Goal: Task Accomplishment & Management: Complete application form

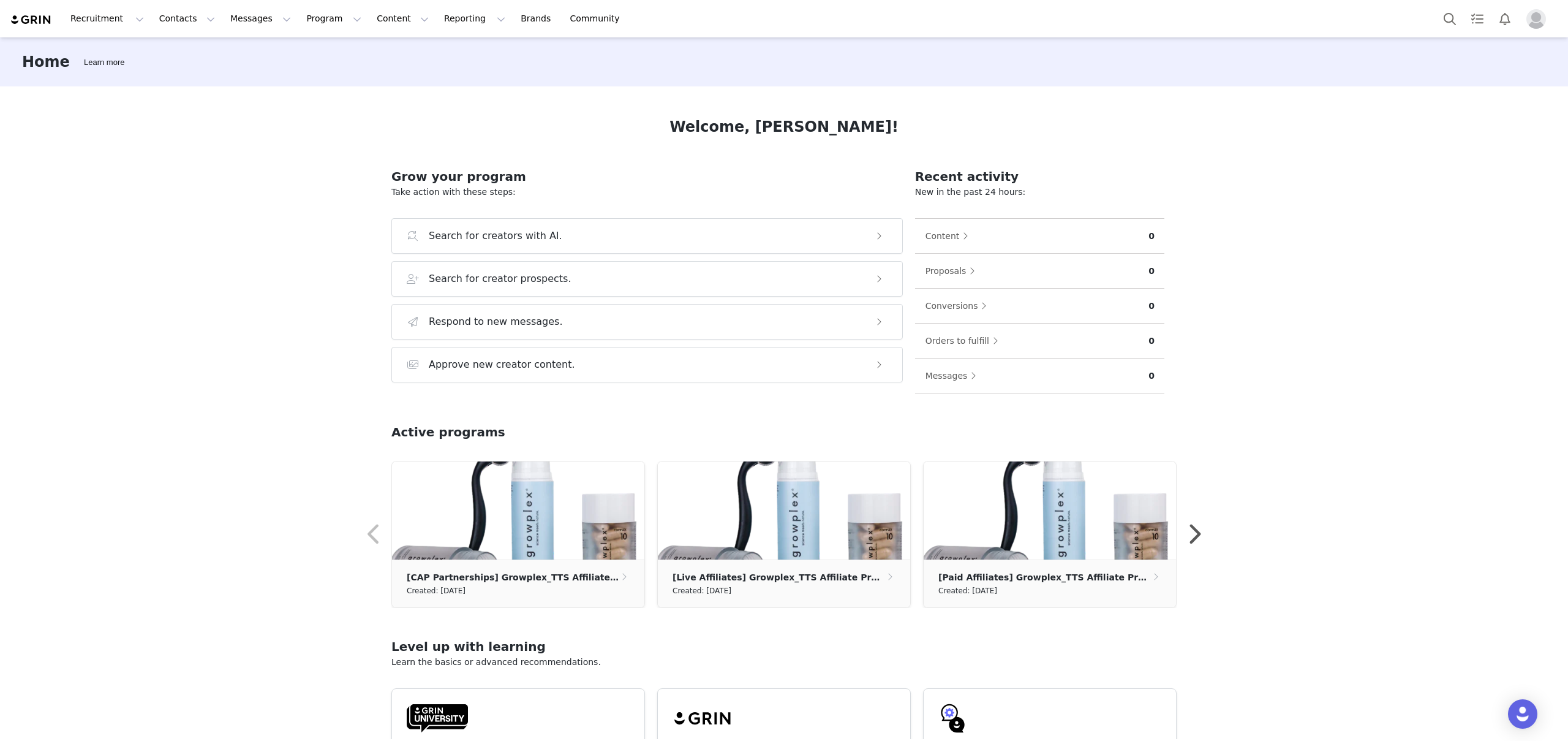
click at [1534, 22] on img "Profile" at bounding box center [1536, 19] width 20 height 20
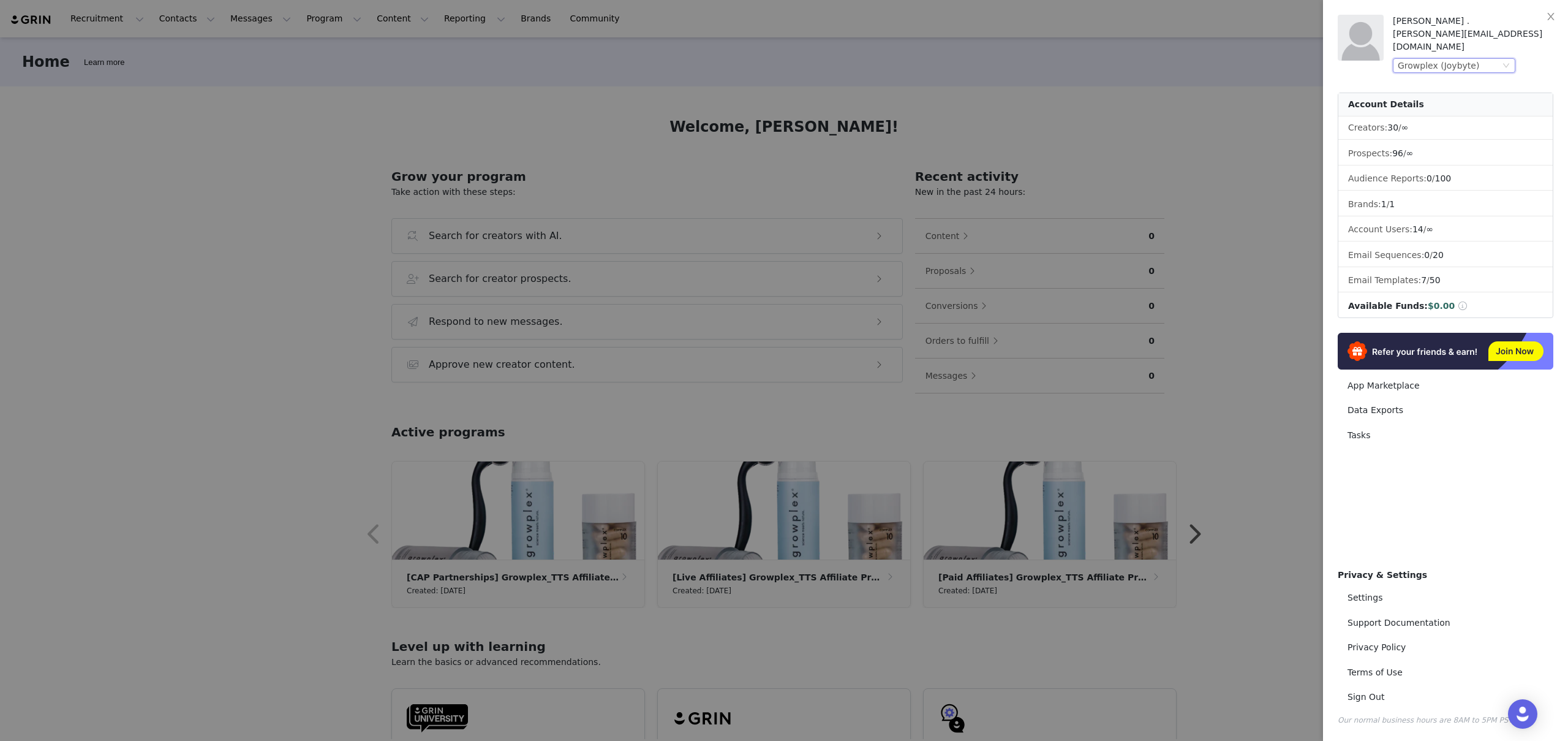
click at [1479, 59] on div "Growplex (Joybyte)" at bounding box center [1449, 66] width 102 height 14
click at [1450, 149] on li "Aero Garden (Joybyte)" at bounding box center [1478, 153] width 172 height 20
click at [1261, 140] on div at bounding box center [784, 370] width 1568 height 741
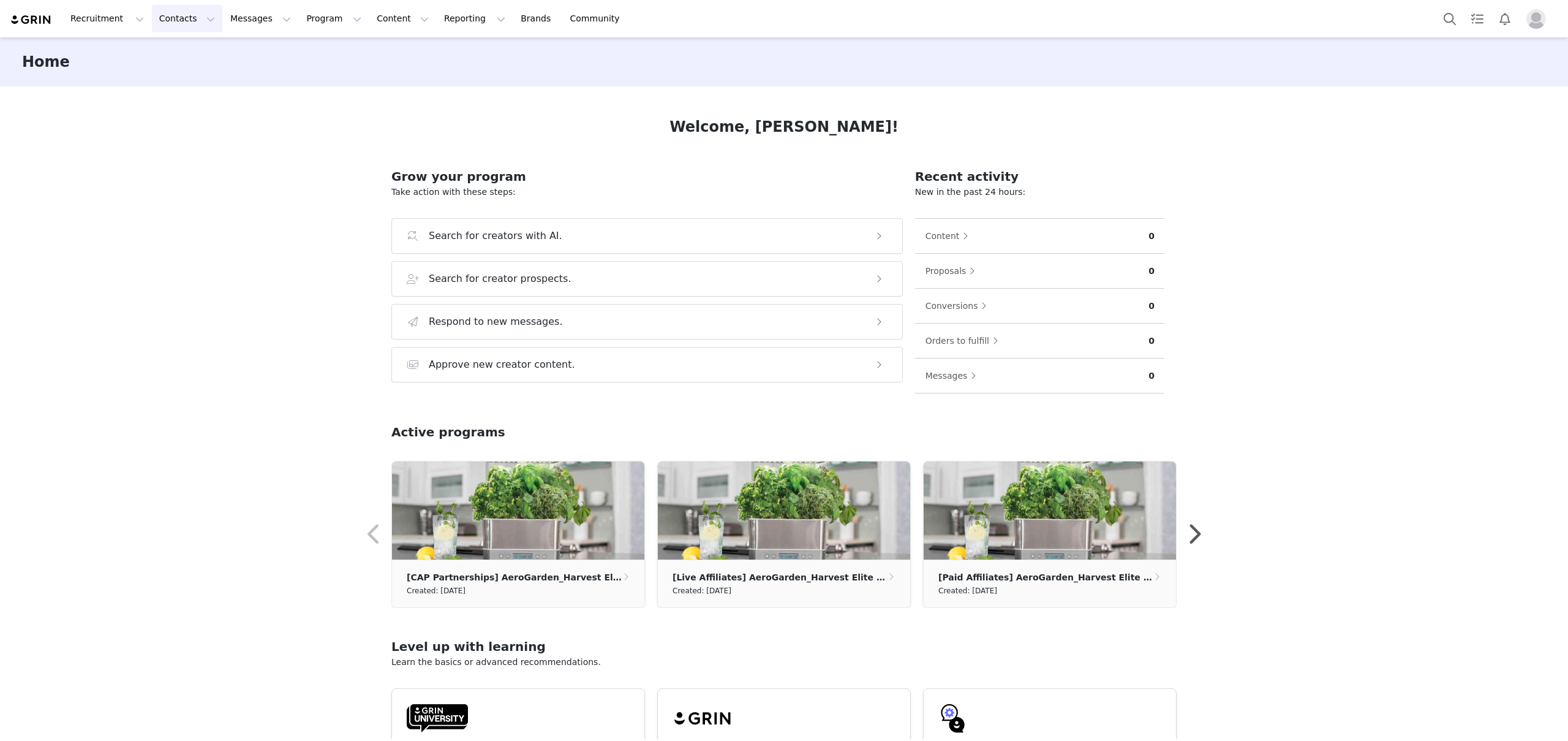
click at [174, 20] on button "Contacts Contacts" at bounding box center [187, 18] width 71 height 28
click at [208, 83] on div "Prospects" at bounding box center [191, 77] width 82 height 13
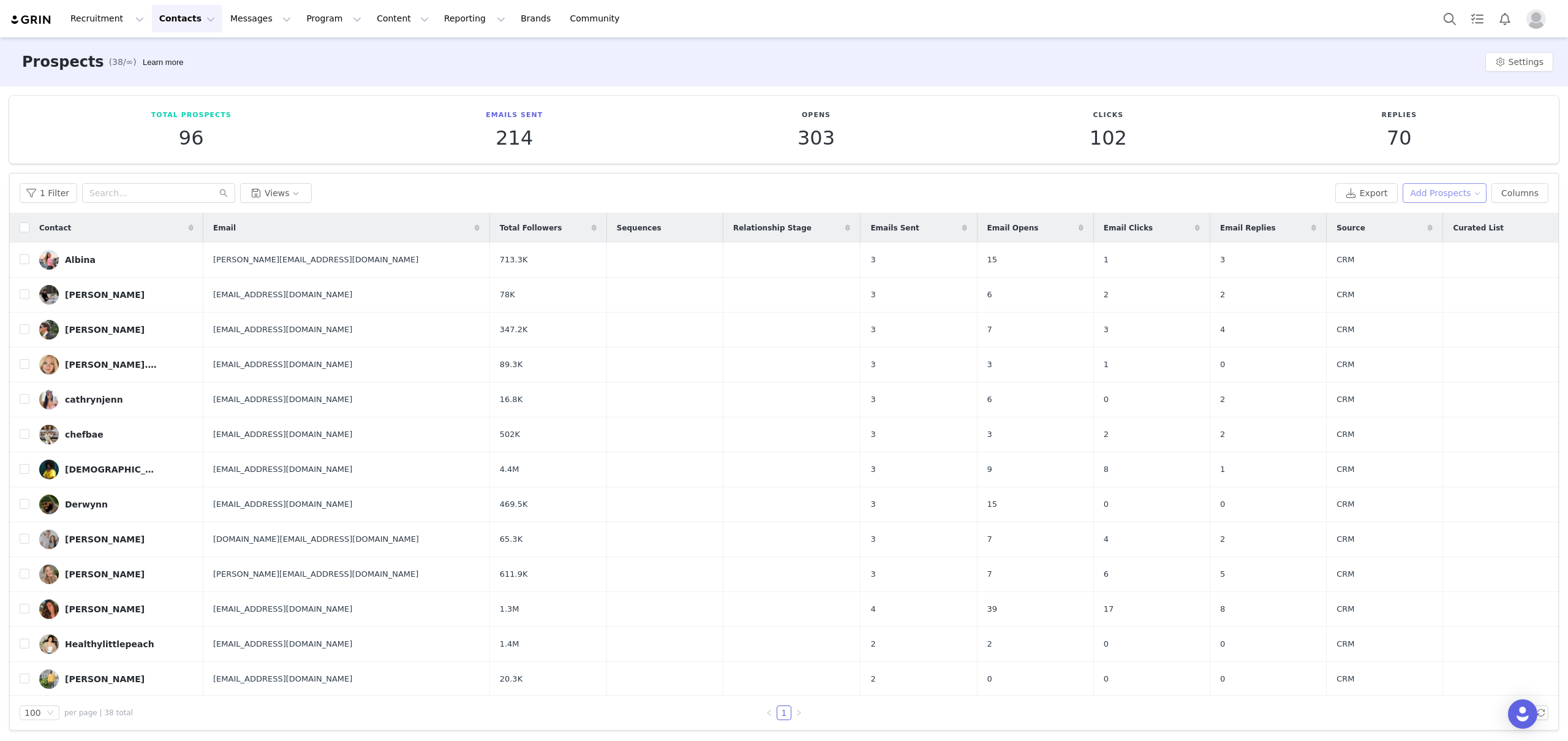
click at [1432, 193] on button "Add Prospects" at bounding box center [1444, 193] width 84 height 20
click at [1441, 217] on span "Add a Prospect" at bounding box center [1436, 218] width 64 height 14
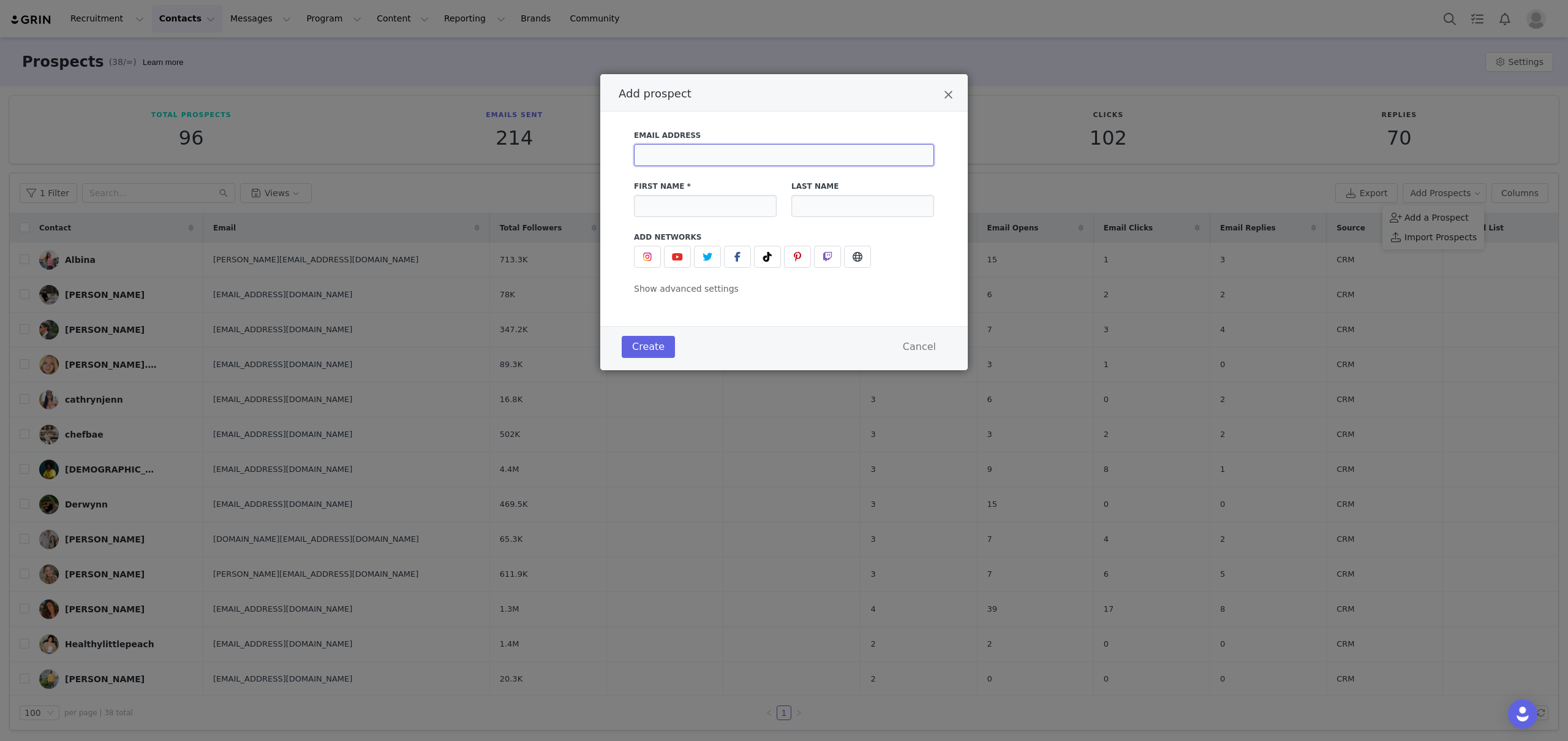
click at [812, 159] on input "Add prospect" at bounding box center [784, 155] width 300 height 22
click at [812, 155] on input "Add prospect" at bounding box center [784, 155] width 300 height 22
paste input "briannalewis5566@gmail.com"
type input "briannalewis5566@gmail.com"
click at [713, 209] on input "Add prospect" at bounding box center [705, 206] width 143 height 22
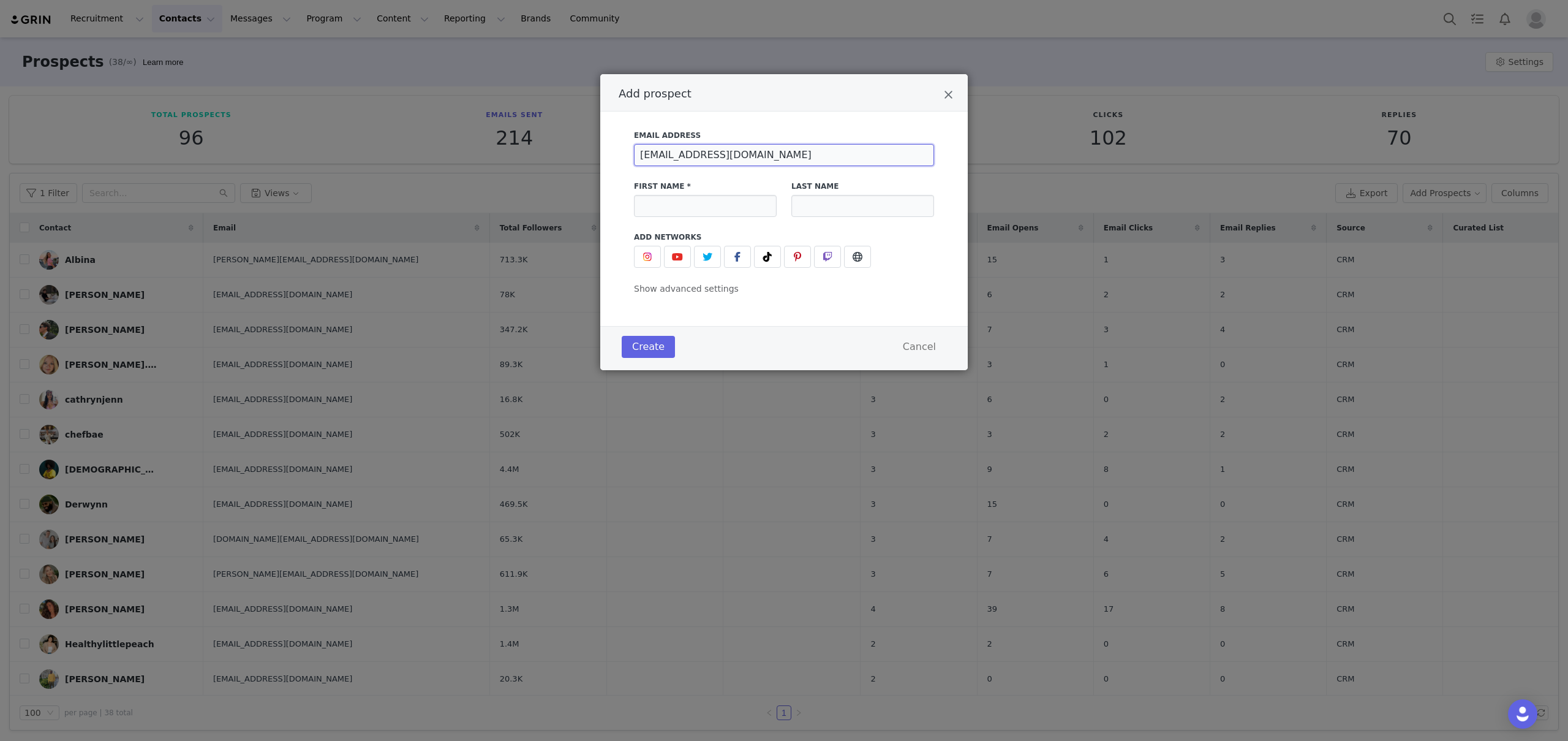
click at [641, 161] on input "briannalewis5566@gmail.com" at bounding box center [784, 155] width 300 height 22
click at [698, 216] on input "Add prospect" at bounding box center [705, 206] width 143 height 22
click at [703, 209] on input "Add prospect" at bounding box center [705, 206] width 143 height 22
paste input "red"
type input "red"
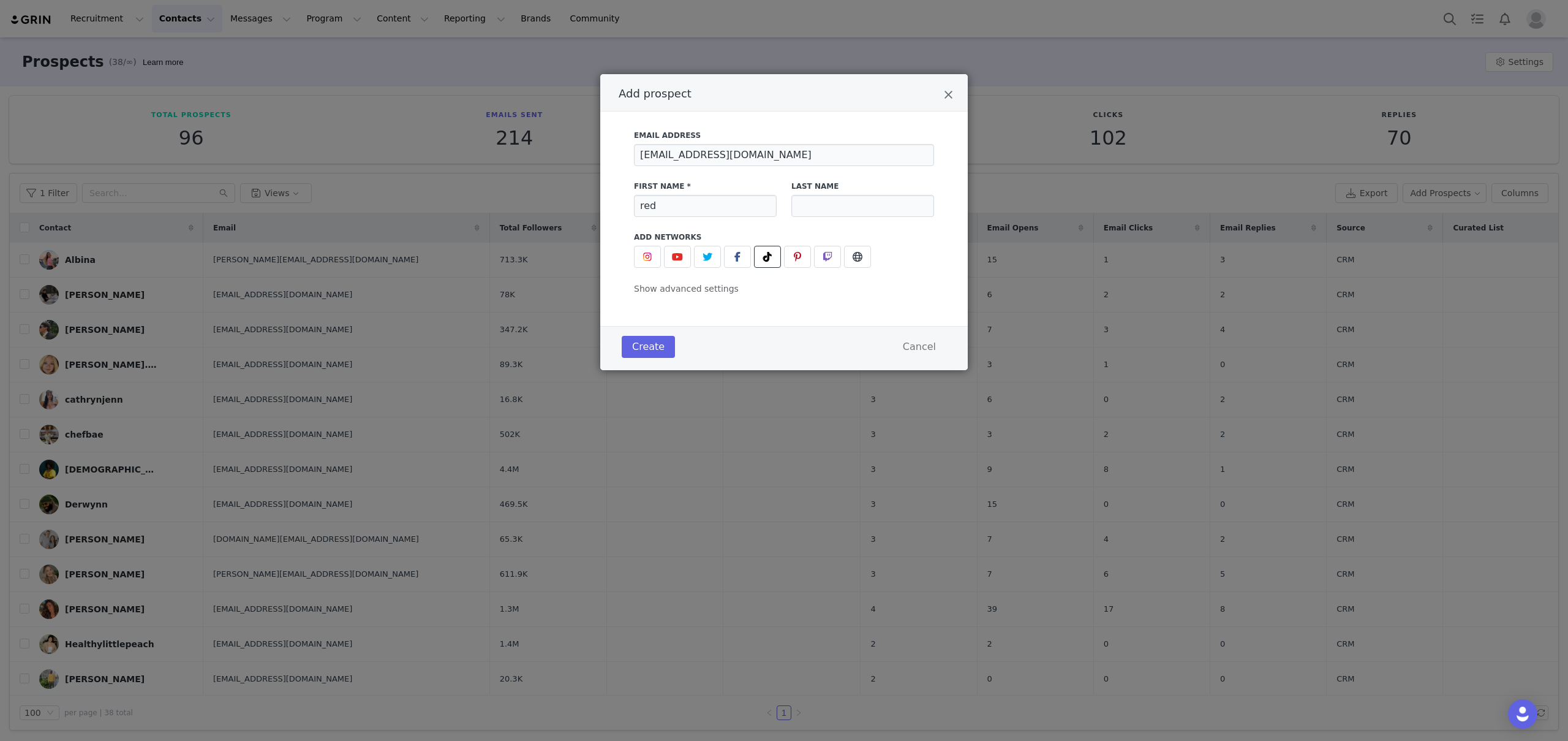
click at [765, 253] on icon "Add prospect" at bounding box center [767, 256] width 9 height 10
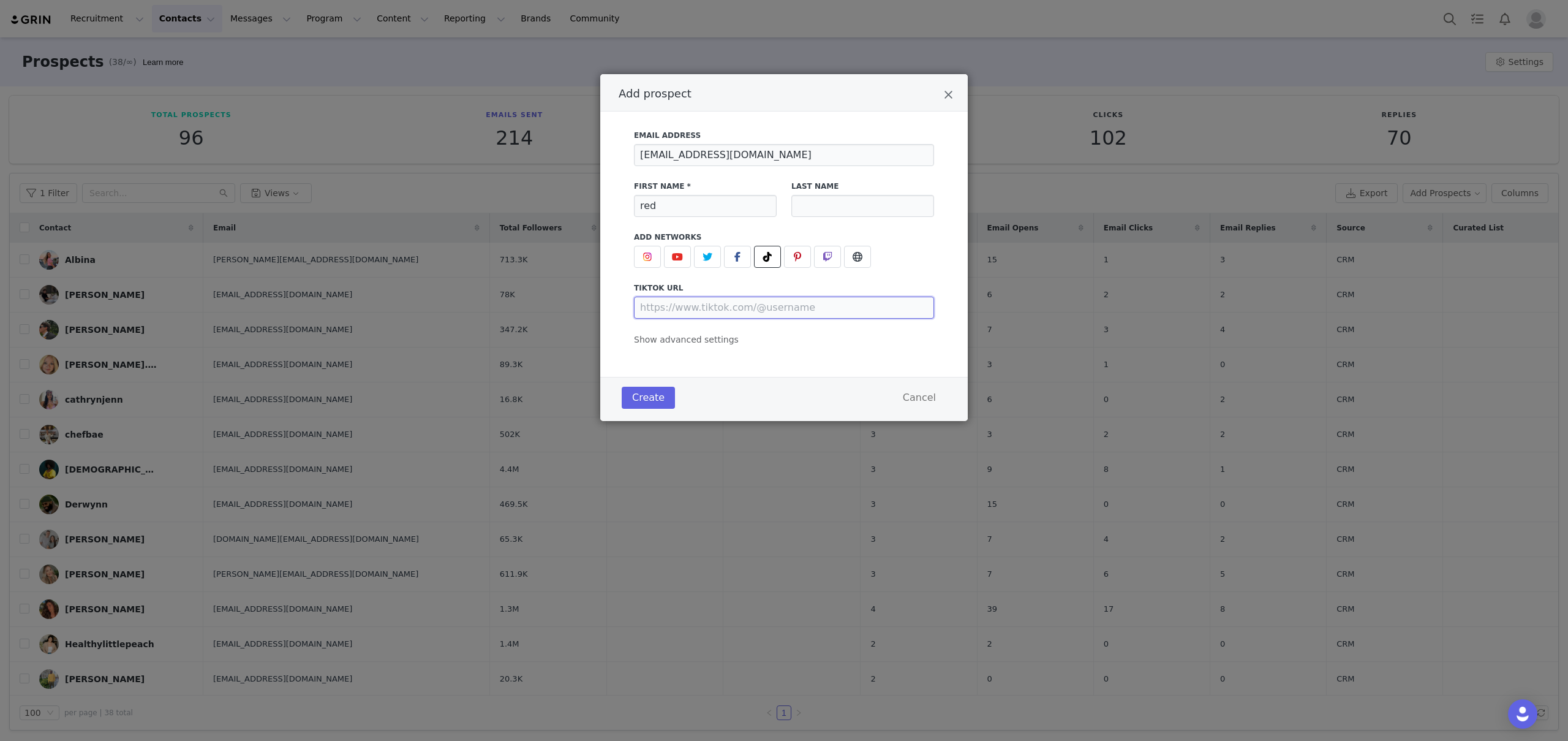
click at [725, 317] on input "Add prospect" at bounding box center [784, 308] width 300 height 22
paste input "https://www.tiktok.com/@bal.labb"
type input "https://www.tiktok.com/@bal.labb"
click at [698, 339] on span "Show advanced settings" at bounding box center [686, 339] width 105 height 10
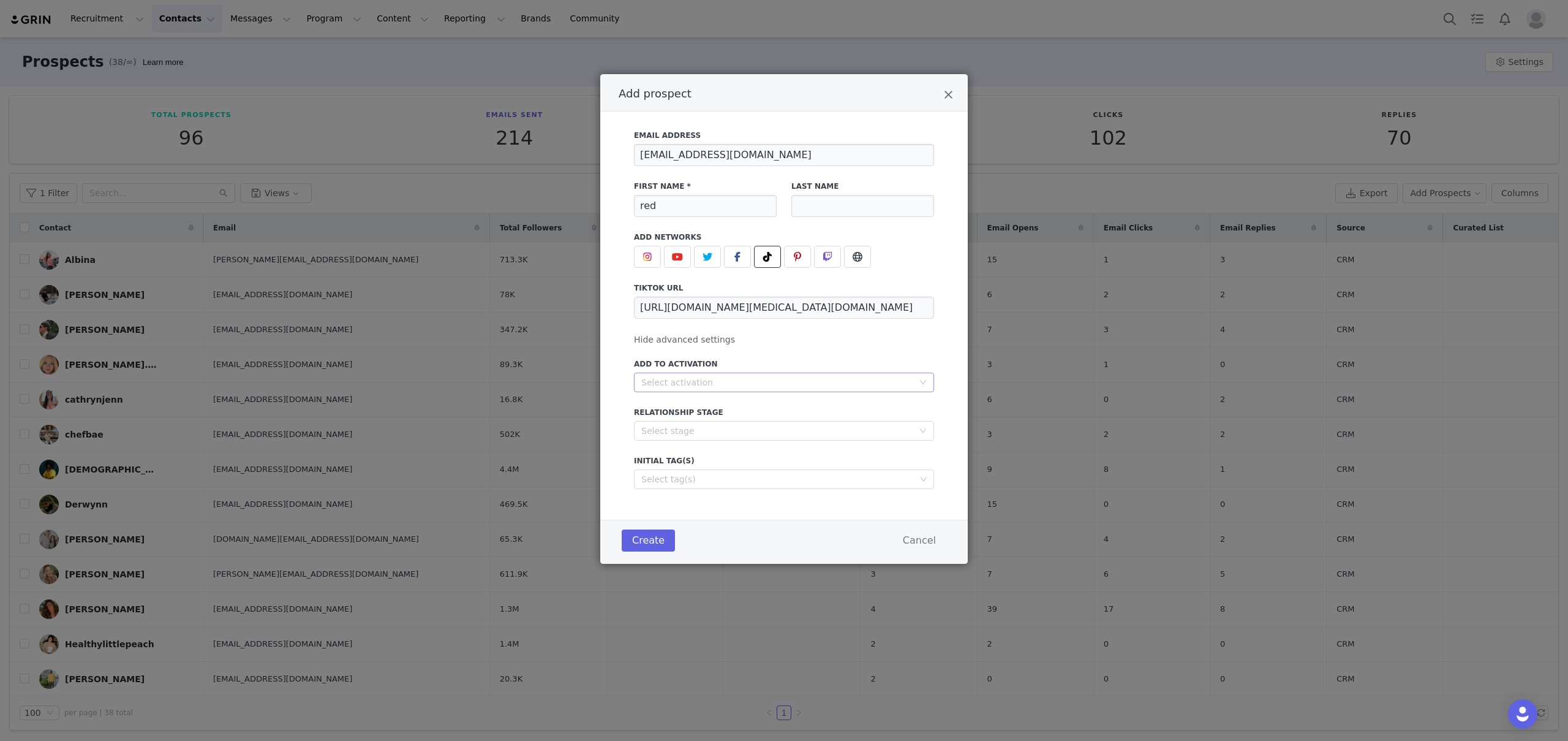
click at [707, 373] on div "Select activation" at bounding box center [780, 382] width 278 height 18
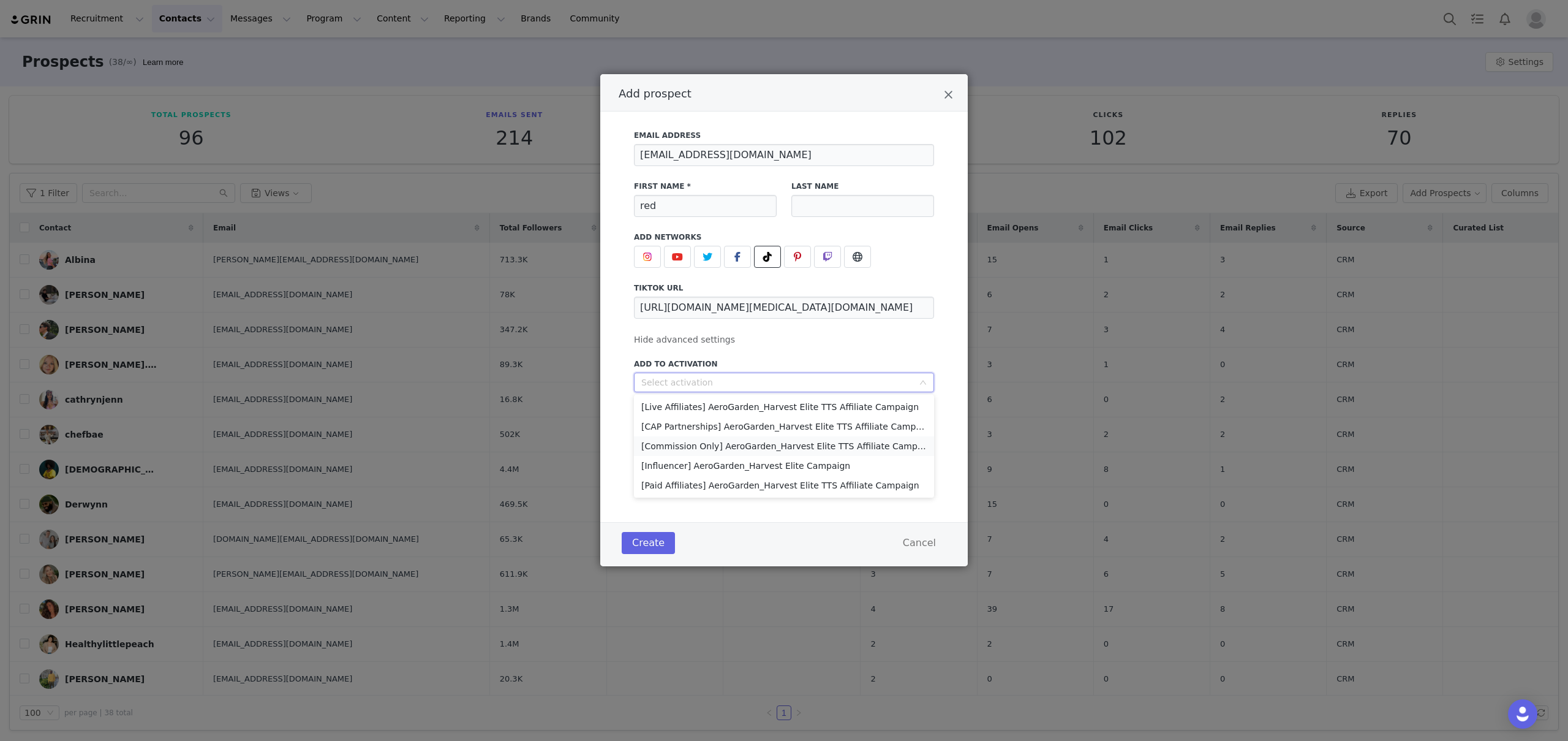
click at [748, 447] on li "[Commission Only] AeroGarden_Harvest Elite TTS Affiliate Campaign" at bounding box center [784, 446] width 300 height 20
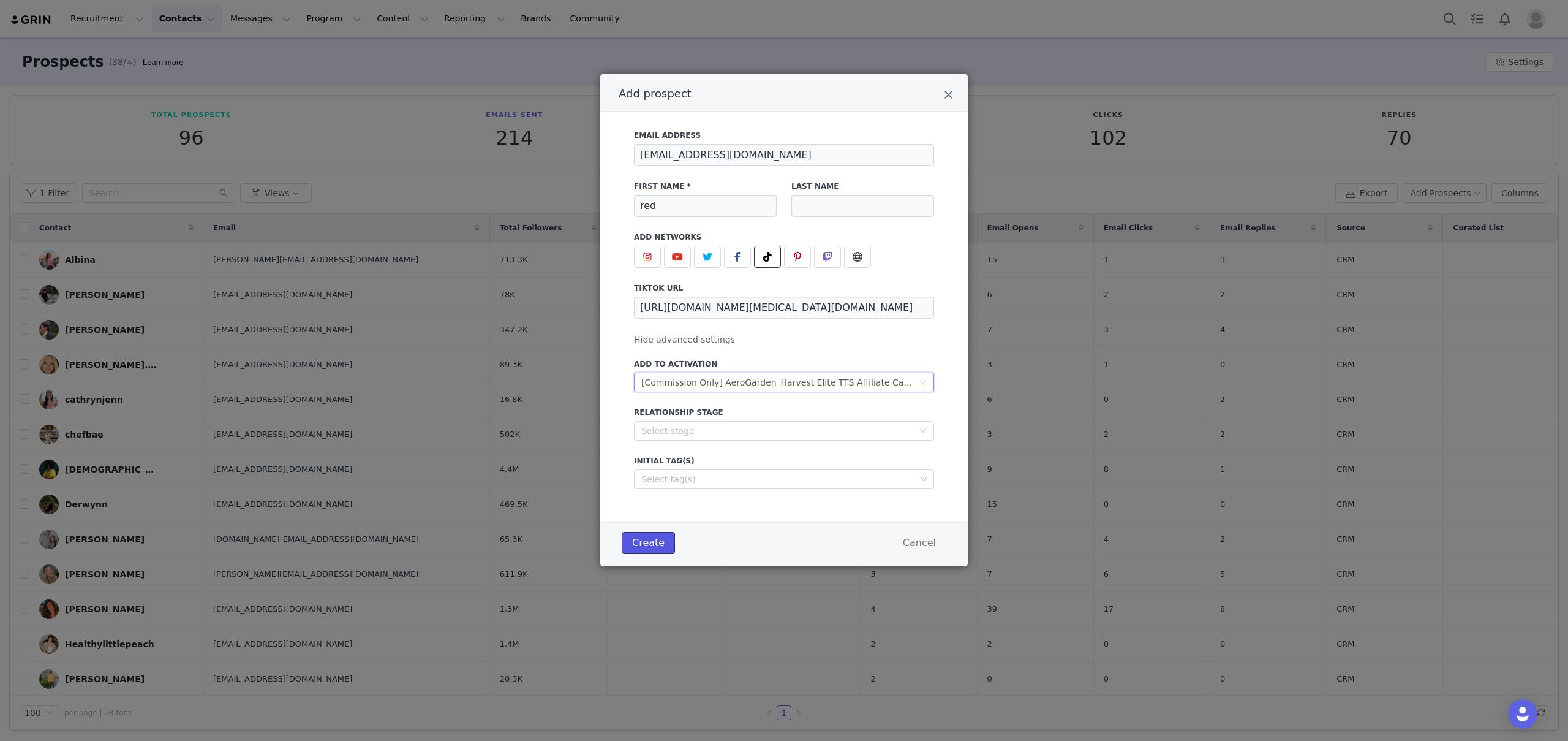
click at [643, 544] on button "Create" at bounding box center [648, 543] width 53 height 22
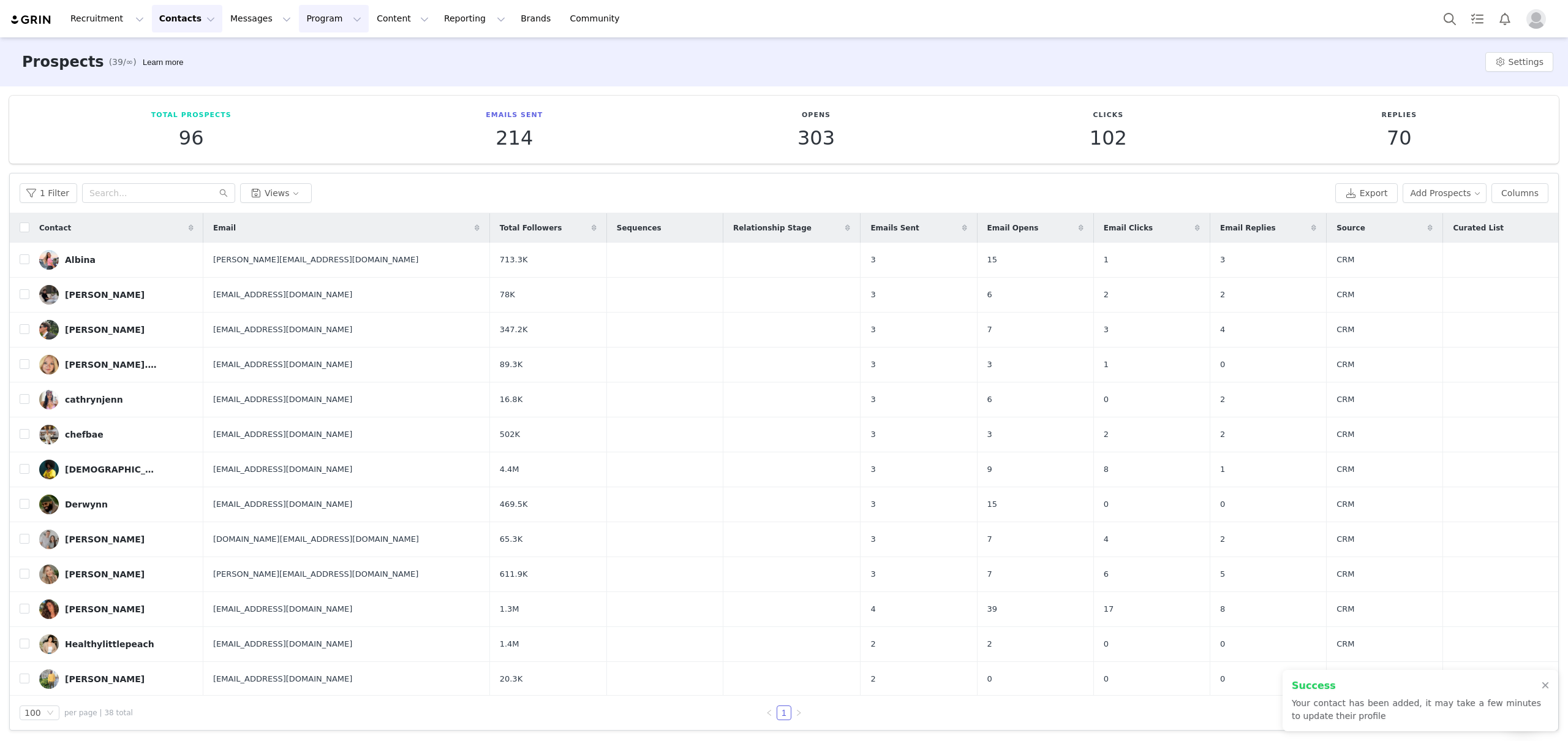
click at [320, 20] on button "Program Program" at bounding box center [333, 18] width 70 height 28
click at [329, 49] on p "Activations" at bounding box center [313, 54] width 47 height 13
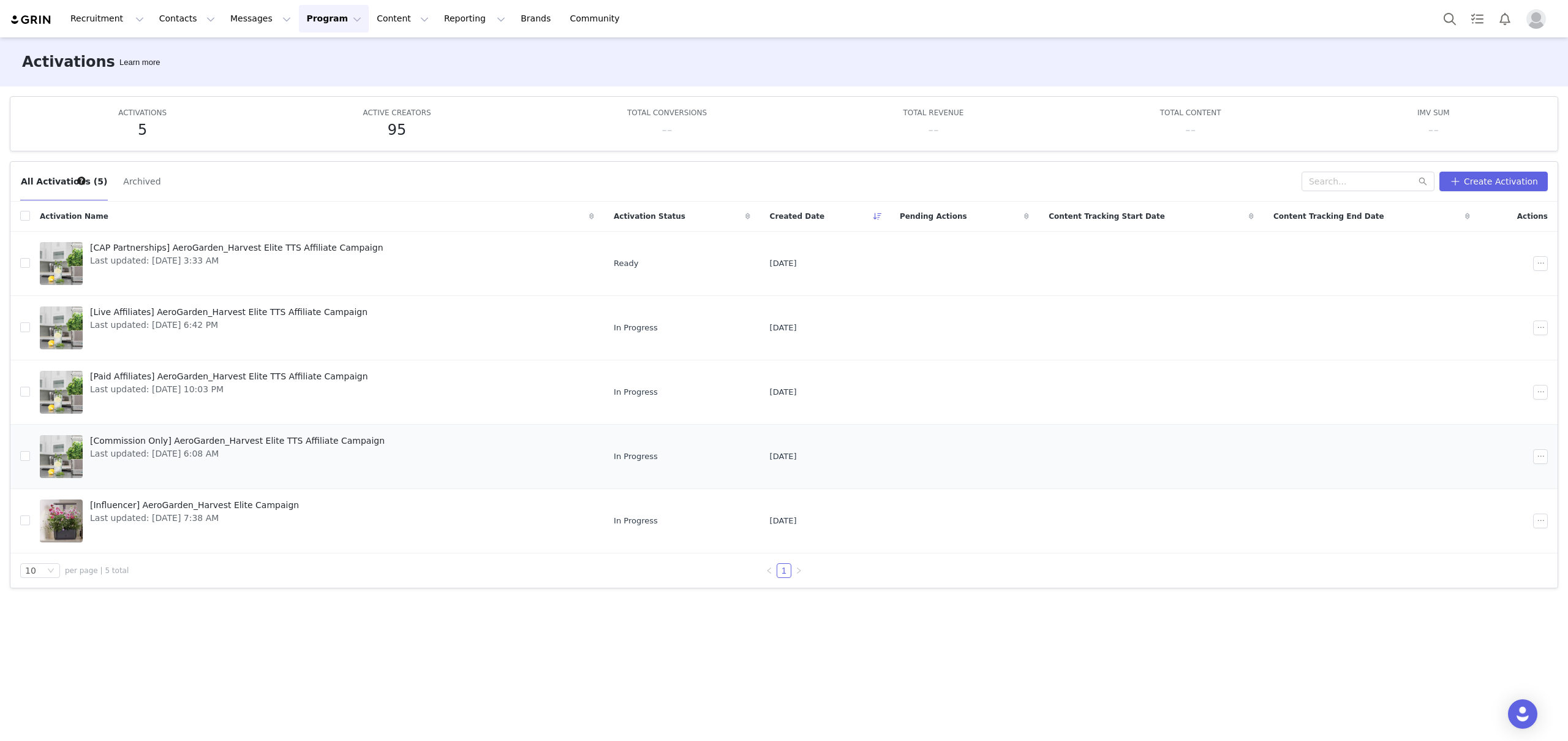
click at [206, 450] on span "Last updated: Aug 12, 2025 6:08 AM" at bounding box center [237, 454] width 295 height 13
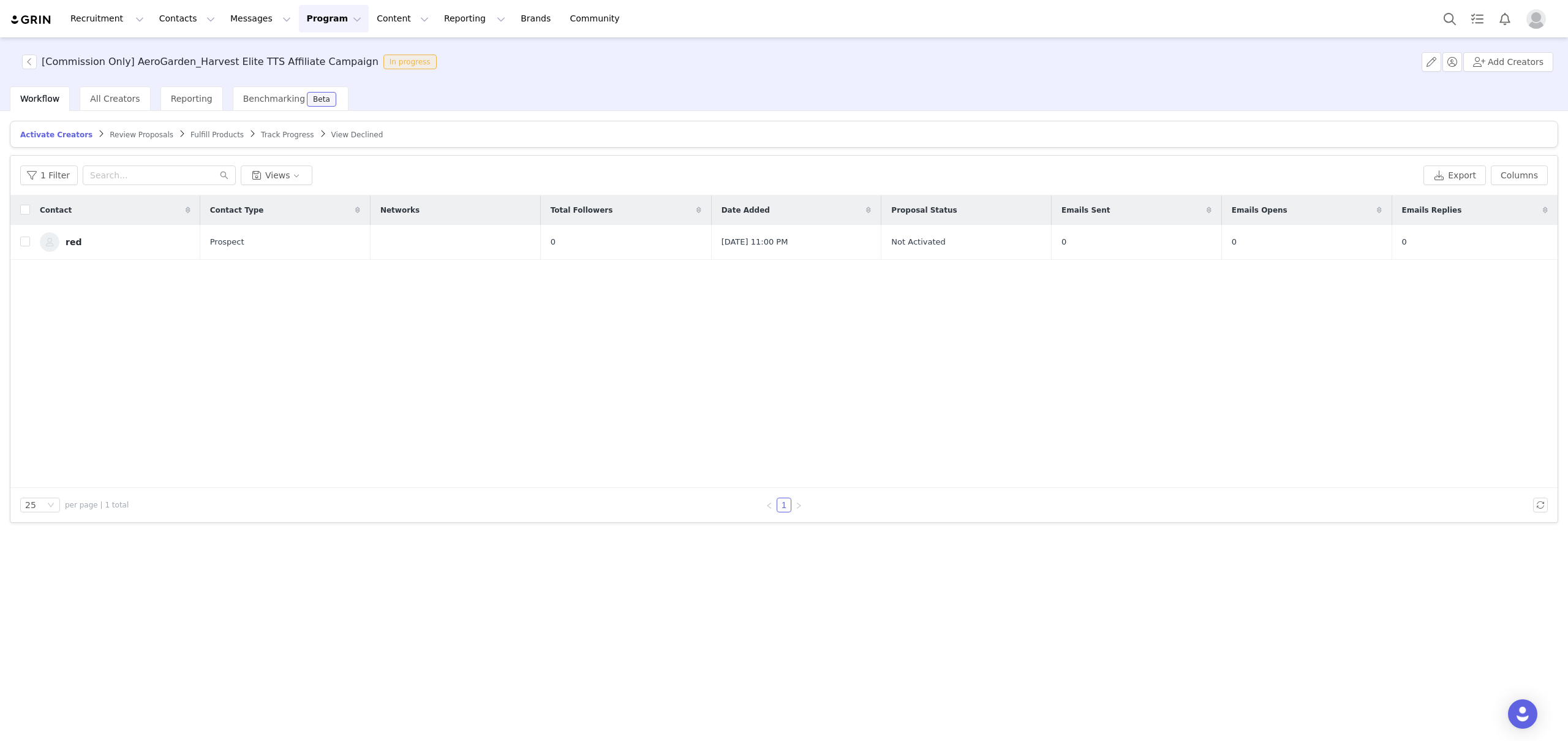
click at [126, 335] on div "Contact Contact Type Networks Total Followers Date Added Proposal Status Emails…" at bounding box center [784, 341] width 1547 height 292
click at [52, 246] on img at bounding box center [50, 242] width 20 height 20
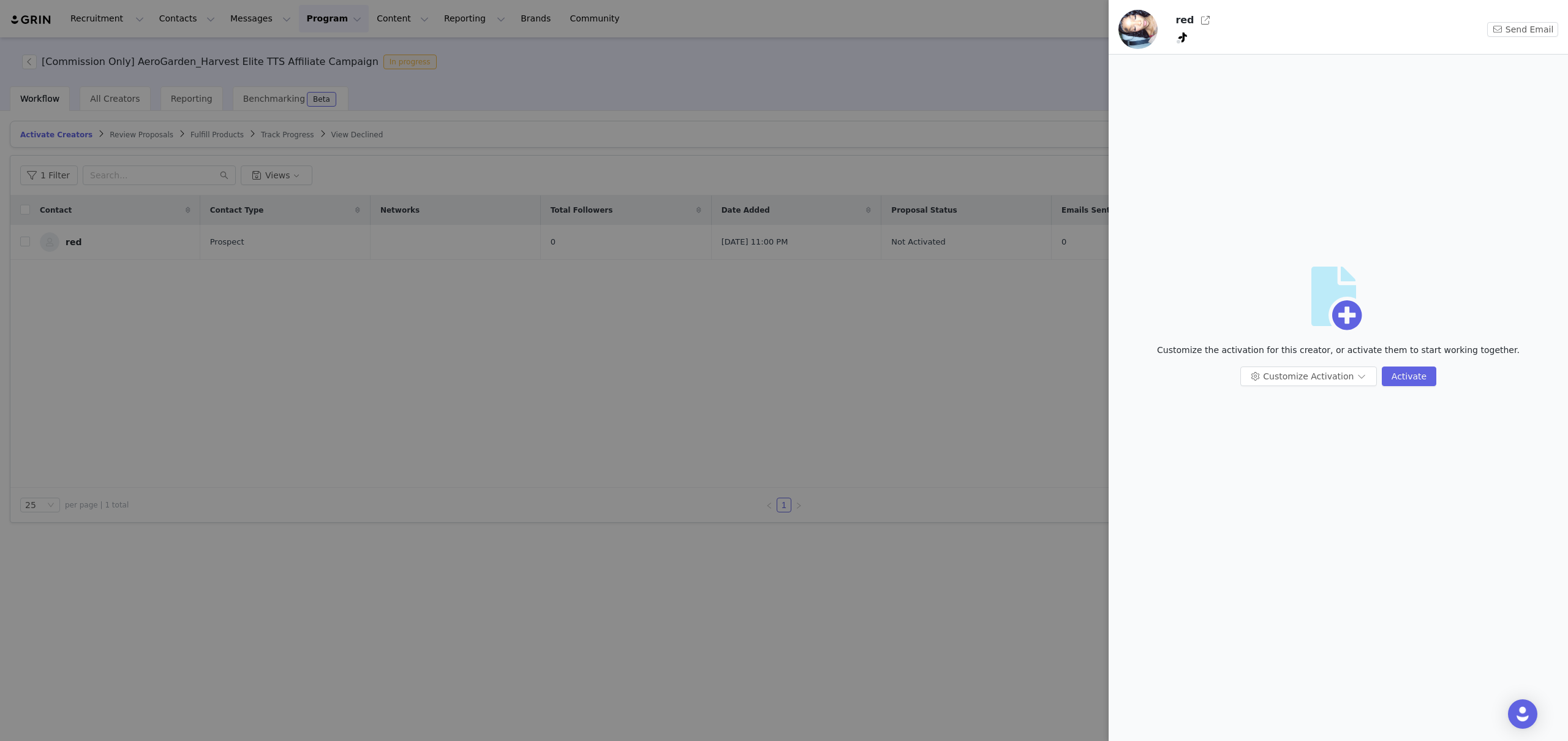
click at [827, 352] on div at bounding box center [784, 370] width 1568 height 741
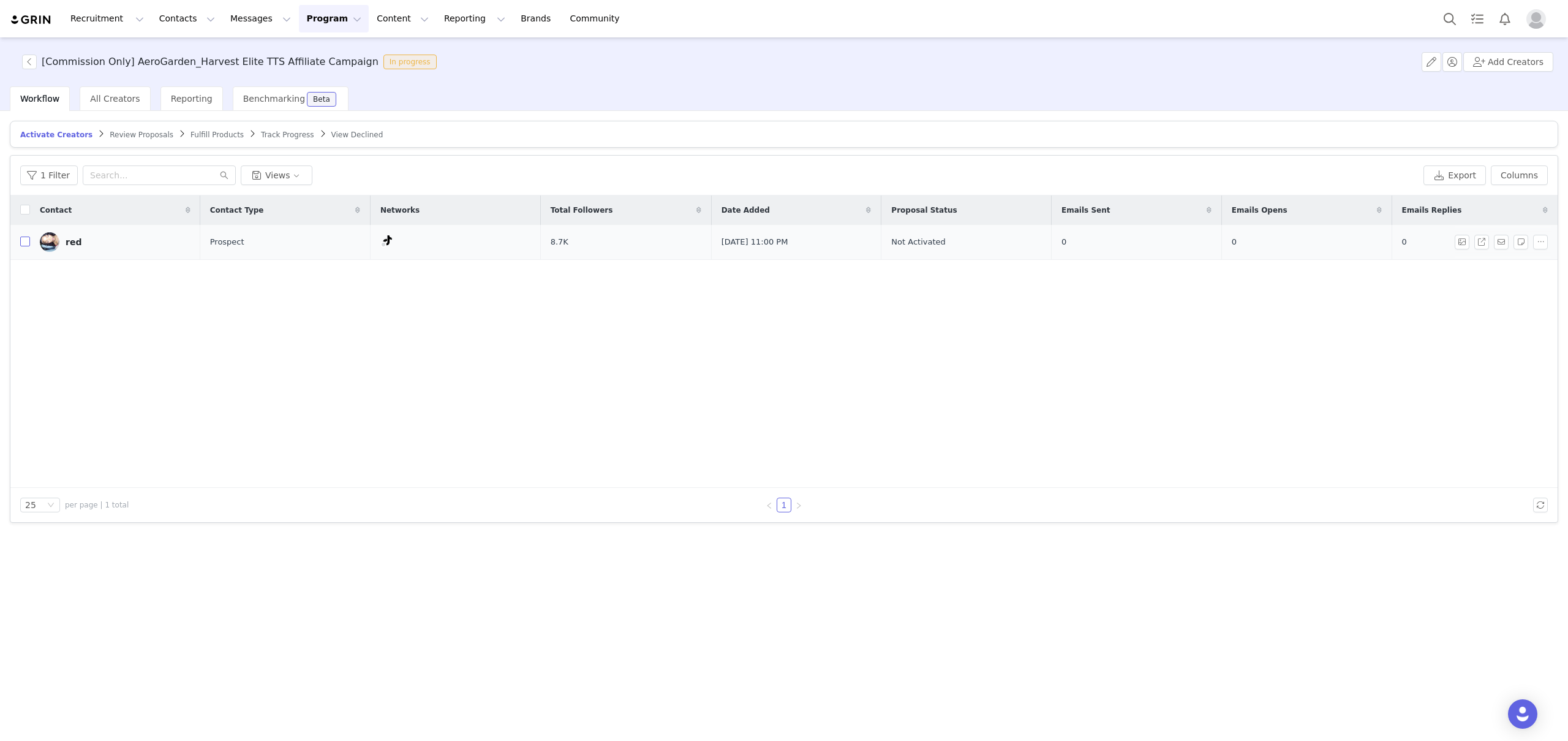
click at [27, 243] on input "checkbox" at bounding box center [25, 241] width 10 height 10
checkbox input "true"
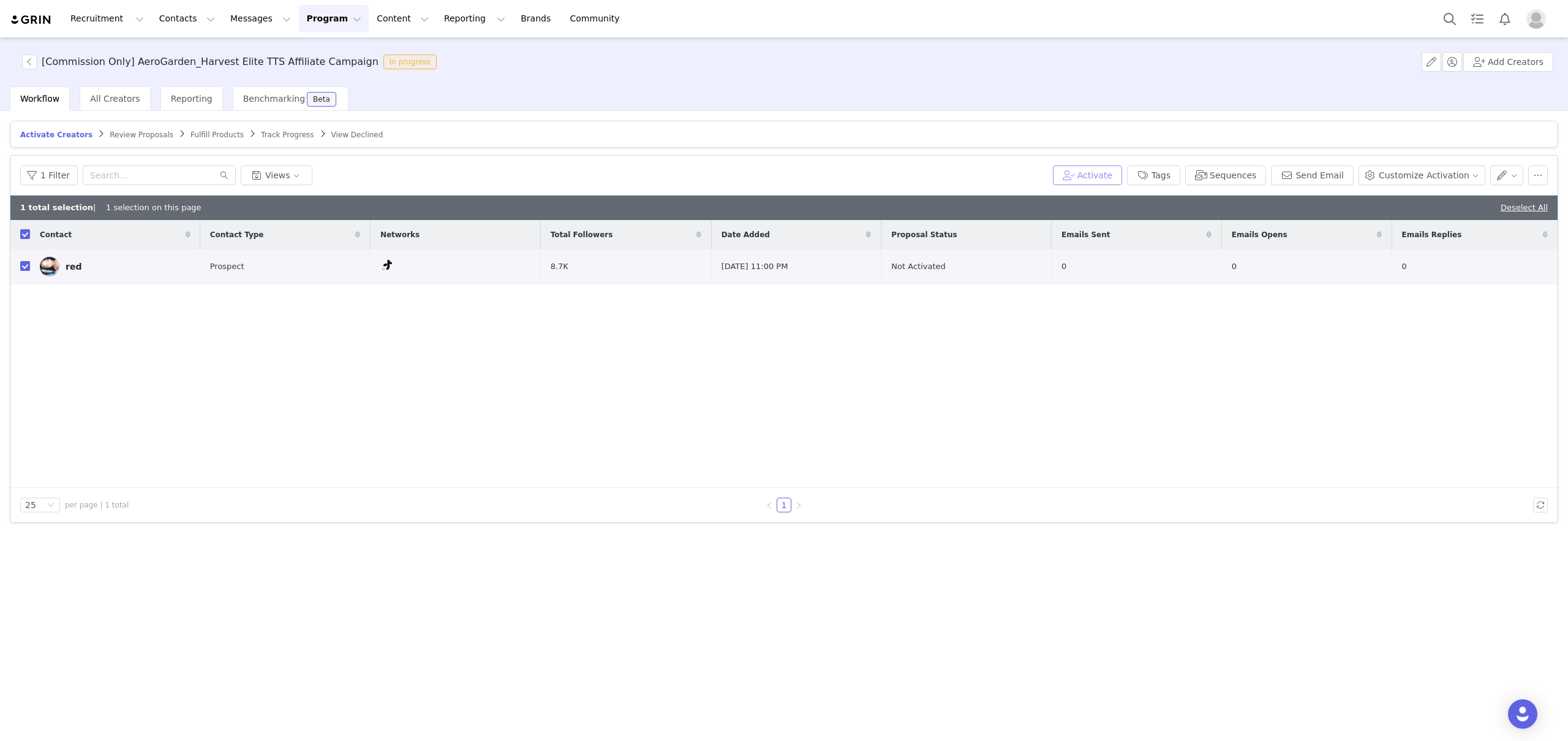
click at [1108, 178] on button "Activate" at bounding box center [1087, 175] width 69 height 20
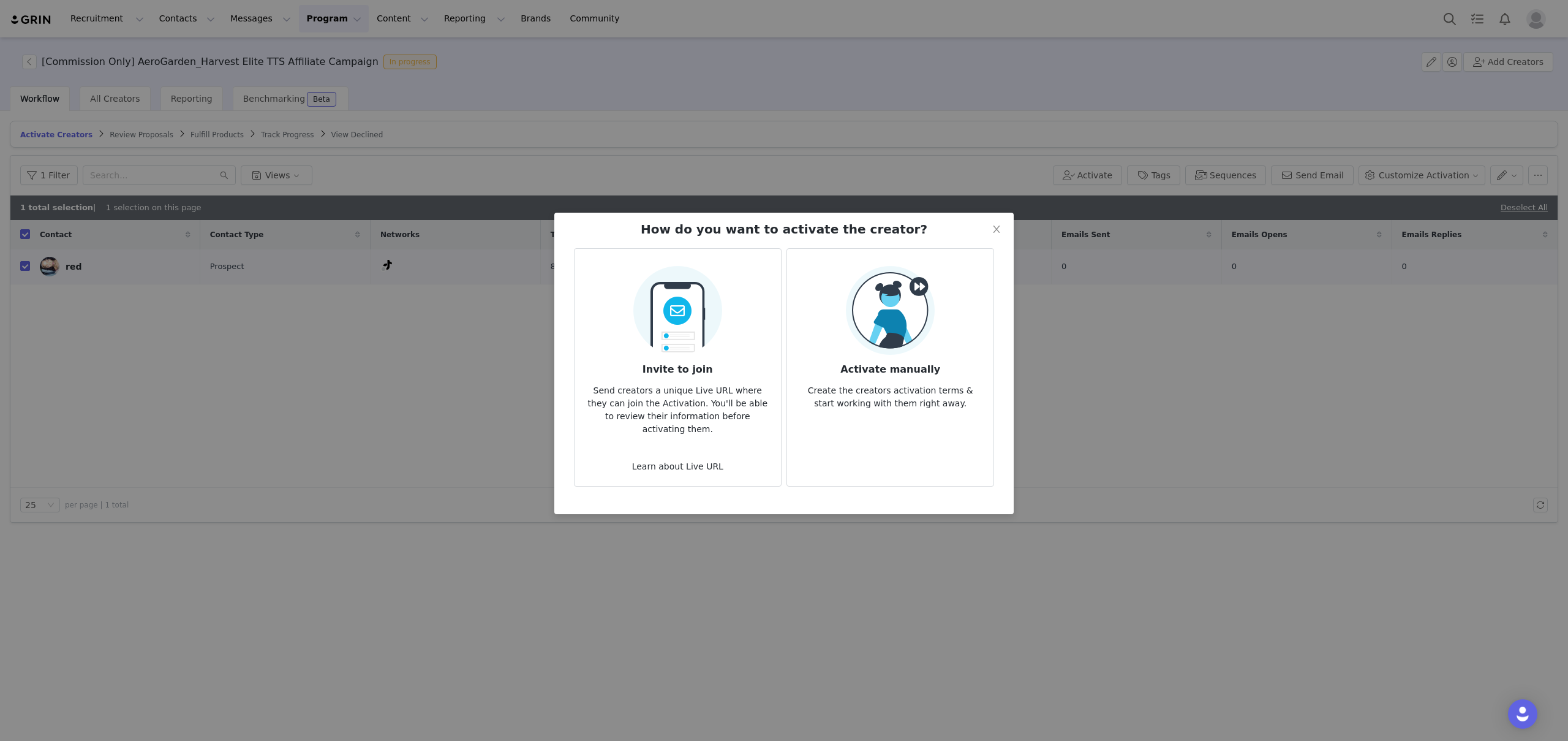
click at [958, 334] on article "Activate manually Create the creators activation terms & start working with the…" at bounding box center [890, 368] width 208 height 238
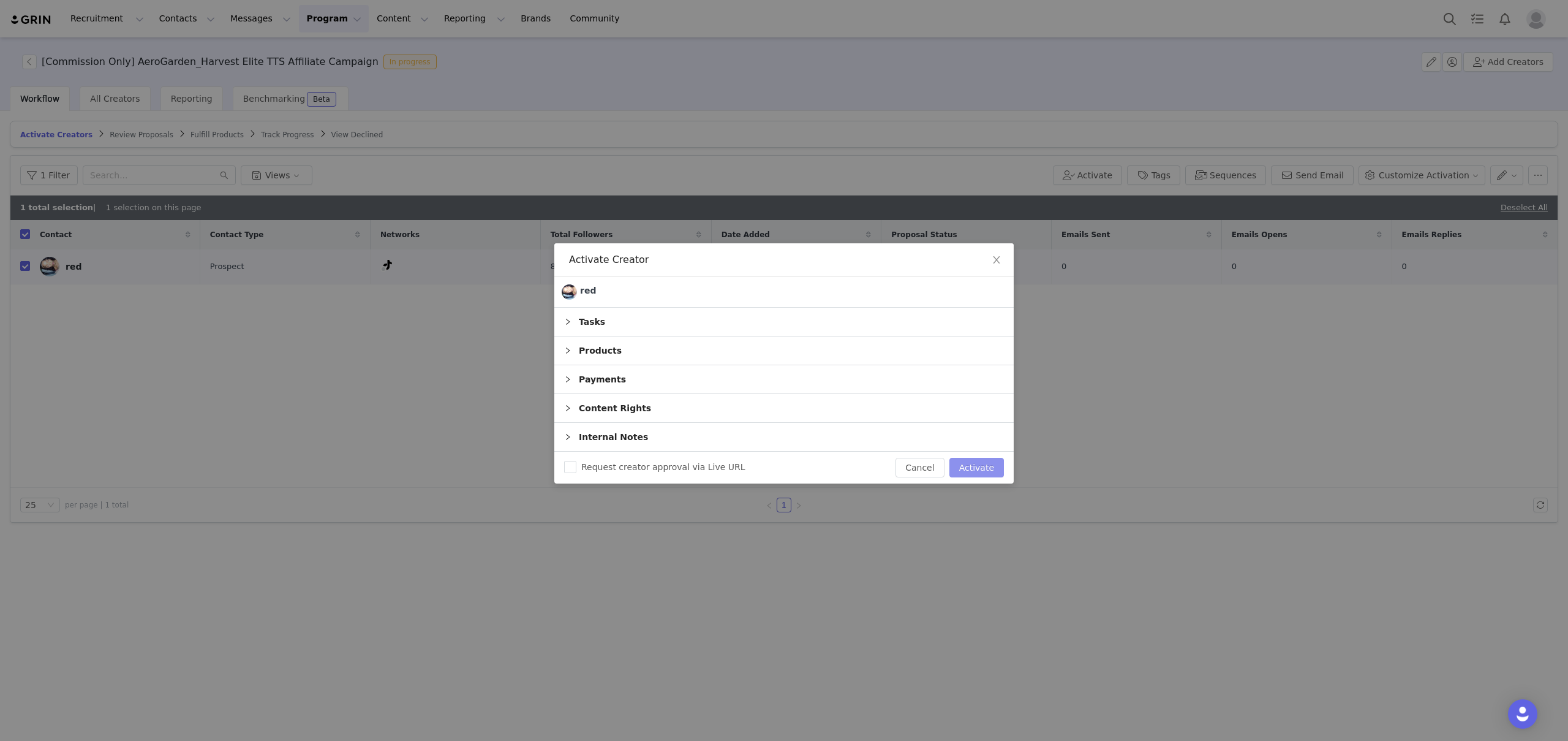
click at [973, 467] on button "Activate" at bounding box center [976, 468] width 54 height 20
checkbox input "false"
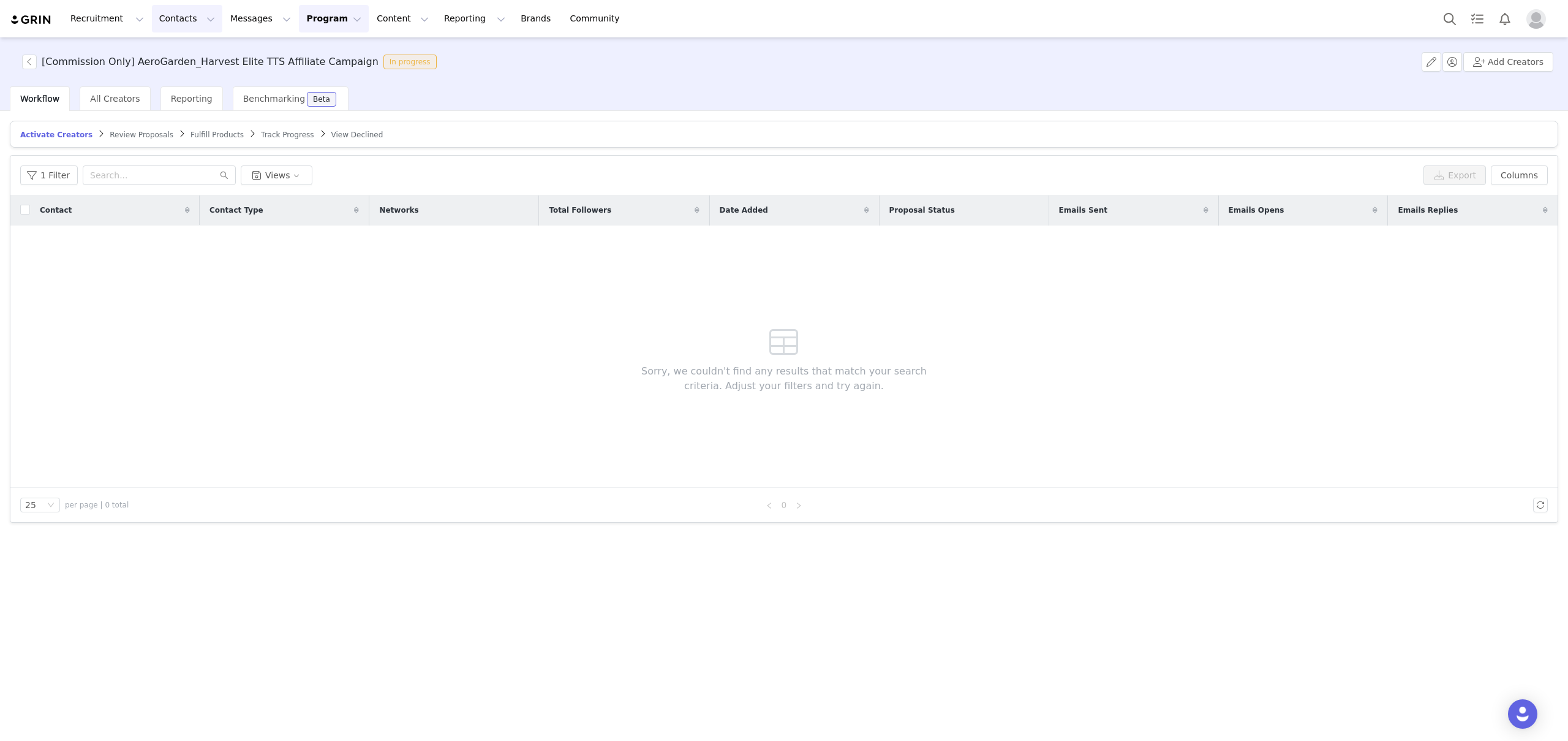
click at [172, 26] on button "Contacts Contacts" at bounding box center [187, 18] width 71 height 28
click at [176, 79] on p "Prospects" at bounding box center [174, 77] width 41 height 13
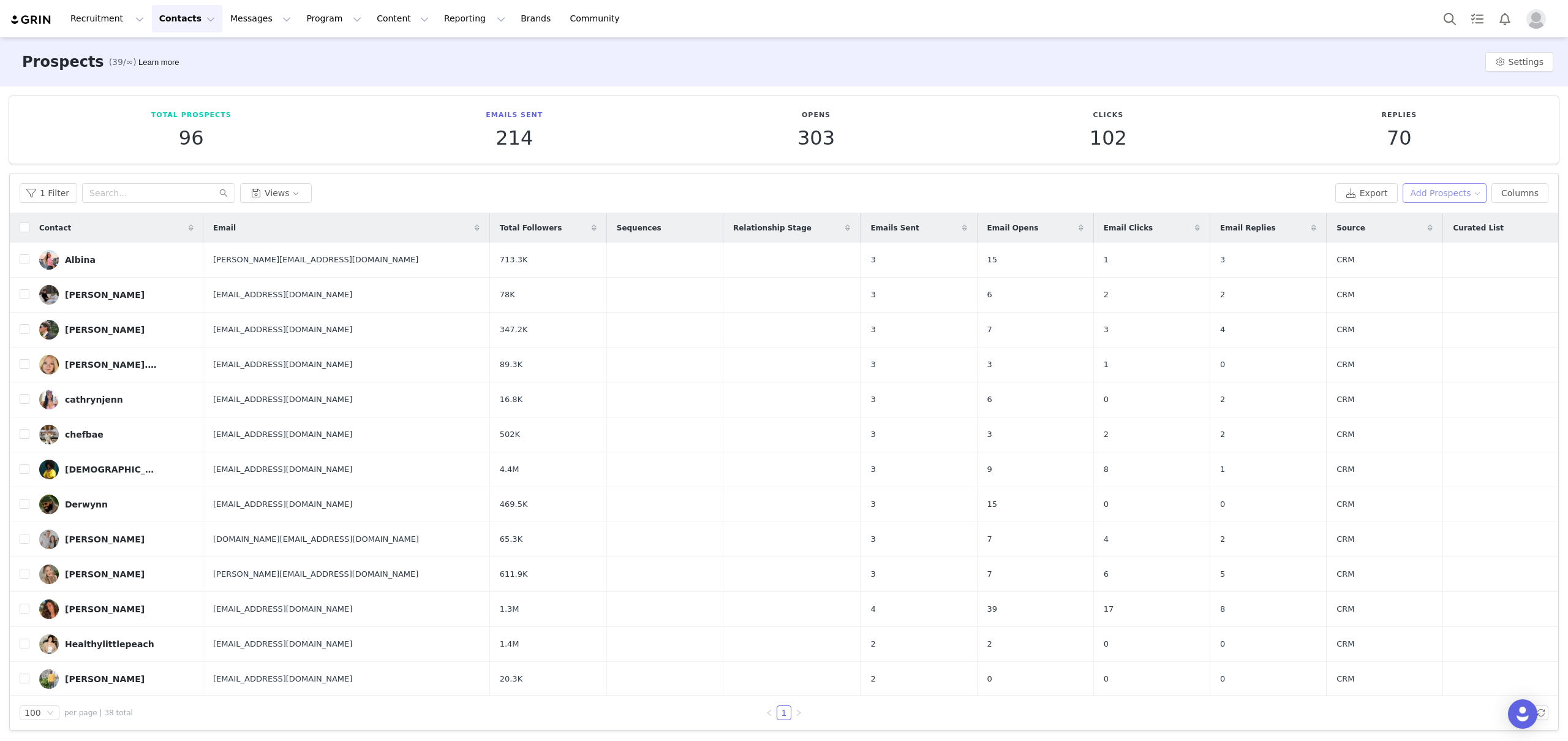
click at [1450, 193] on button "Add Prospects" at bounding box center [1444, 193] width 84 height 20
click at [1440, 215] on span "Add a Prospect" at bounding box center [1436, 218] width 64 height 14
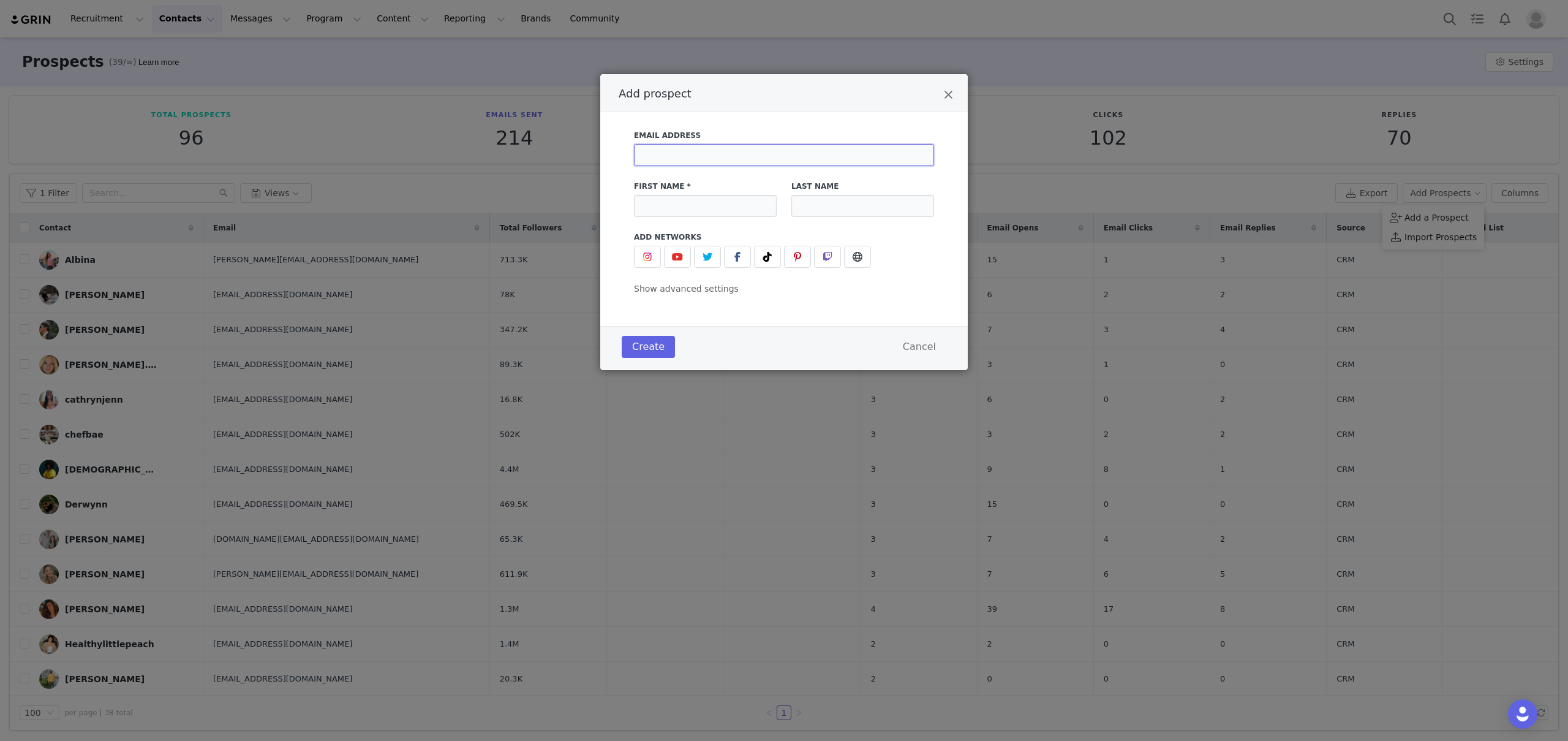
click at [722, 160] on input "Add prospect" at bounding box center [784, 155] width 300 height 22
paste input "Quailandcountry@mail.com"
type input "Quailandcountry@mail.com"
click at [732, 208] on input "Add prospect" at bounding box center [705, 206] width 143 height 22
paste input "Quail and country"
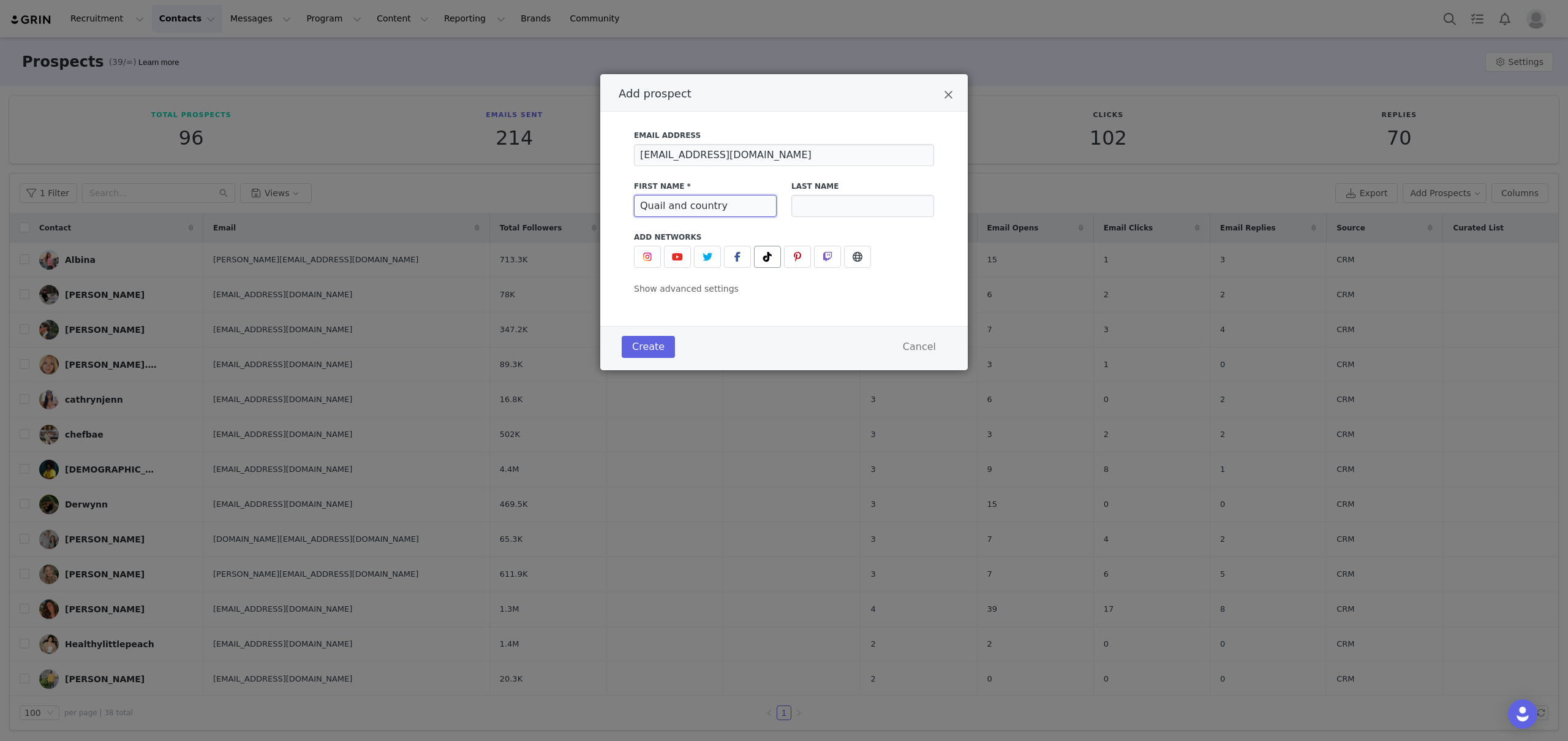
type input "Quail and country"
click at [760, 255] on span "Add prospect" at bounding box center [767, 257] width 14 height 14
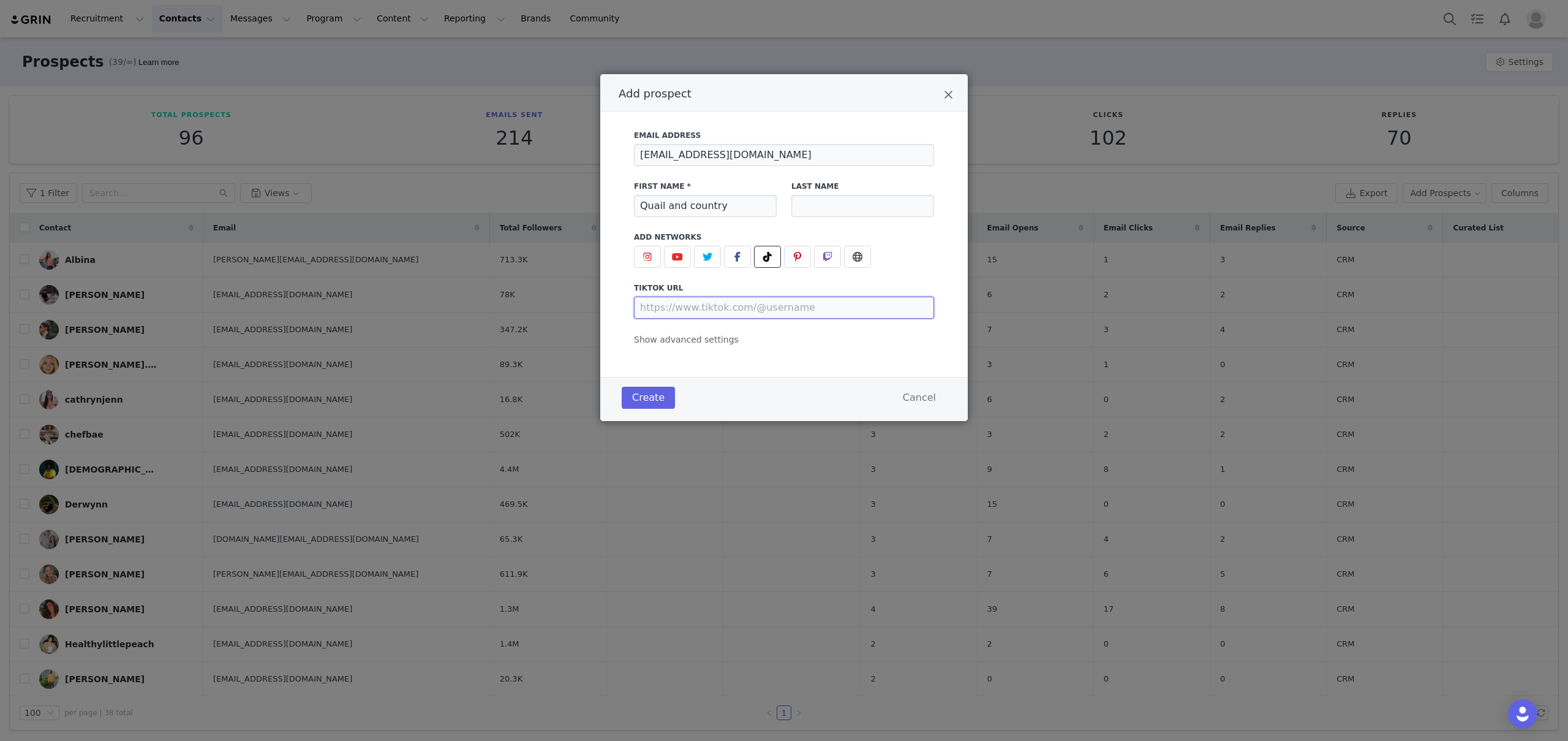
click at [831, 306] on input "Add prospect" at bounding box center [784, 308] width 300 height 22
paste input "https://www.tiktok.com/@quail.and.country"
type input "https://www.tiktok.com/@quail.and.country"
click at [723, 341] on span "Show advanced settings" at bounding box center [686, 339] width 105 height 10
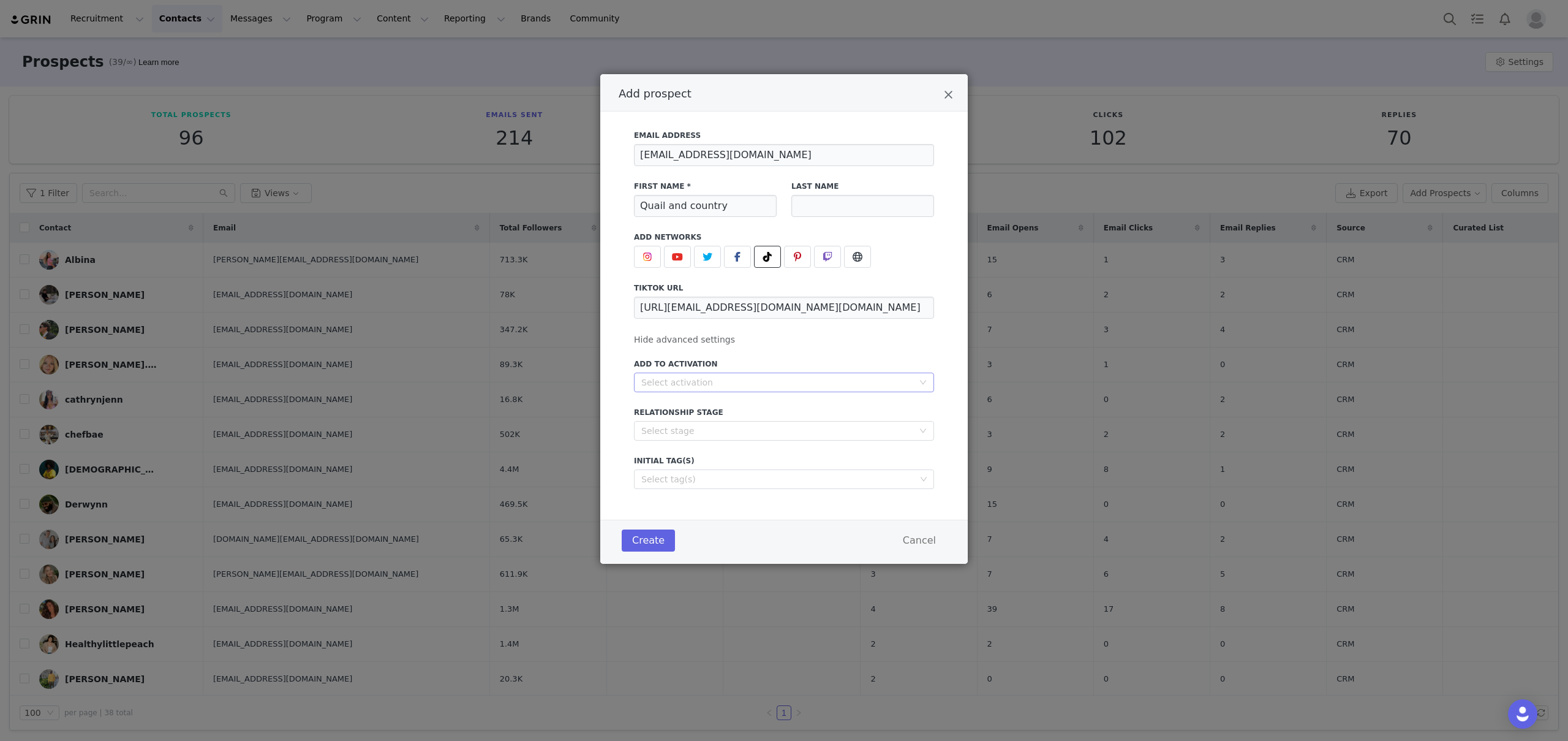
click at [724, 387] on div "Select activation" at bounding box center [777, 382] width 272 height 12
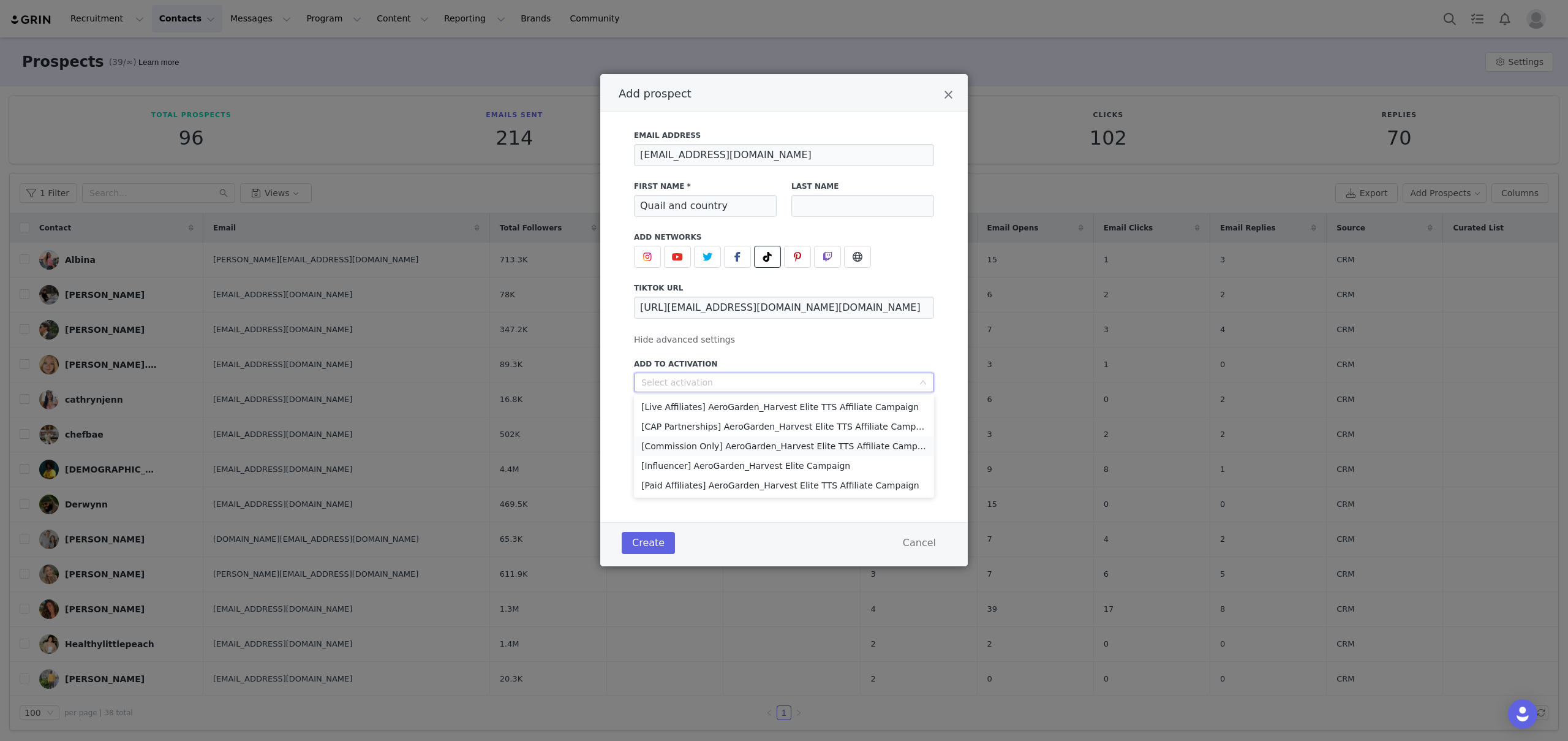
click at [751, 448] on li "[Commission Only] AeroGarden_Harvest Elite TTS Affiliate Campaign" at bounding box center [784, 446] width 300 height 20
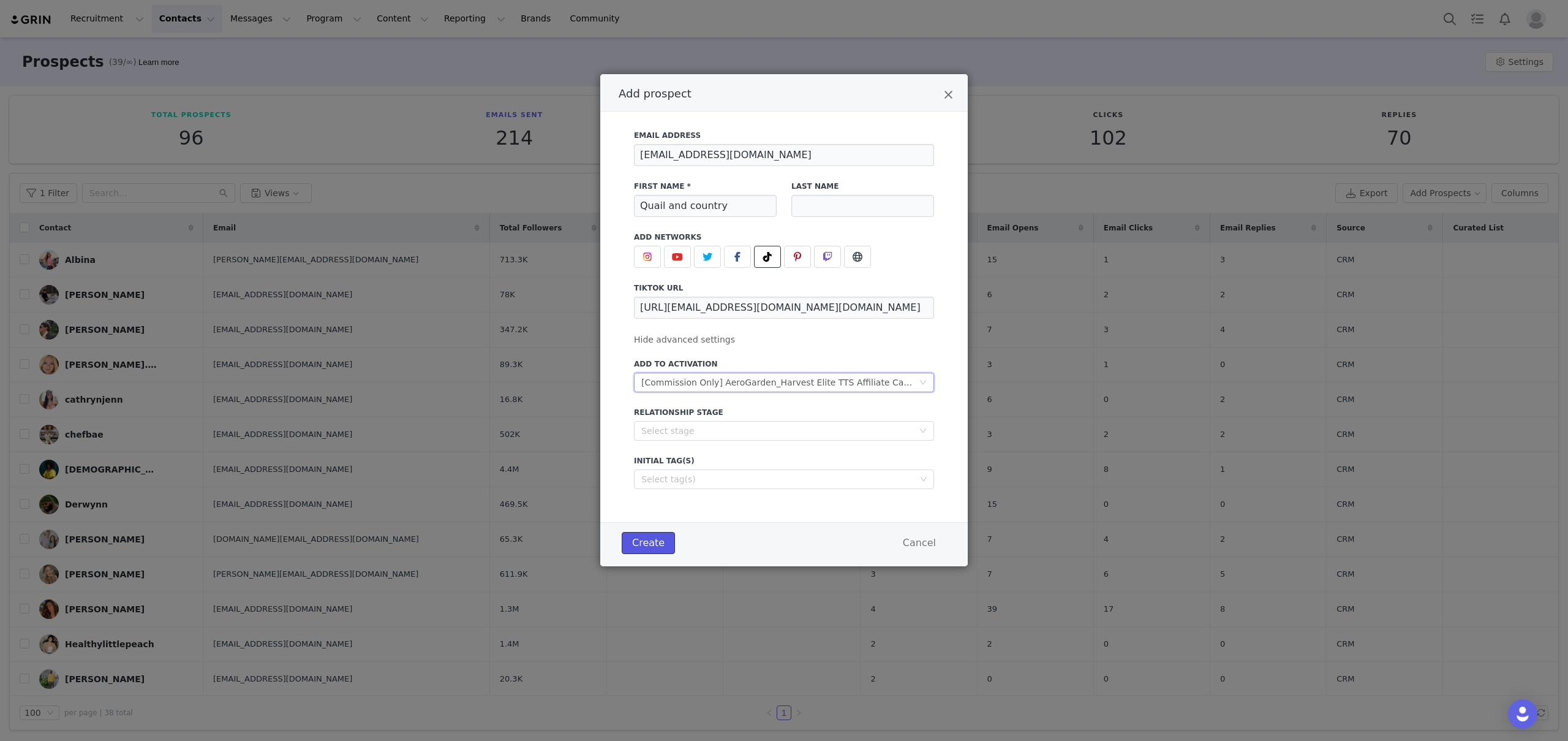
click at [656, 543] on button "Create" at bounding box center [648, 543] width 53 height 22
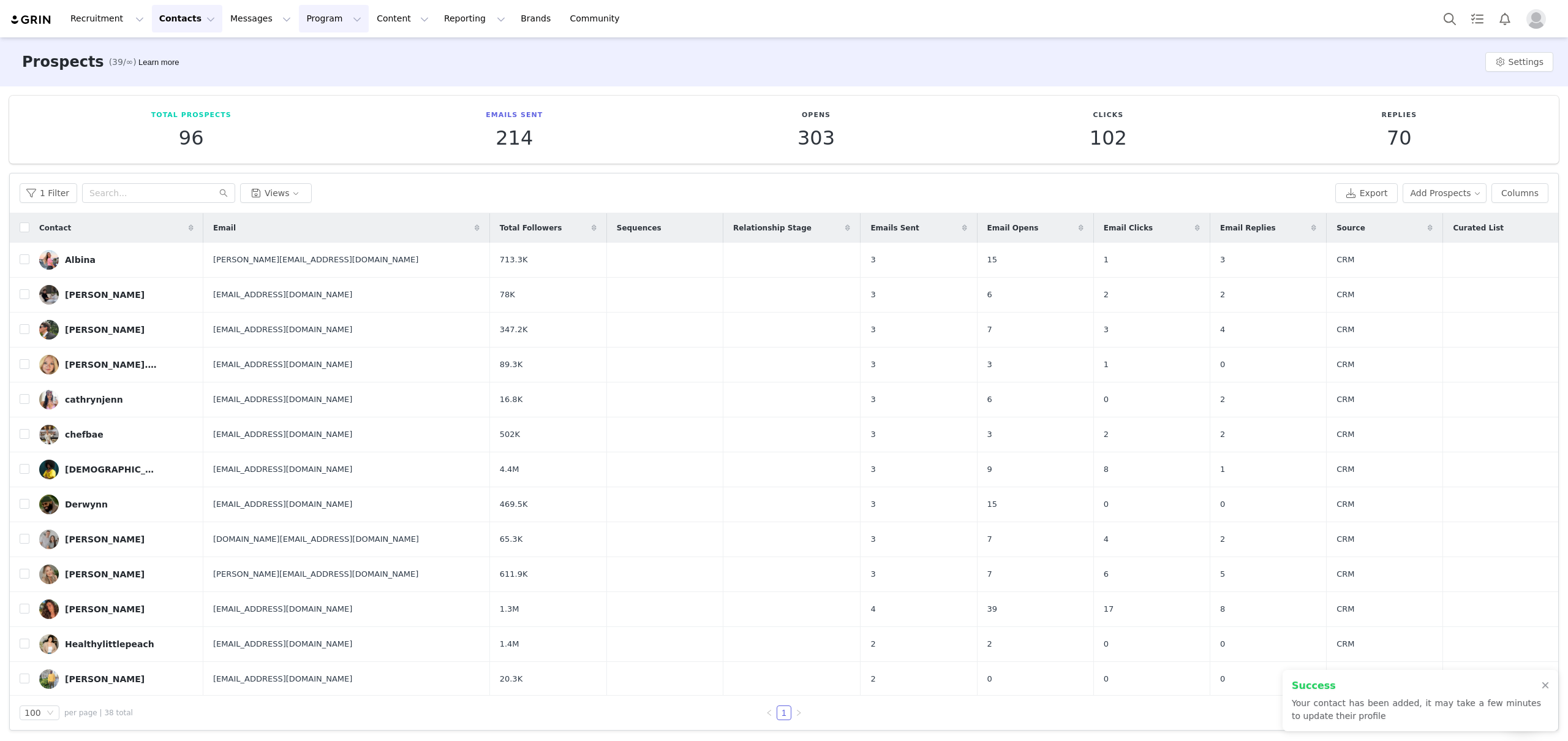
click at [301, 18] on button "Program Program" at bounding box center [333, 18] width 70 height 28
click at [308, 54] on p "Activations" at bounding box center [313, 54] width 47 height 13
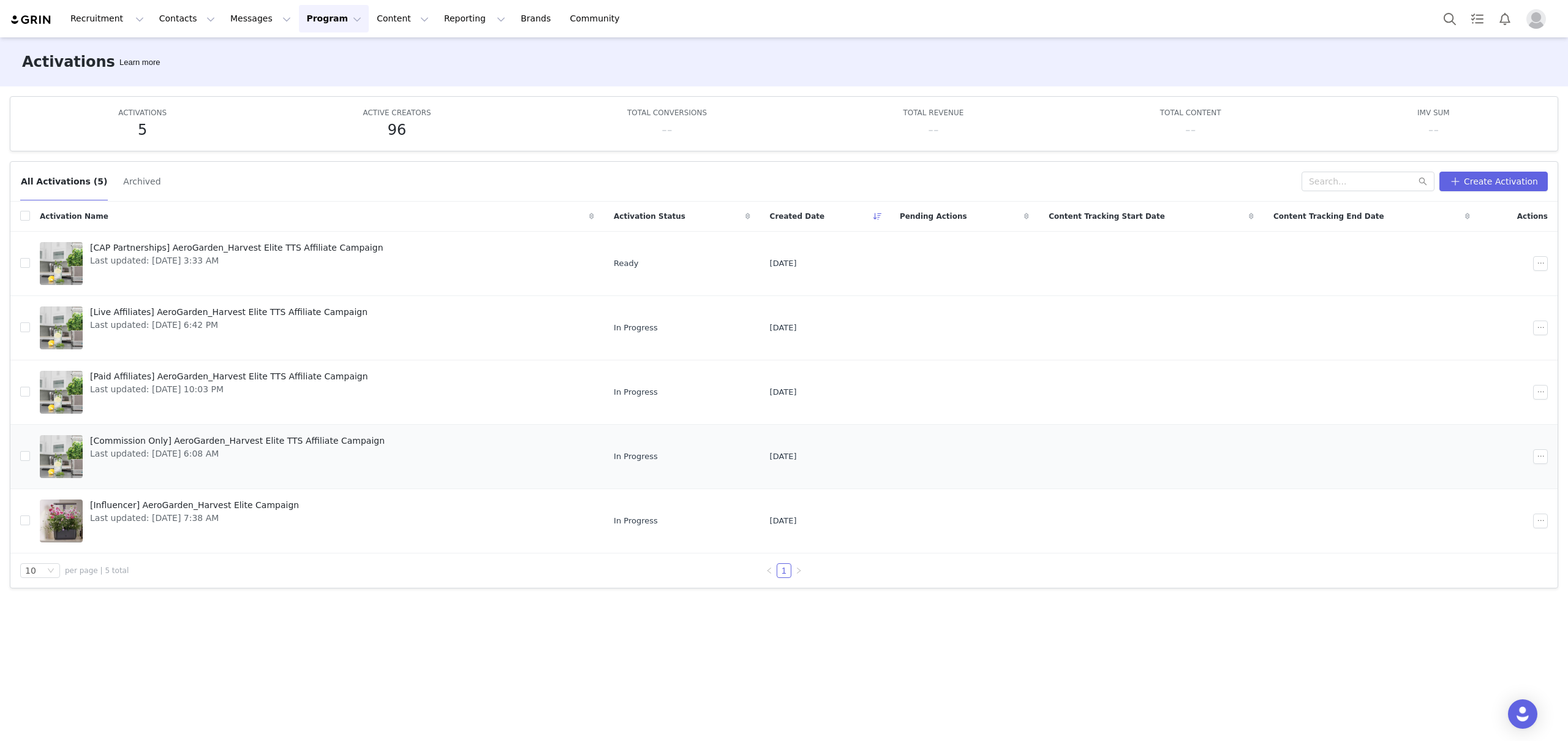
click at [266, 458] on span "Last updated: Aug 12, 2025 6:08 AM" at bounding box center [237, 454] width 295 height 13
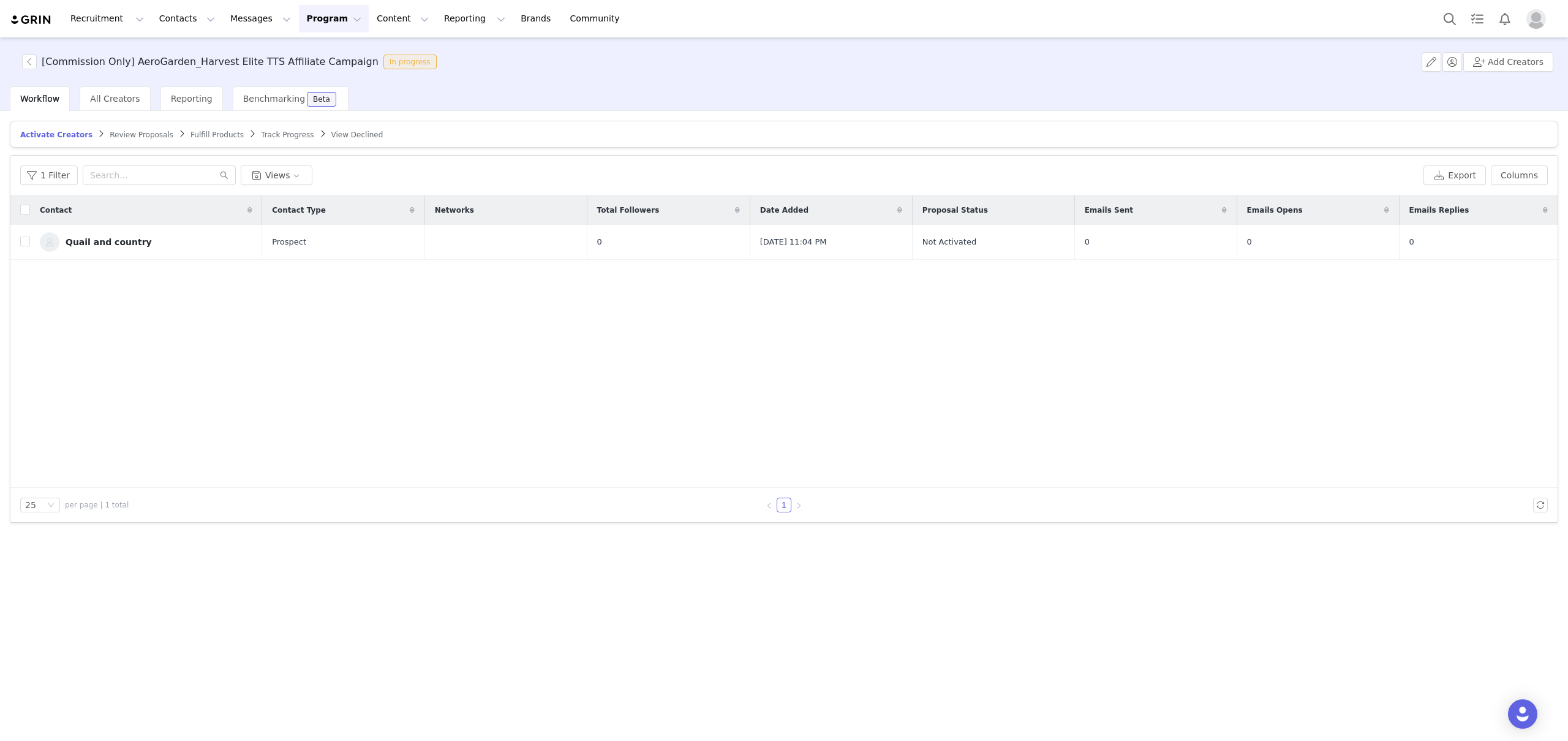
click at [177, 340] on div "Contact Contact Type Networks Total Followers Date Added Proposal Status Emails…" at bounding box center [784, 341] width 1547 height 292
click at [26, 242] on input "checkbox" at bounding box center [25, 241] width 10 height 10
checkbox input "true"
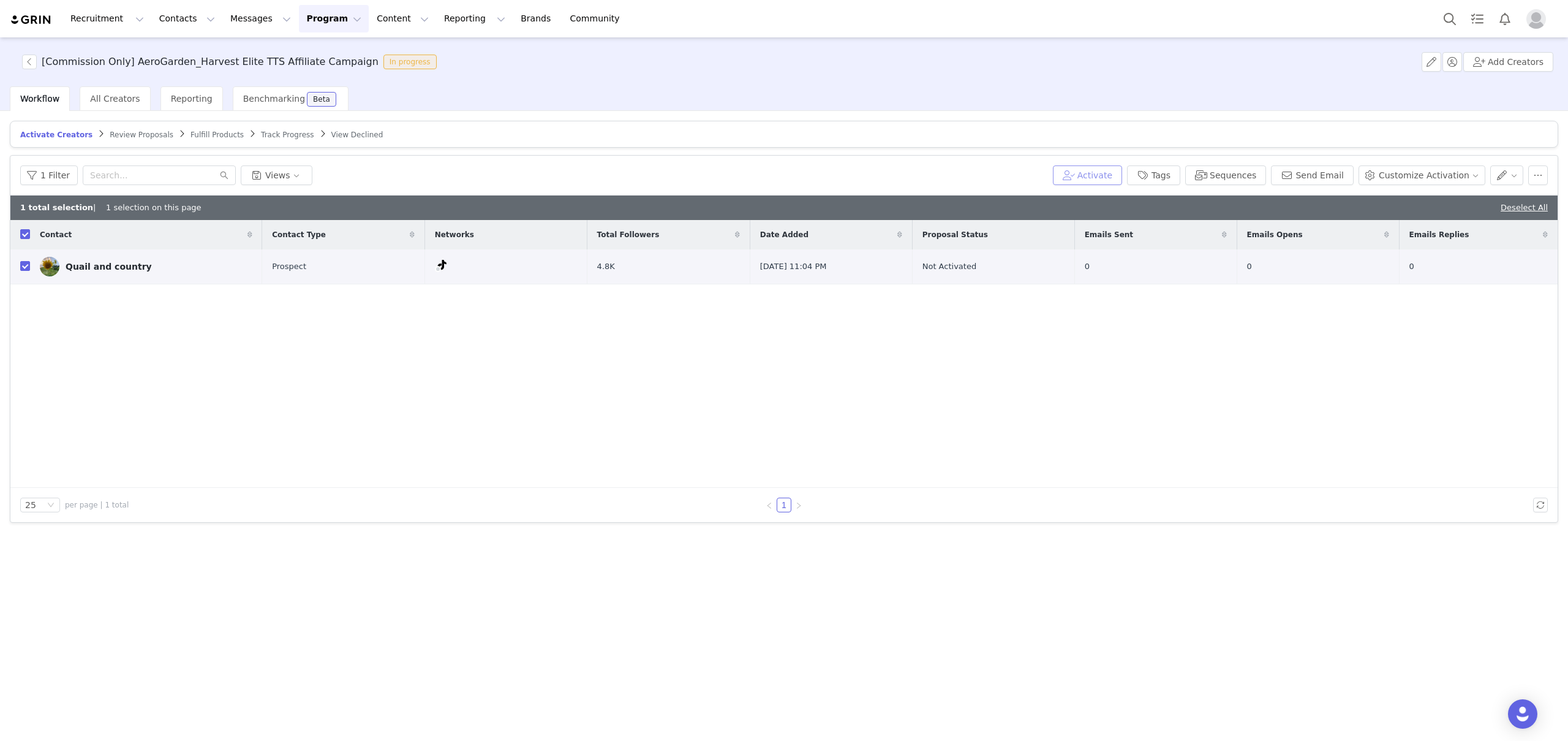
click at [1116, 180] on button "Activate" at bounding box center [1087, 175] width 69 height 20
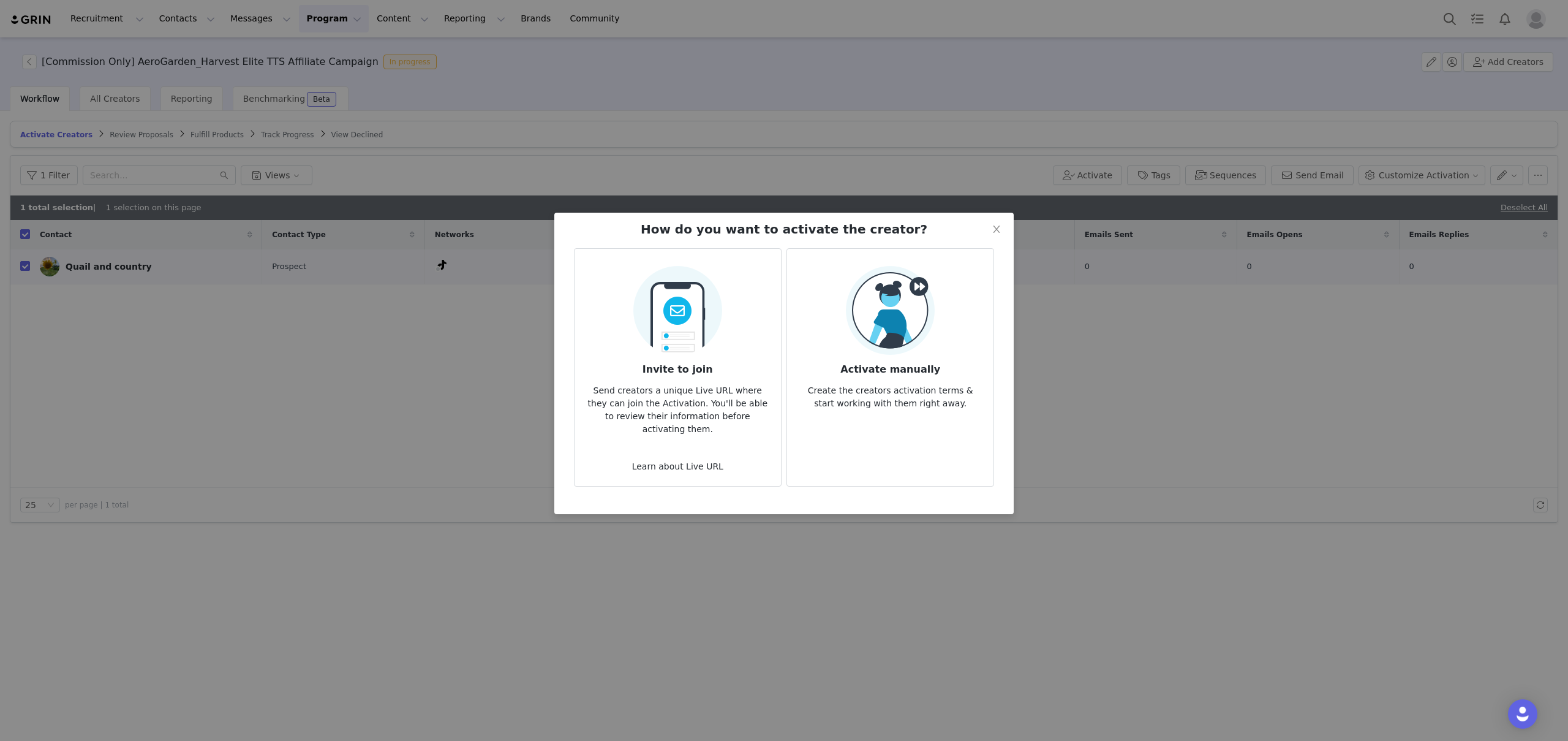
click at [952, 400] on p "Create the creators activation terms & start working with them right away." at bounding box center [890, 393] width 187 height 33
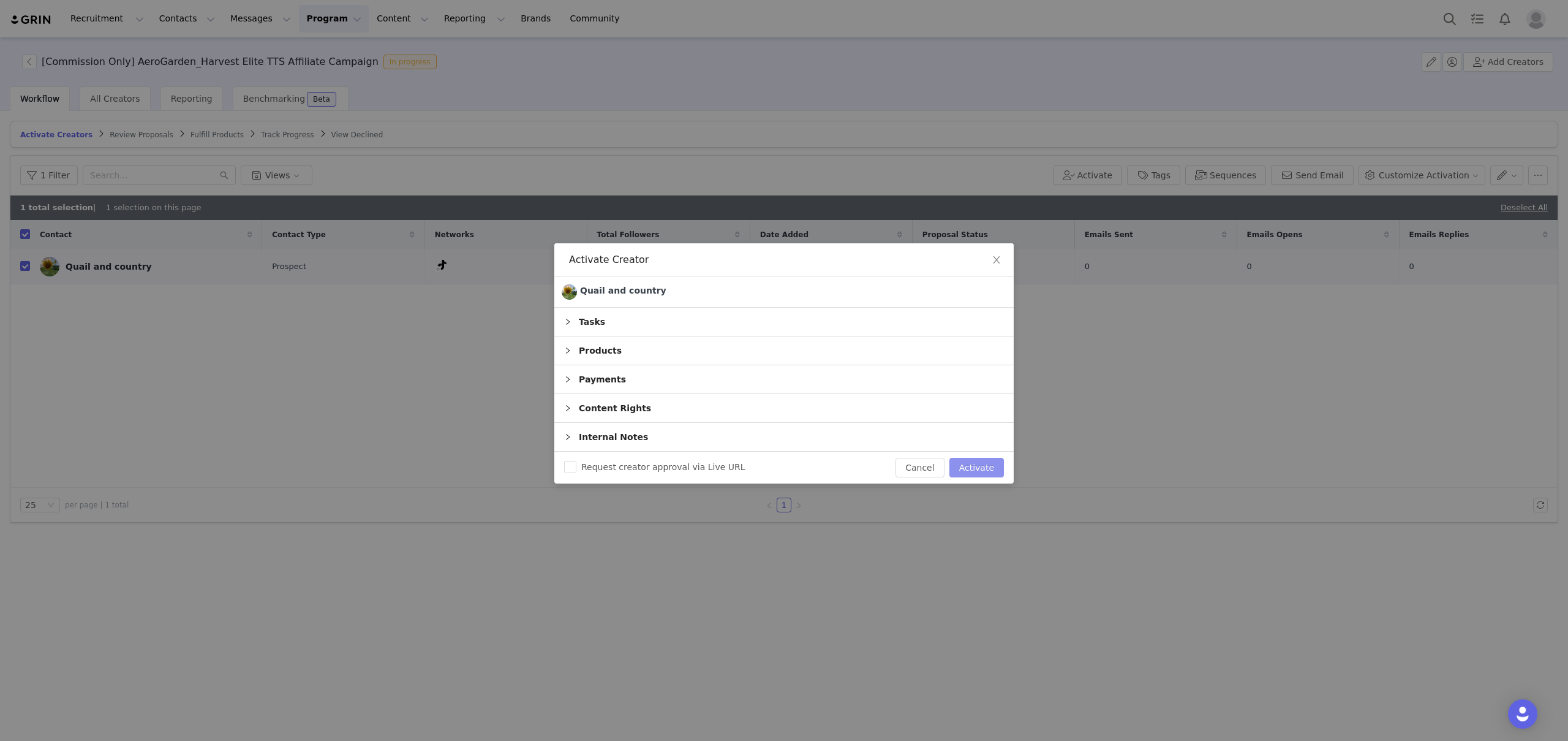
click at [969, 466] on button "Activate" at bounding box center [976, 468] width 54 height 20
checkbox input "false"
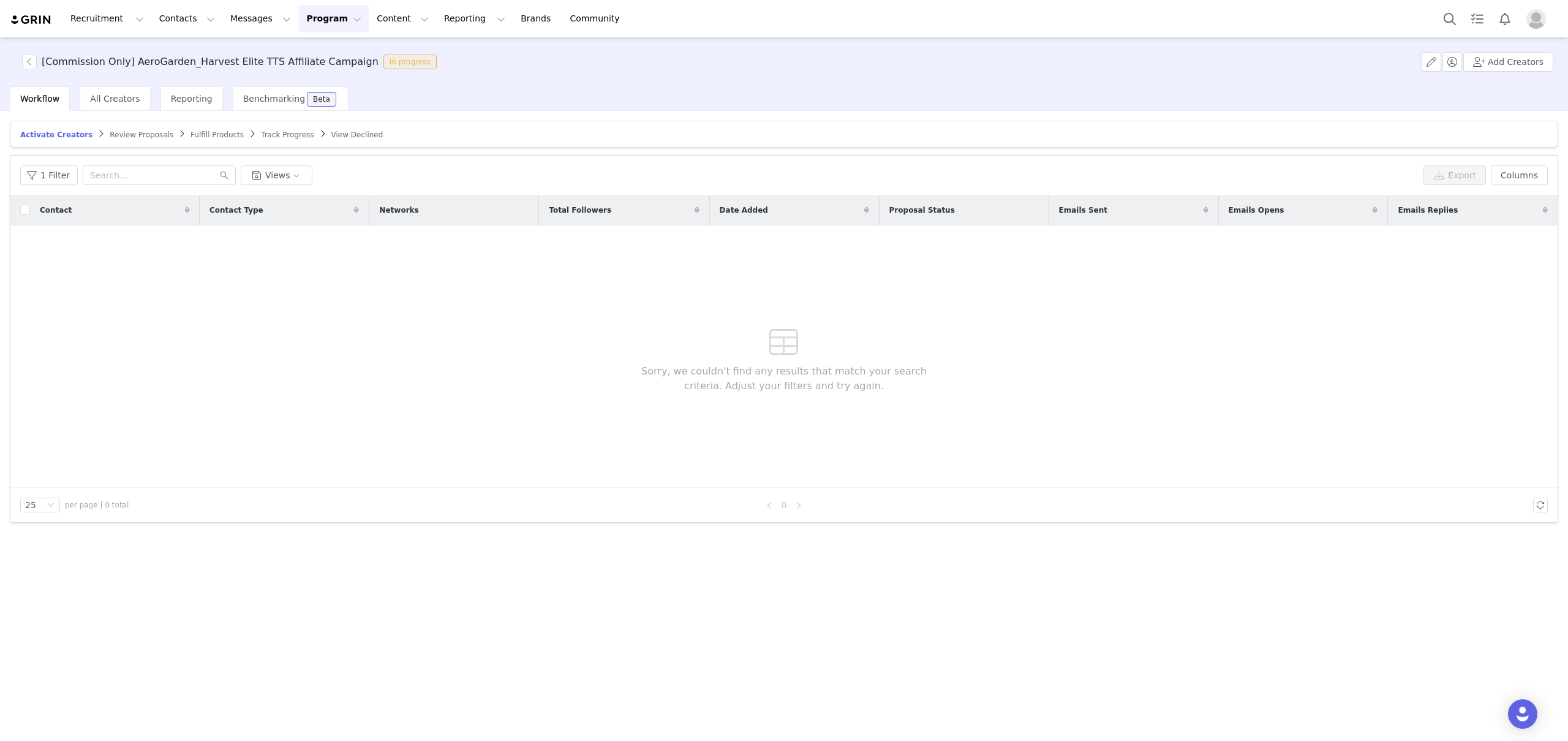
click at [301, 22] on button "Program Program" at bounding box center [333, 18] width 70 height 28
click at [311, 52] on p "Activations" at bounding box center [313, 54] width 47 height 13
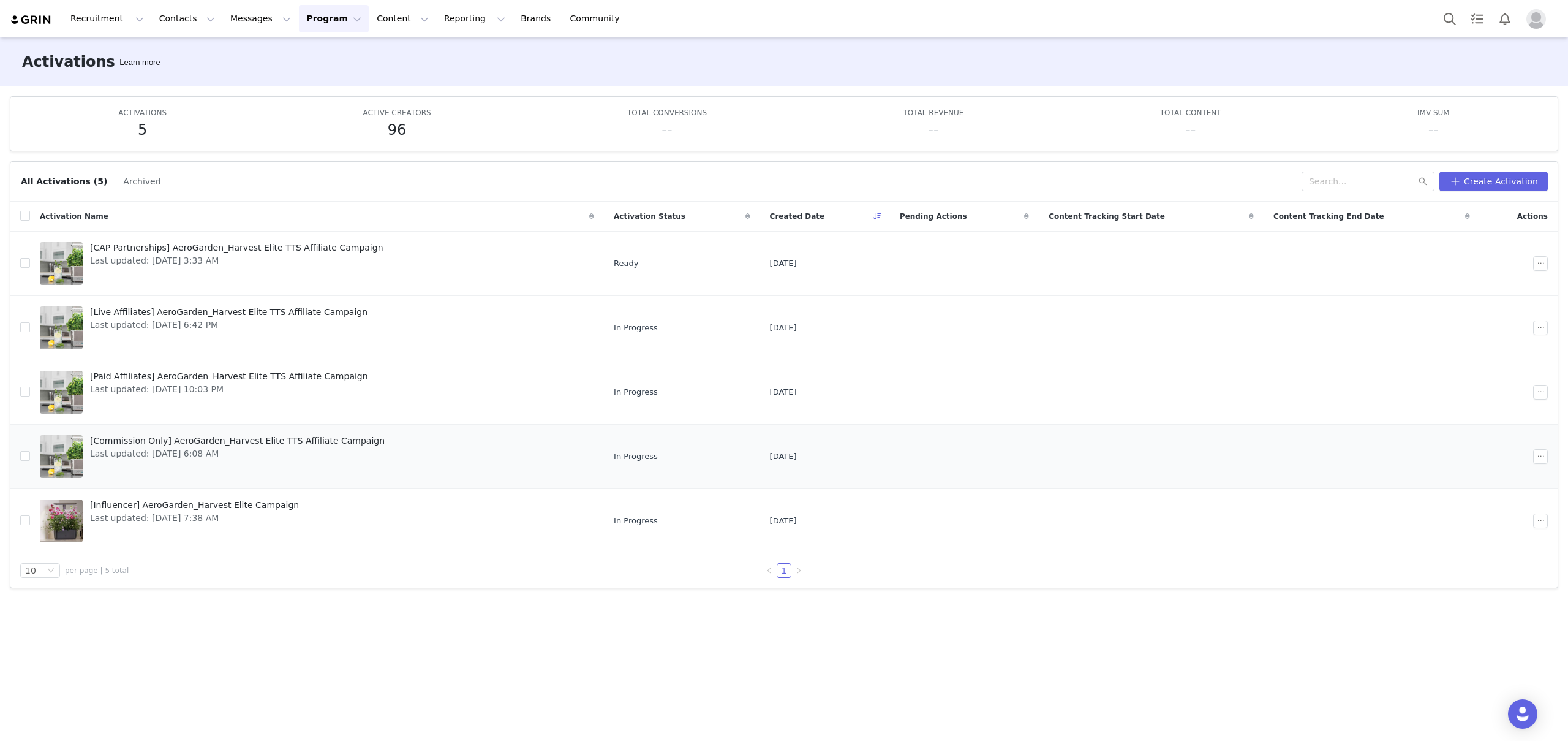
click at [238, 443] on span "[Commission Only] AeroGarden_Harvest Elite TTS Affiliate Campaign" at bounding box center [237, 441] width 295 height 13
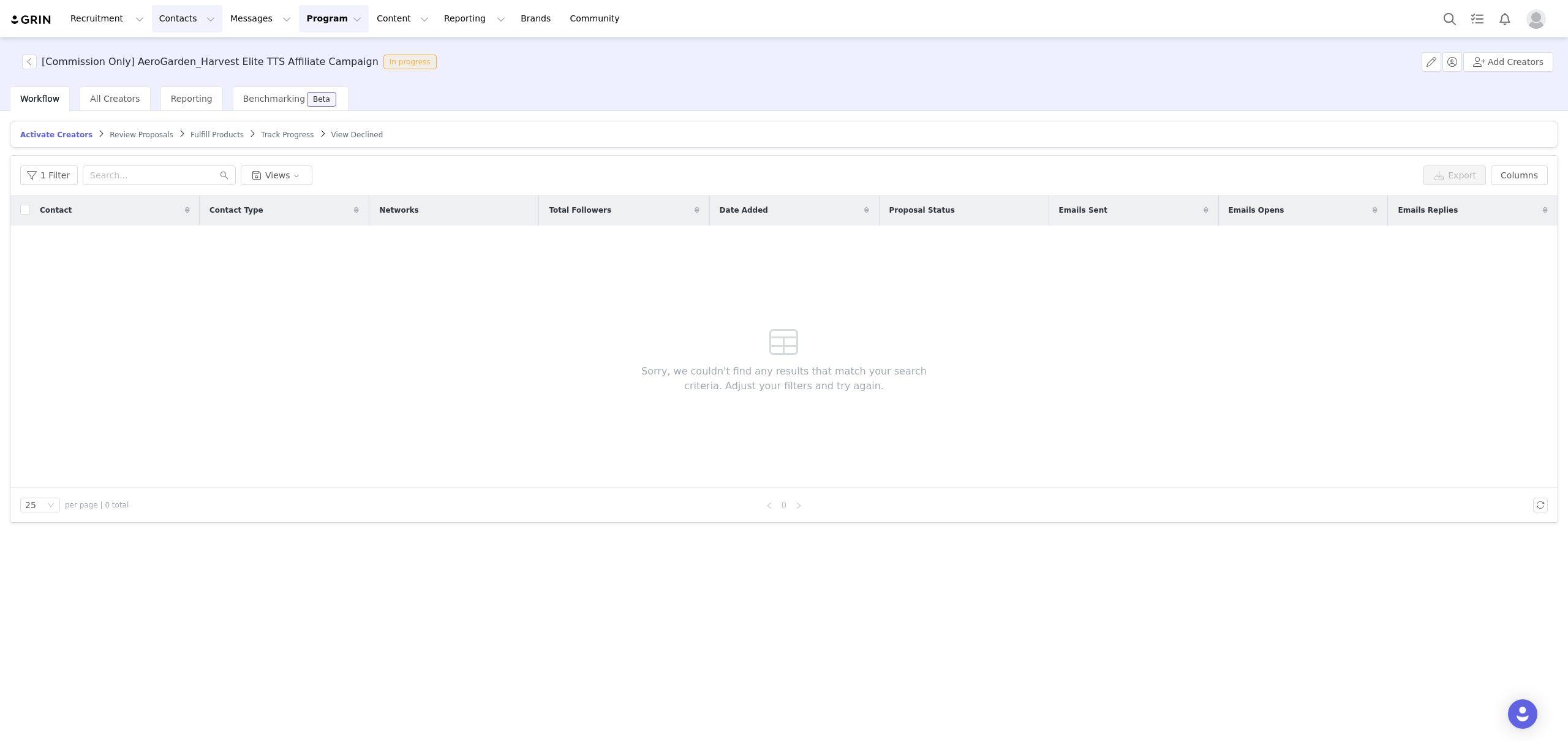
click at [184, 18] on button "Contacts Contacts" at bounding box center [187, 18] width 71 height 28
click at [196, 50] on div "Creators" at bounding box center [191, 54] width 82 height 13
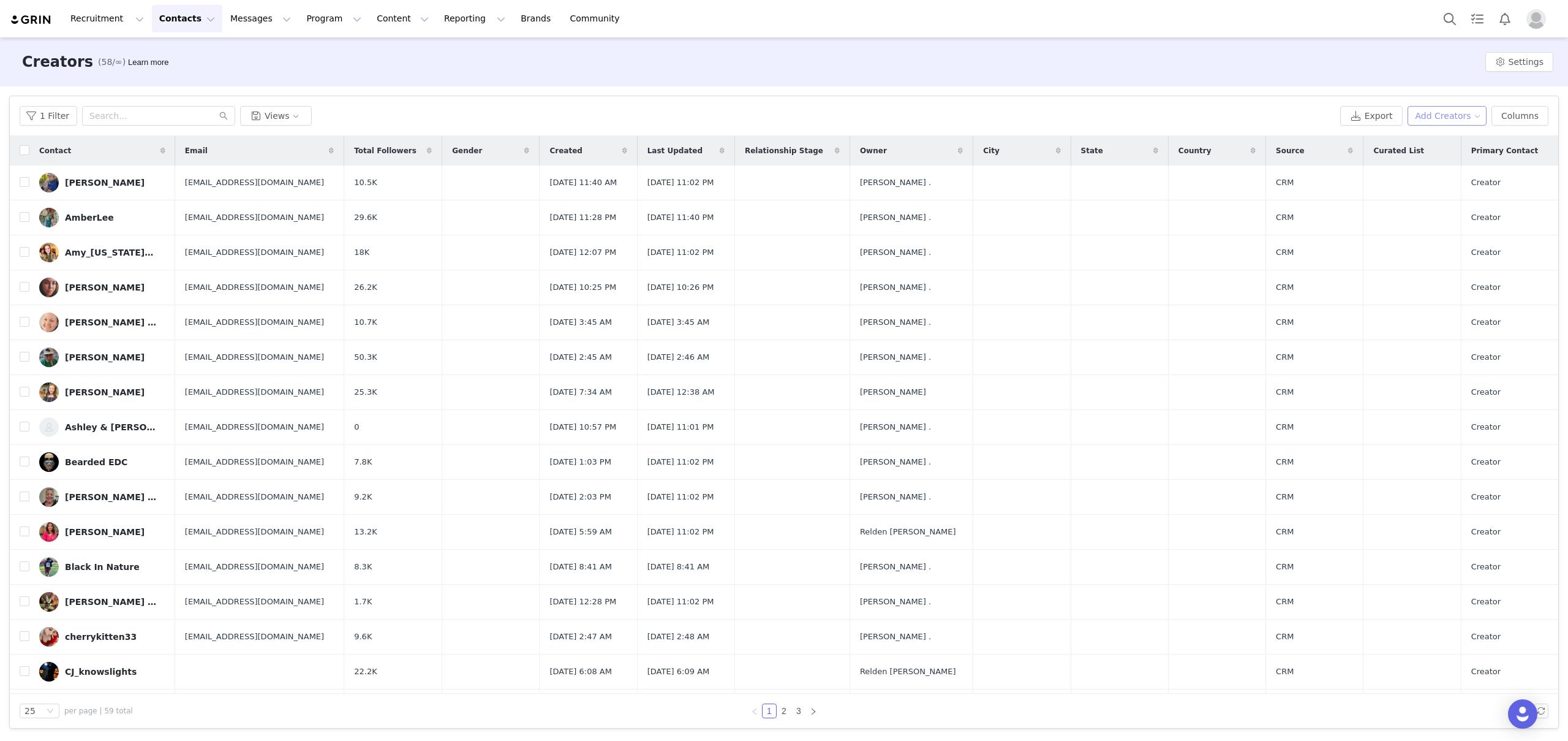
click at [1474, 118] on button "Add Creators" at bounding box center [1447, 116] width 80 height 20
click at [1435, 144] on span "Add a Creator" at bounding box center [1449, 140] width 60 height 14
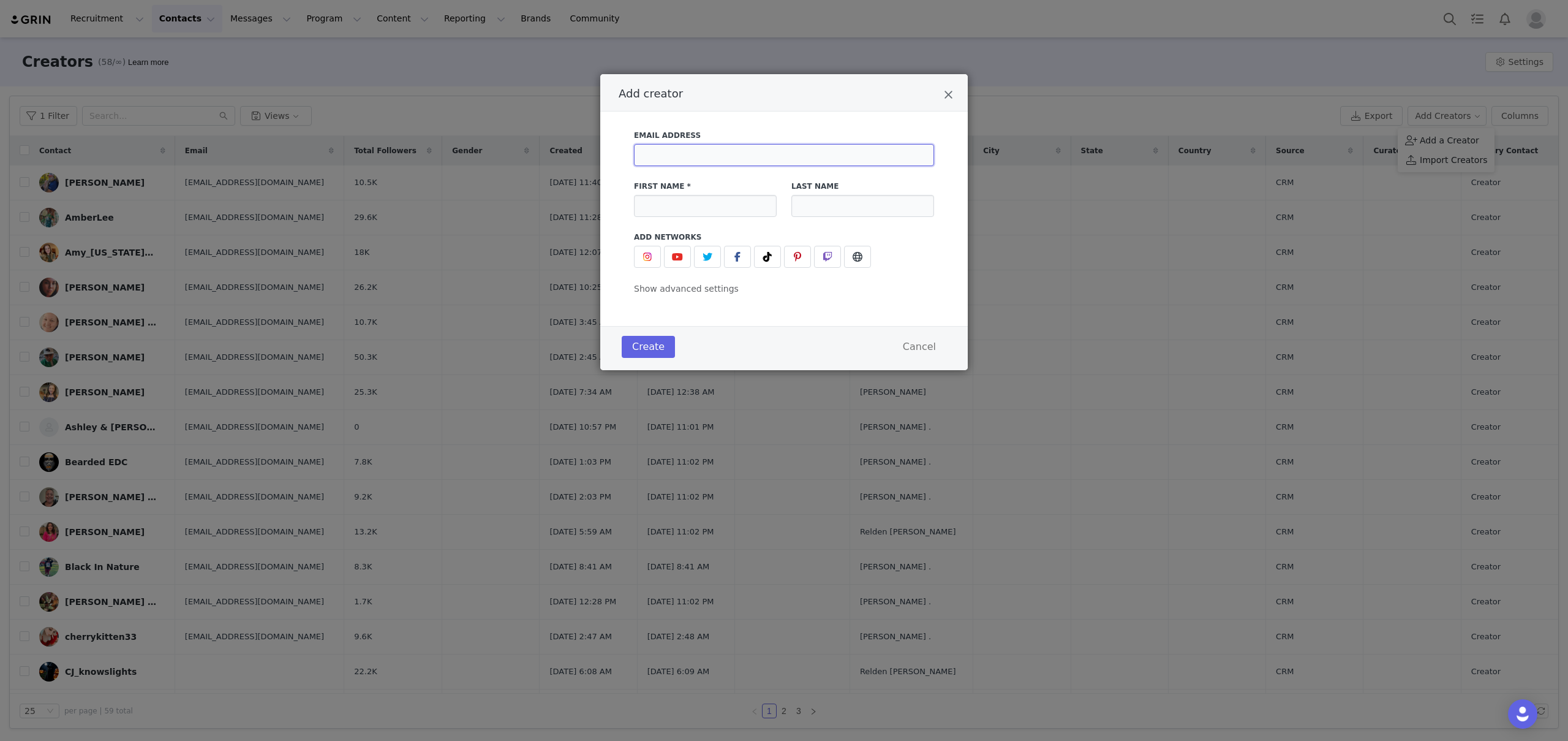
click at [725, 149] on input "Add creator" at bounding box center [784, 155] width 300 height 22
click at [719, 151] on input "Add creator" at bounding box center [784, 155] width 300 height 22
paste input "hello@luckyjjanga.com"
type input "hello@luckyjjanga.com"
click at [708, 209] on input "Add creator" at bounding box center [705, 206] width 143 height 22
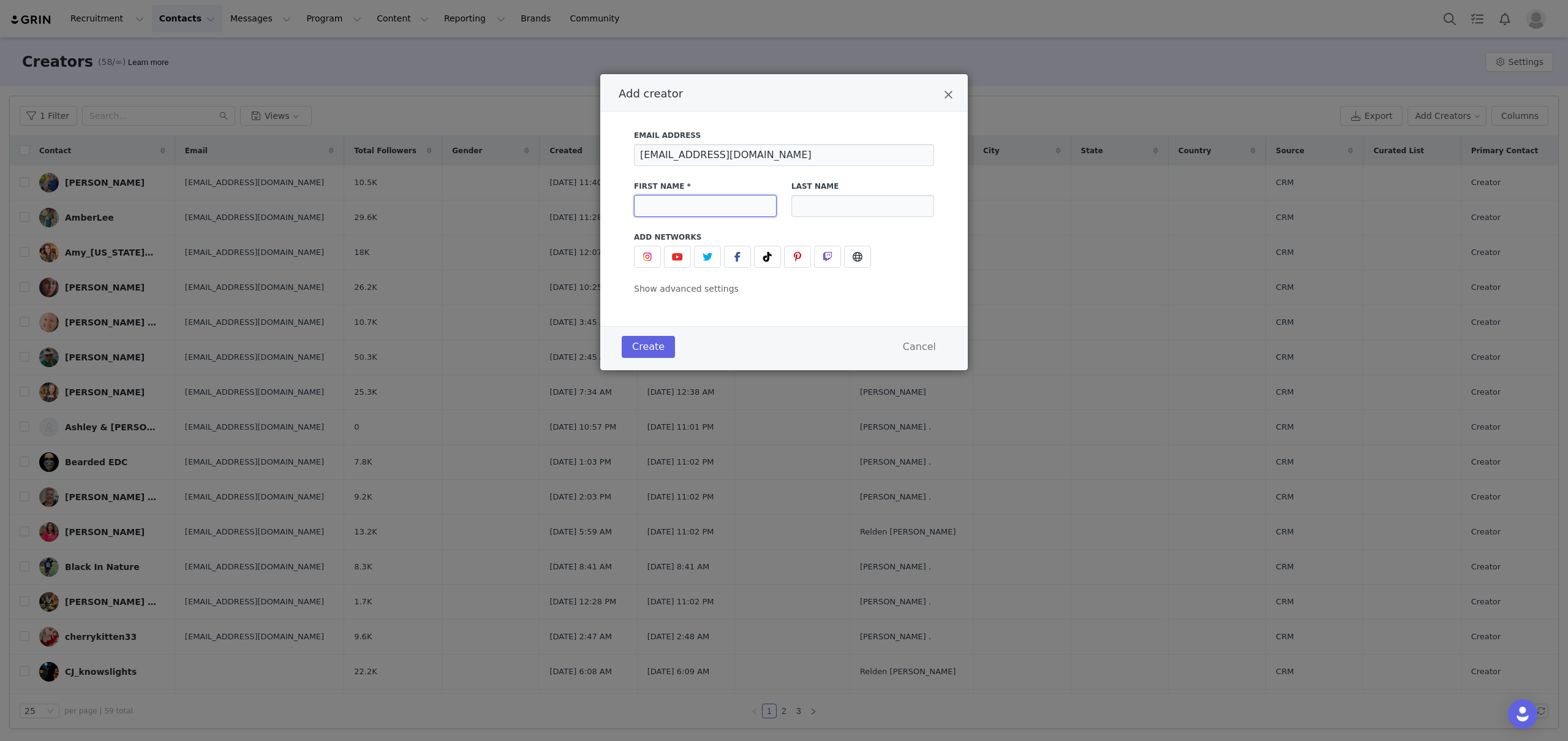
click at [721, 209] on input "Add creator" at bounding box center [705, 206] width 143 height 22
paste input "JJANGA JJANGA JJANGA 꽃"
type input "JJANGA JJANGA JJANGA 꽃"
click at [766, 258] on icon "Add creator" at bounding box center [767, 256] width 9 height 10
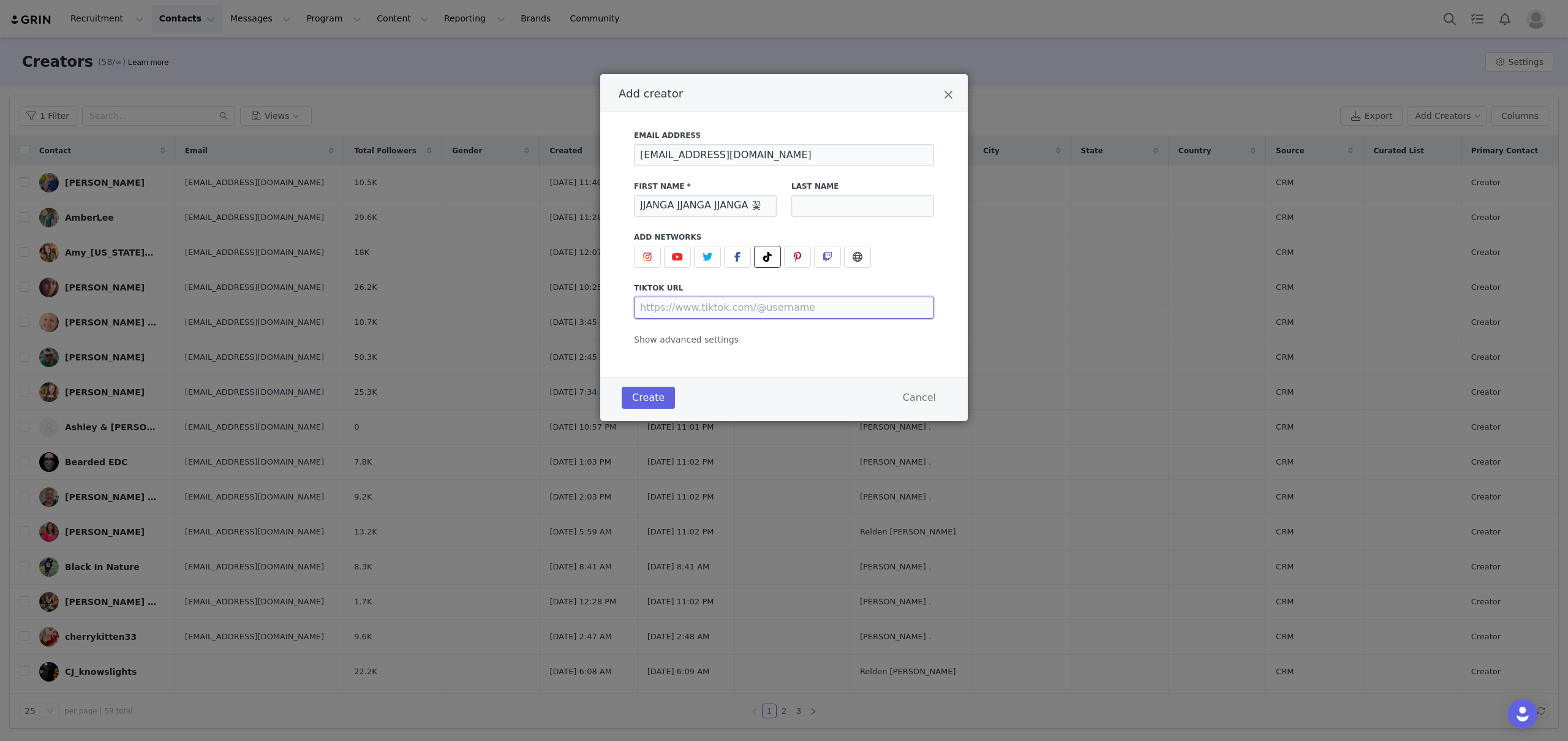
click at [745, 306] on input "Add creator" at bounding box center [784, 308] width 300 height 22
paste input "https://www.tiktok.com/@jjanga.tv"
type input "https://www.tiktok.com/@jjanga.tv"
click at [717, 340] on span "Show advanced settings" at bounding box center [686, 339] width 105 height 10
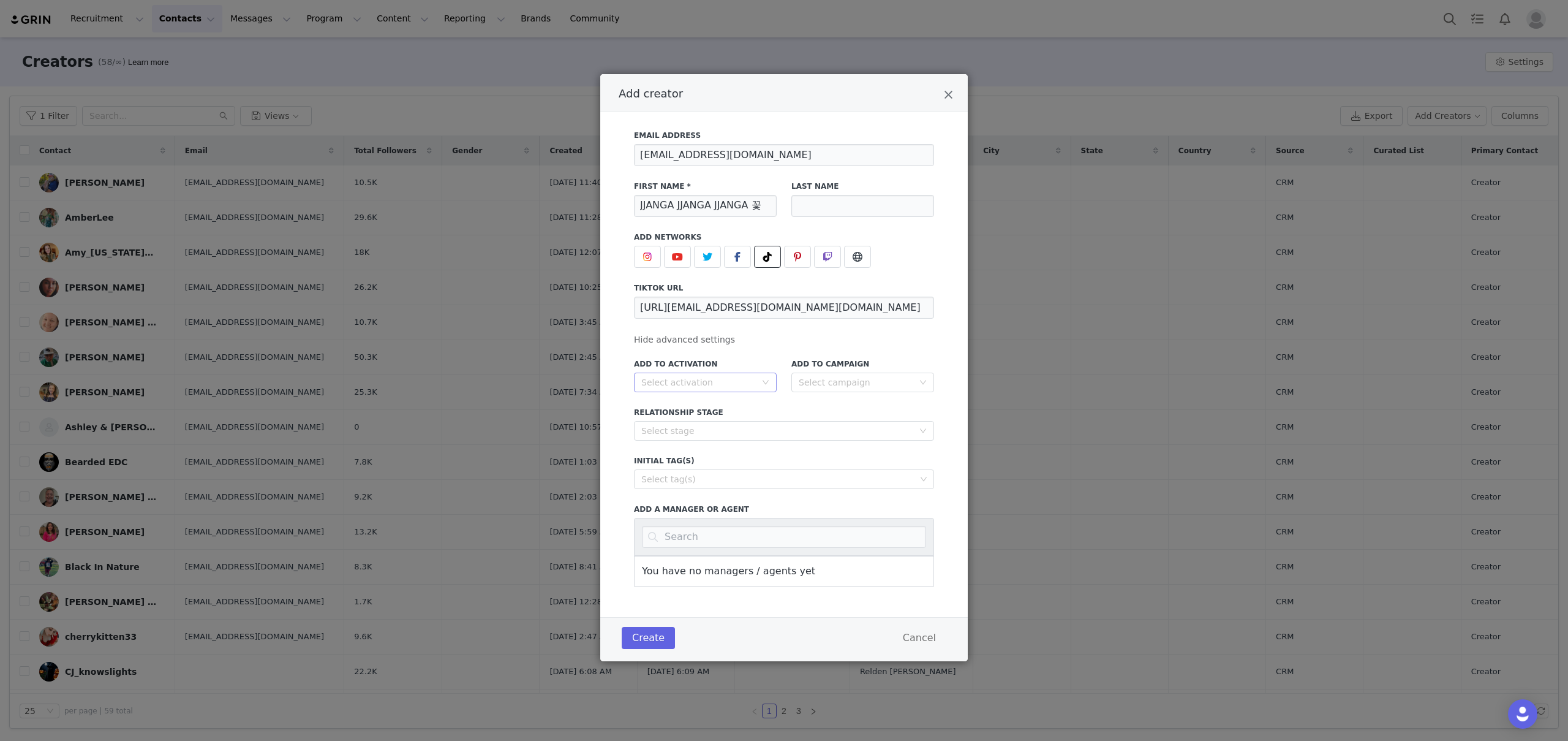
click at [770, 385] on div "Select activation" at bounding box center [705, 383] width 143 height 20
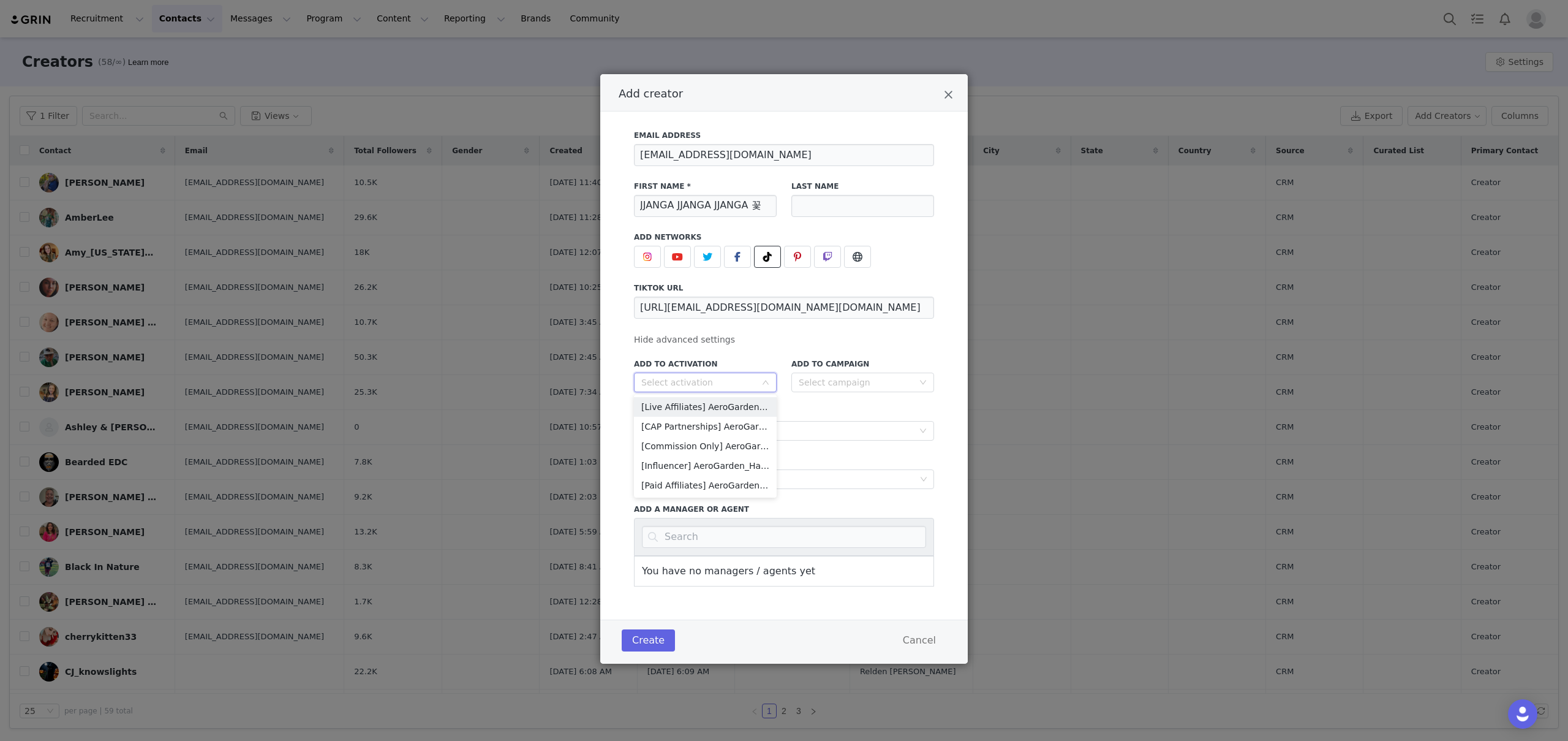
click at [784, 345] on div "Email Address hello@luckyjjanga.com First Name * JJANGA JJANGA JJANGA 꽃 Last Na…" at bounding box center [784, 354] width 300 height 464
click at [948, 97] on icon "Close" at bounding box center [948, 95] width 9 height 12
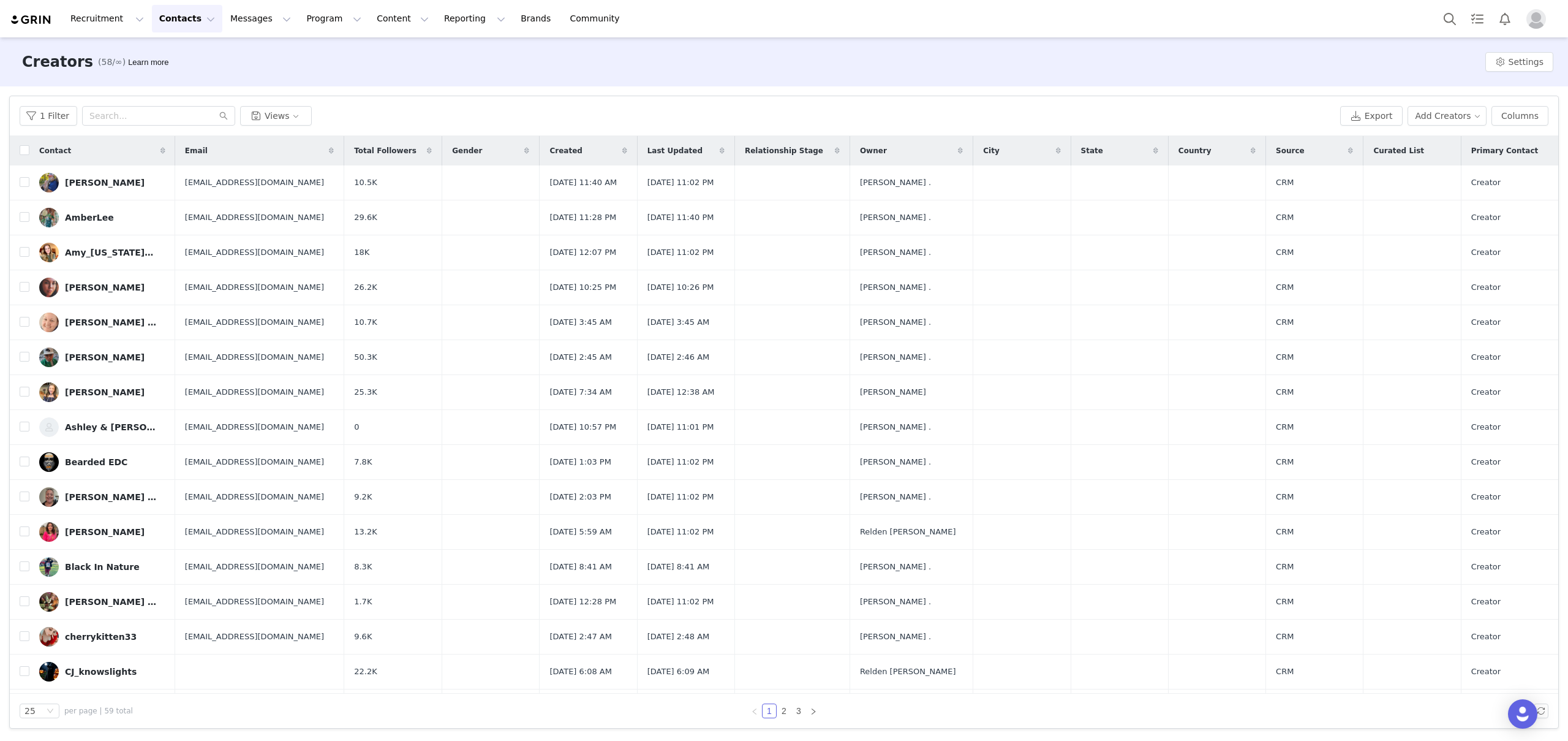
click at [159, 20] on button "Contacts Contacts" at bounding box center [187, 18] width 71 height 28
click at [174, 81] on p "Prospects" at bounding box center [174, 77] width 41 height 13
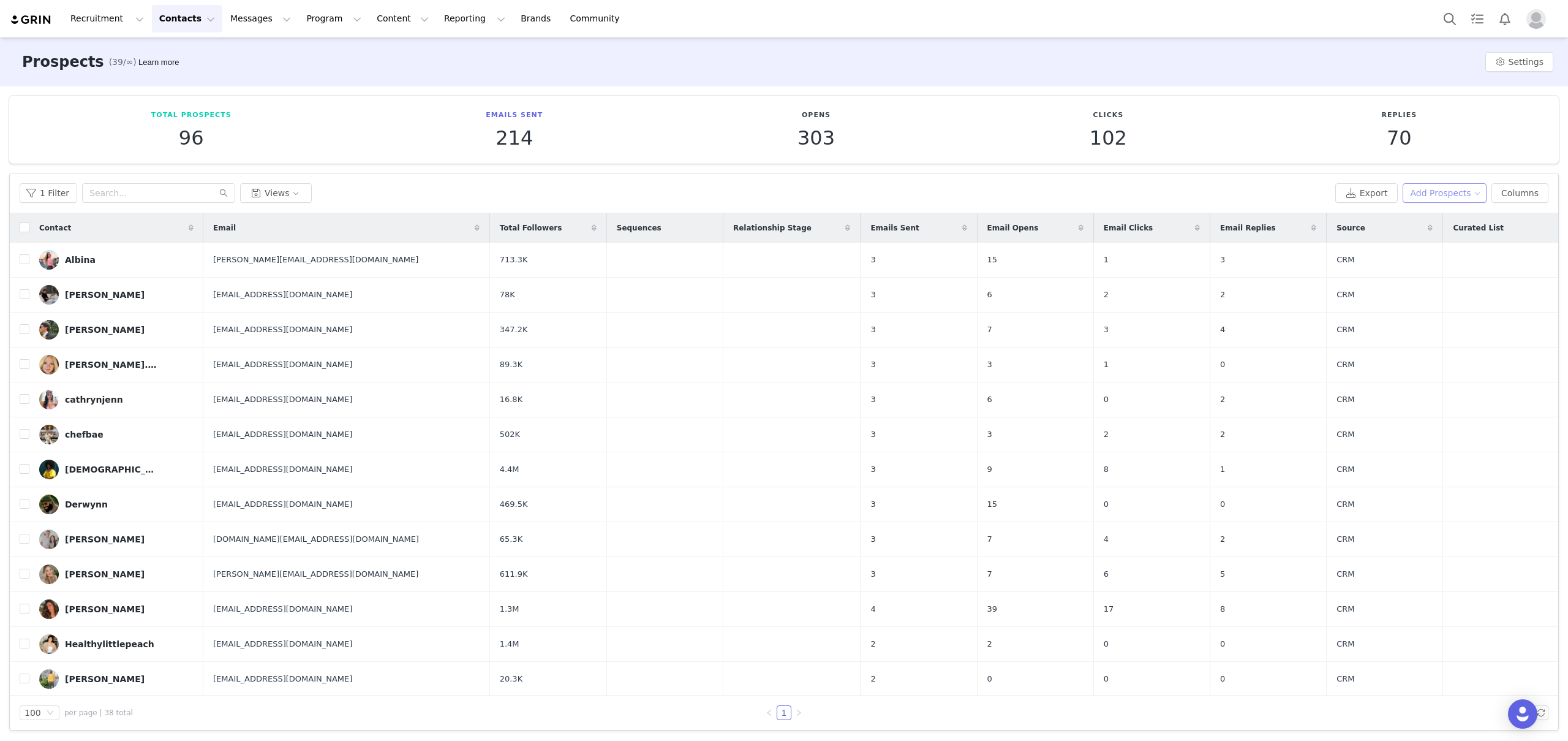
click at [1446, 197] on button "Add Prospects" at bounding box center [1444, 193] width 84 height 20
click at [1436, 215] on span "Add a Prospect" at bounding box center [1436, 218] width 64 height 14
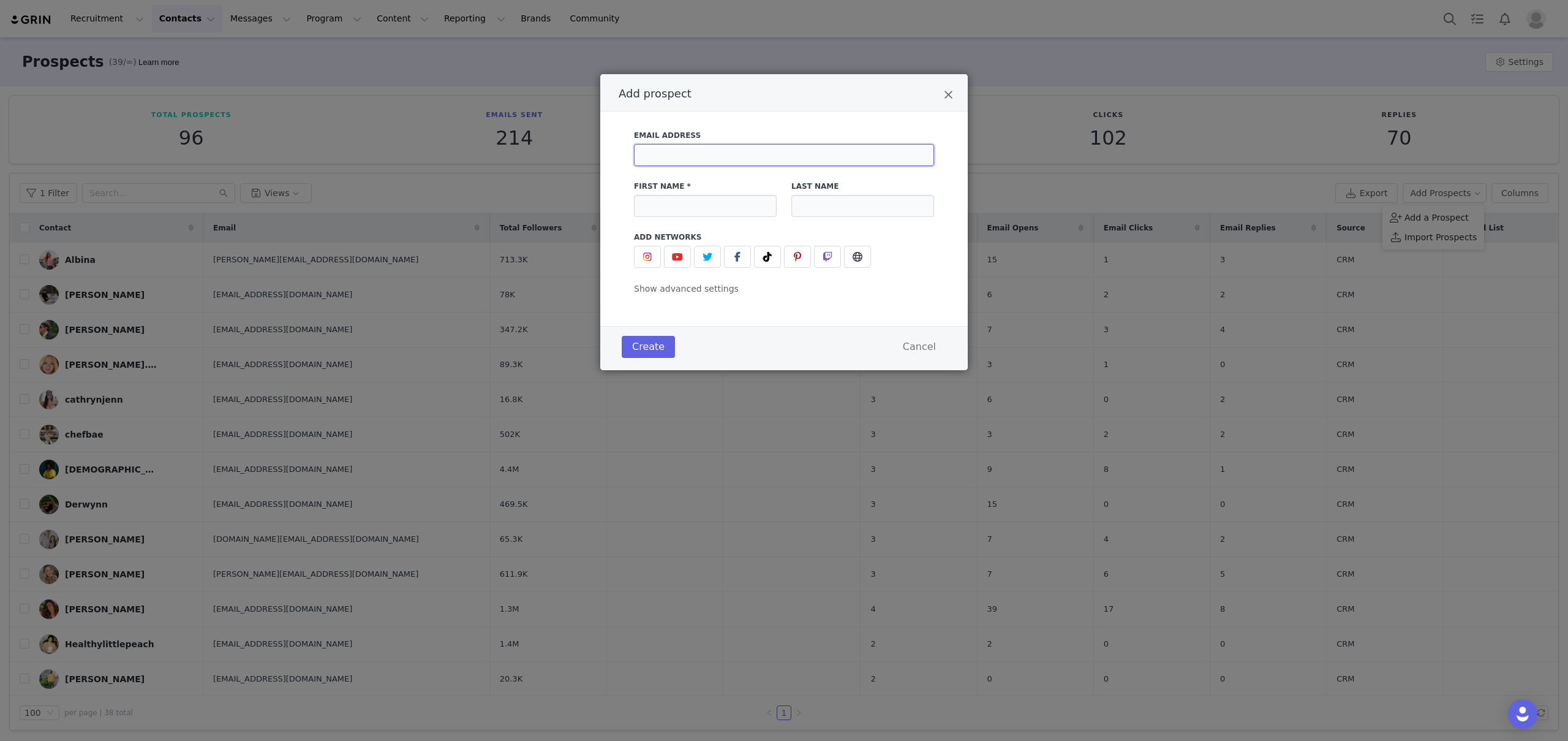
click at [741, 152] on input "Add prospect" at bounding box center [784, 155] width 300 height 22
click at [802, 155] on input "Add prospect" at bounding box center [784, 155] width 300 height 22
paste input "hello@luckyjjanga.com"
type input "hello@luckyjjanga.com"
click at [755, 211] on div "Add prospect" at bounding box center [705, 206] width 143 height 22
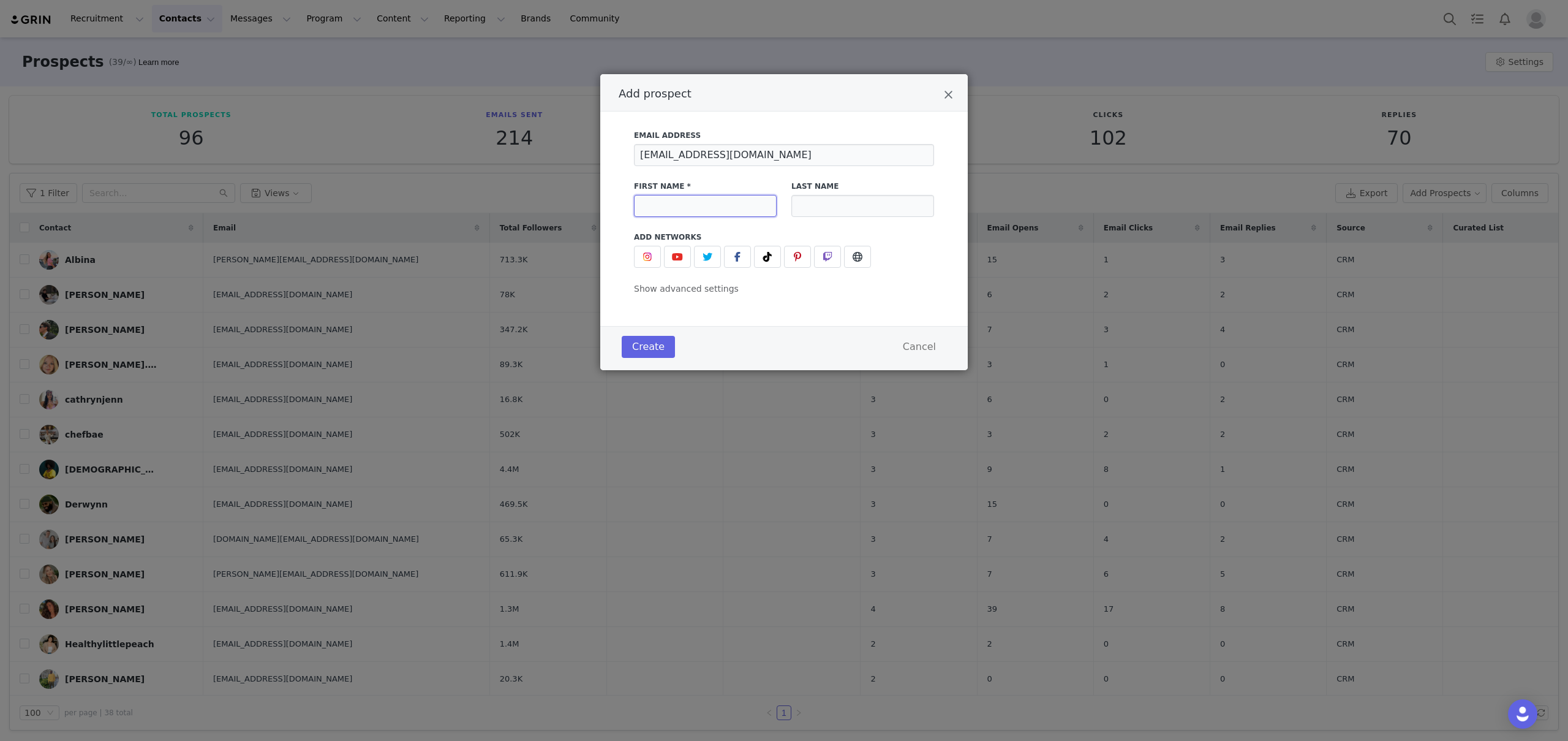
paste input "JJANGA JJANGA JJANGA 꽃"
type input "JJANGA JJANGA JJANGA 꽃"
click at [769, 252] on icon "Add prospect" at bounding box center [767, 256] width 9 height 10
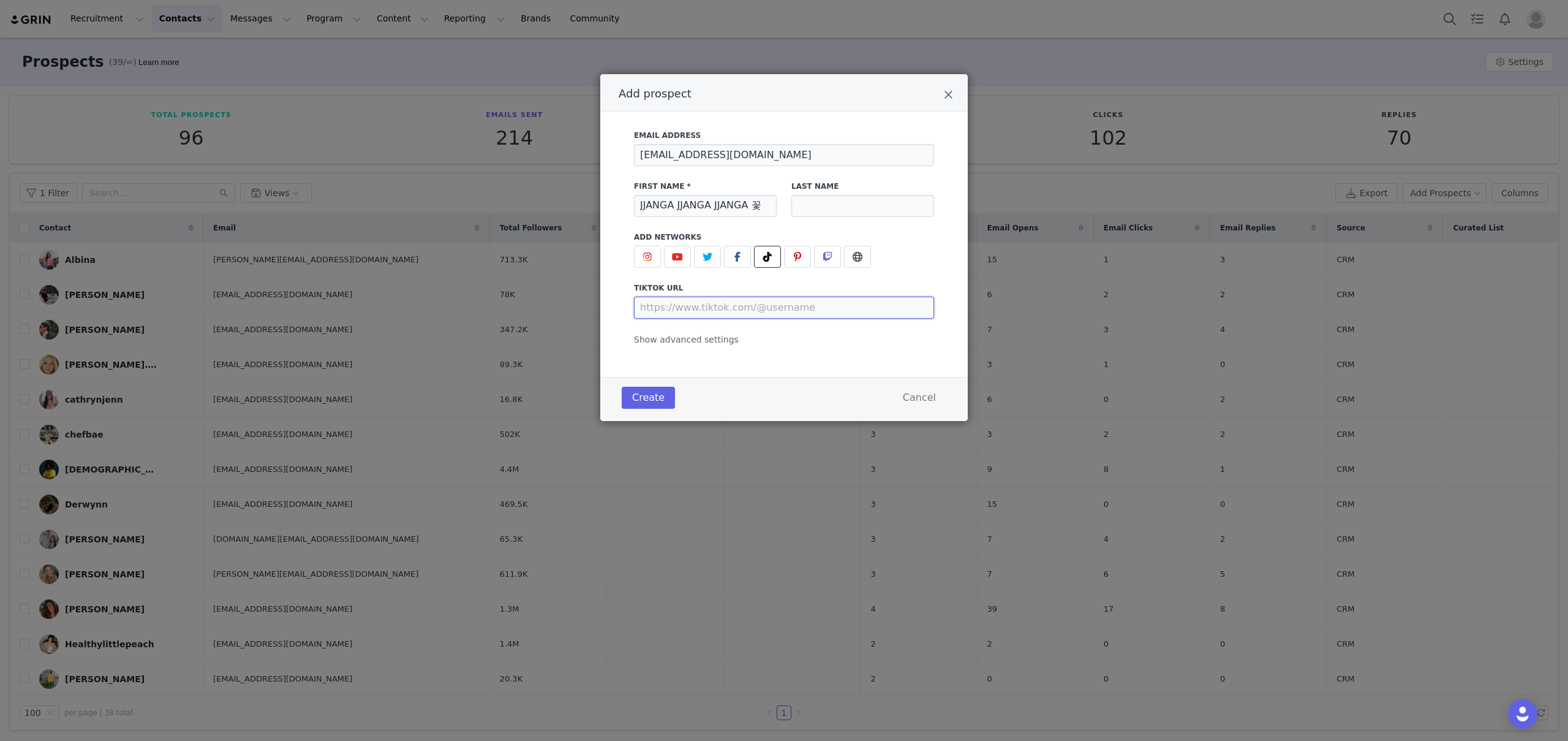
click at [774, 309] on input "Add prospect" at bounding box center [784, 308] width 300 height 22
paste input "https://www.tiktok.com/@jjanga.tv"
type input "https://www.tiktok.com/@jjanga.tv"
click at [715, 345] on span "Show advanced settings" at bounding box center [686, 339] width 105 height 10
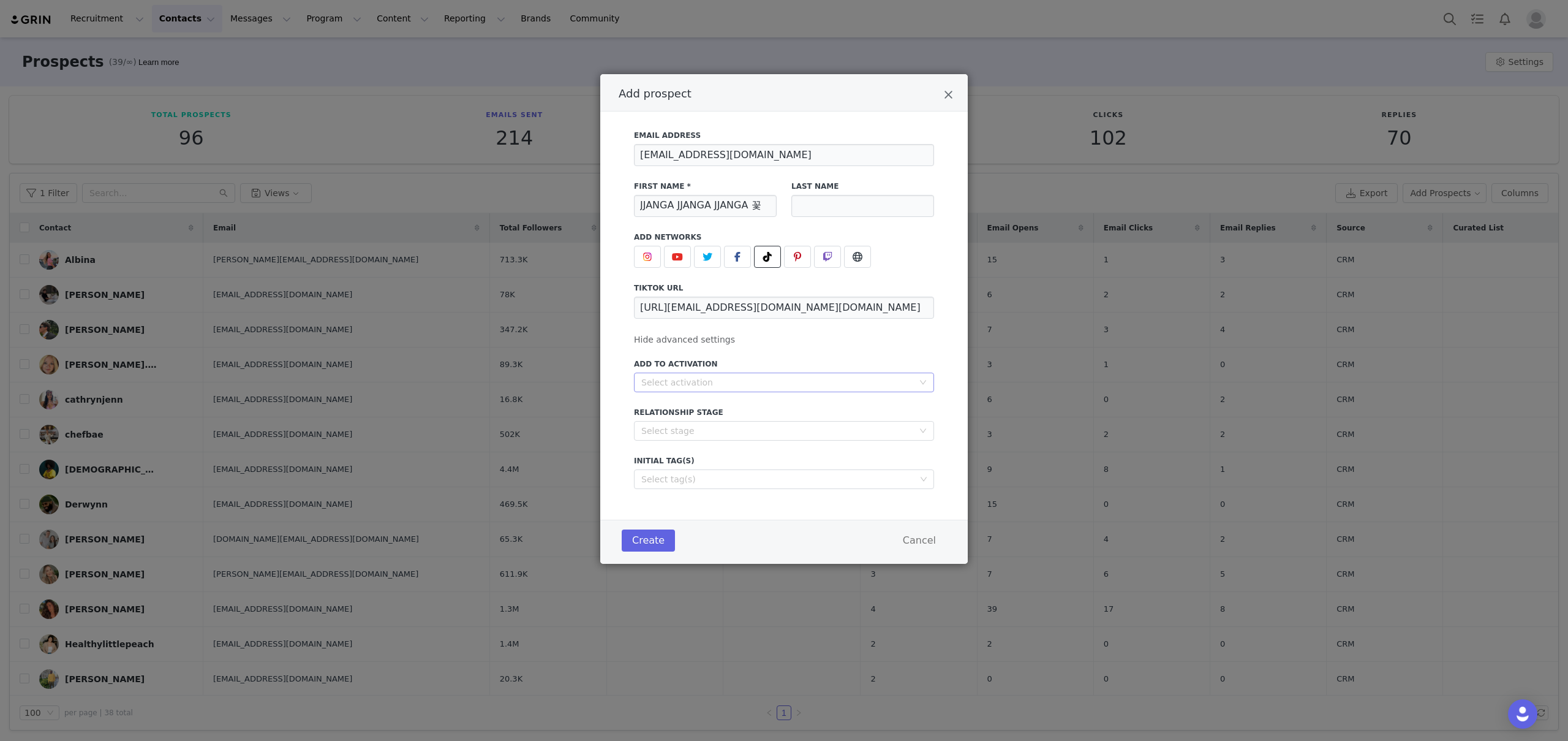
click at [722, 384] on div "Select activation" at bounding box center [777, 382] width 272 height 12
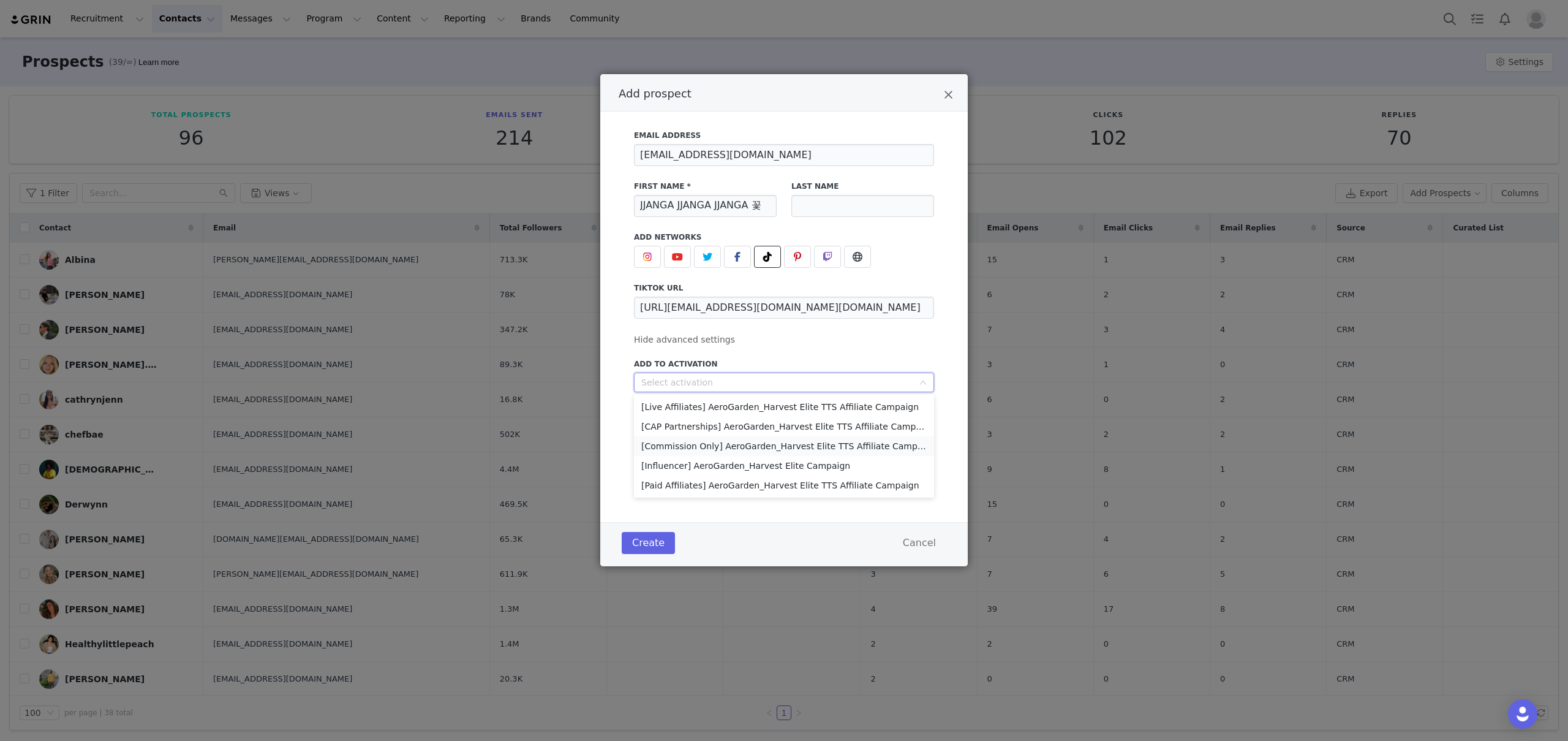
click at [736, 445] on li "[Commission Only] AeroGarden_Harvest Elite TTS Affiliate Campaign" at bounding box center [784, 446] width 300 height 20
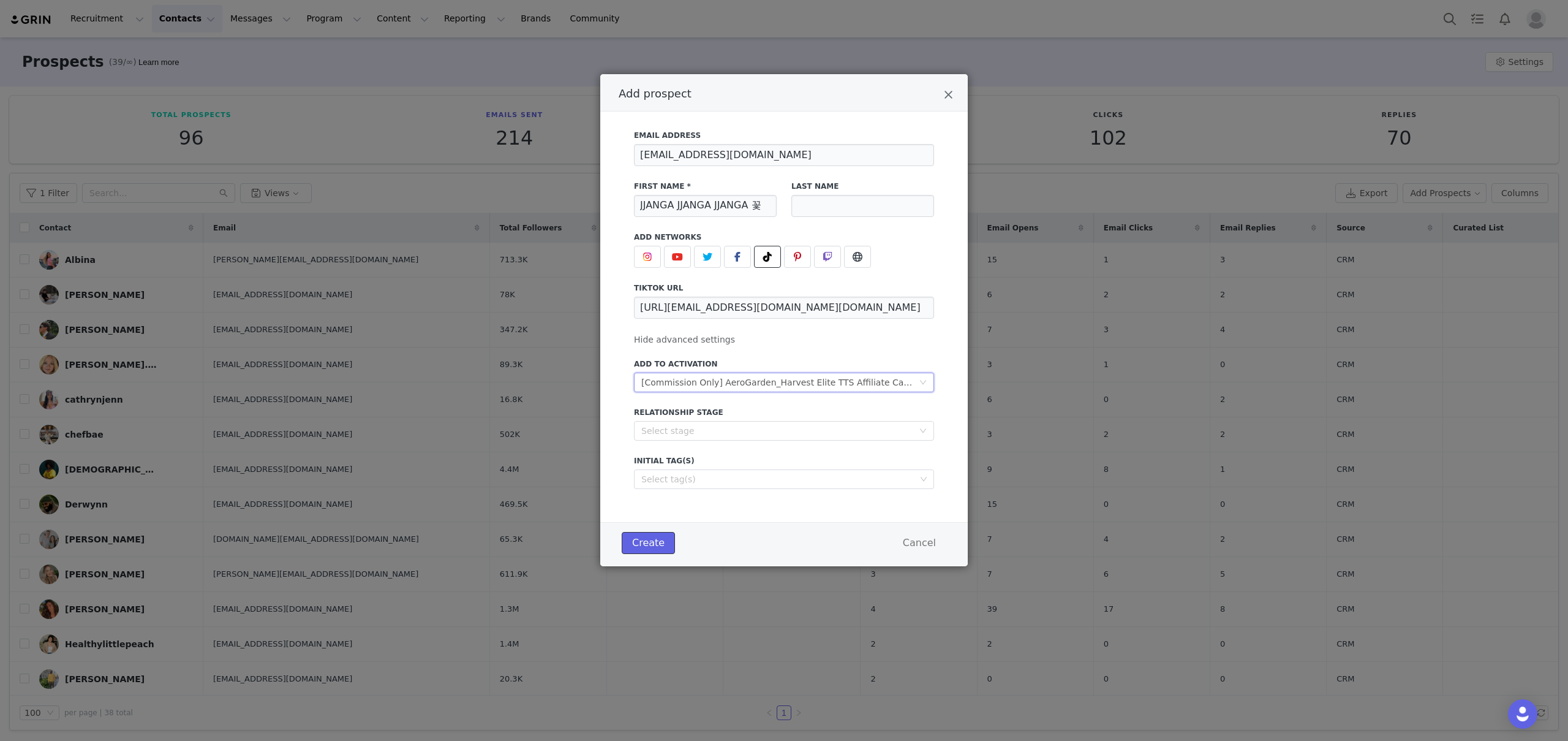
click at [639, 543] on button "Create" at bounding box center [648, 543] width 53 height 22
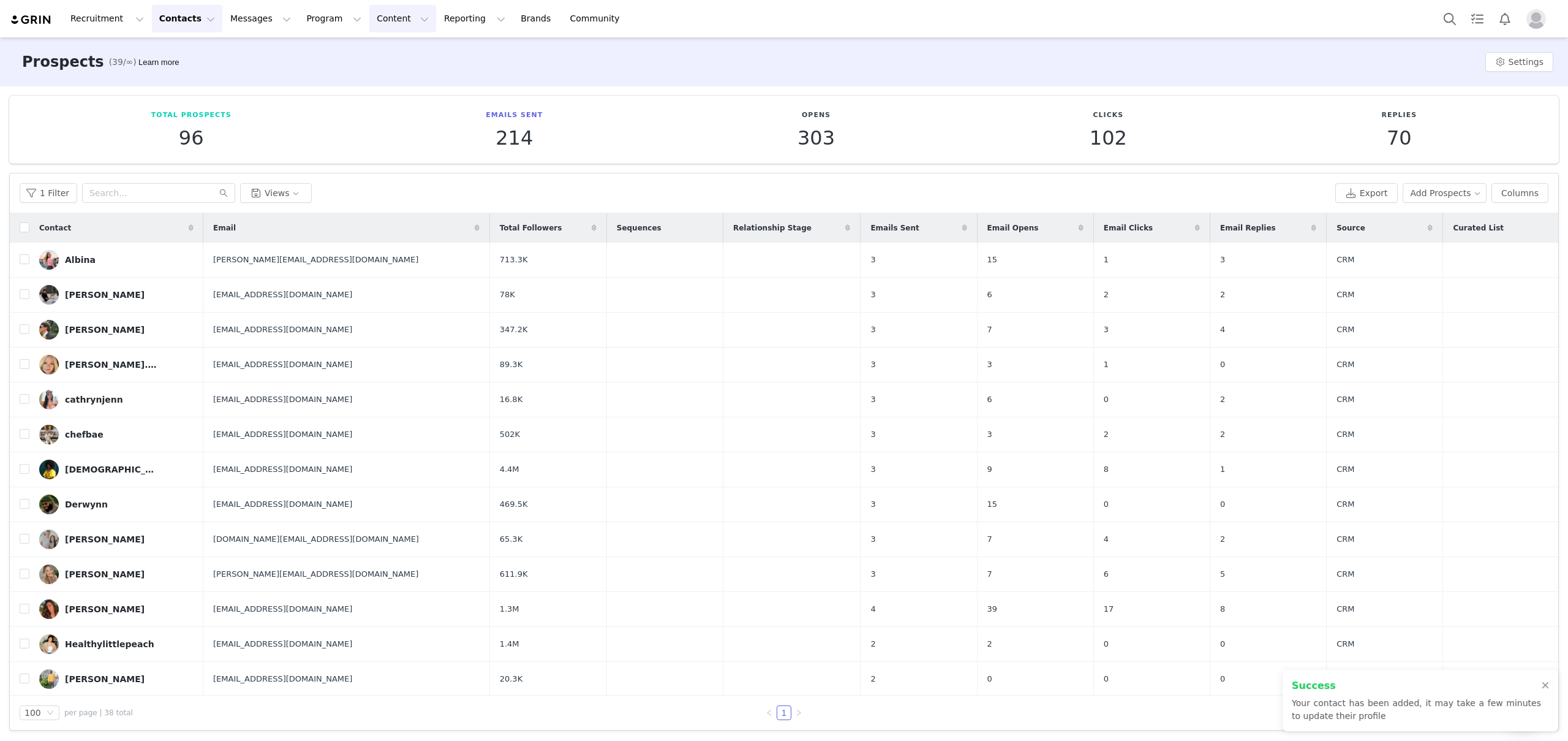
click at [383, 29] on button "Content Content" at bounding box center [403, 18] width 67 height 28
click at [330, 24] on button "Program Program" at bounding box center [333, 18] width 70 height 28
click at [322, 56] on p "Activations" at bounding box center [313, 54] width 47 height 13
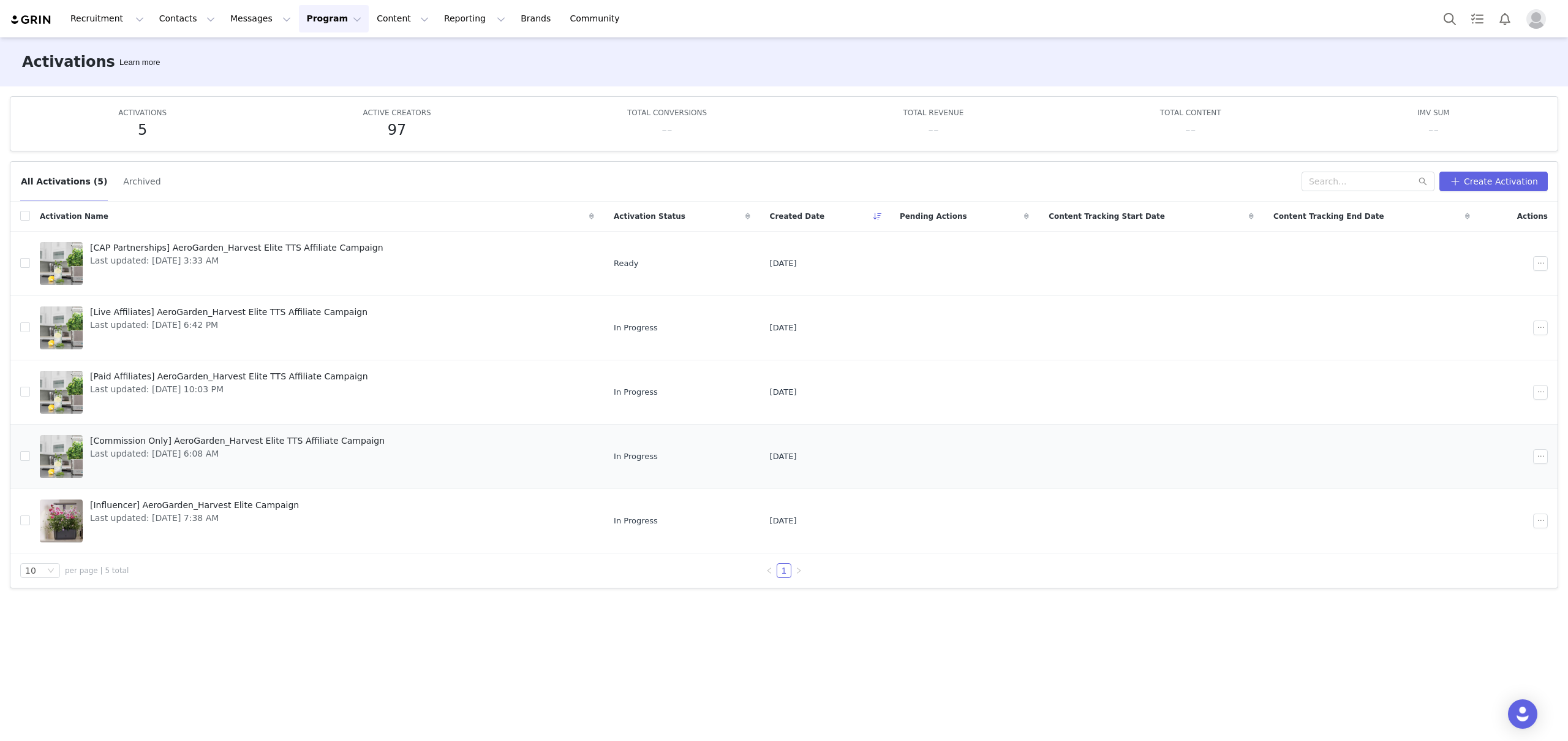
click at [193, 461] on div "[Commission Only] AeroGarden_Harvest Elite TTS Affiliate Campaign Last updated:…" at bounding box center [237, 456] width 309 height 49
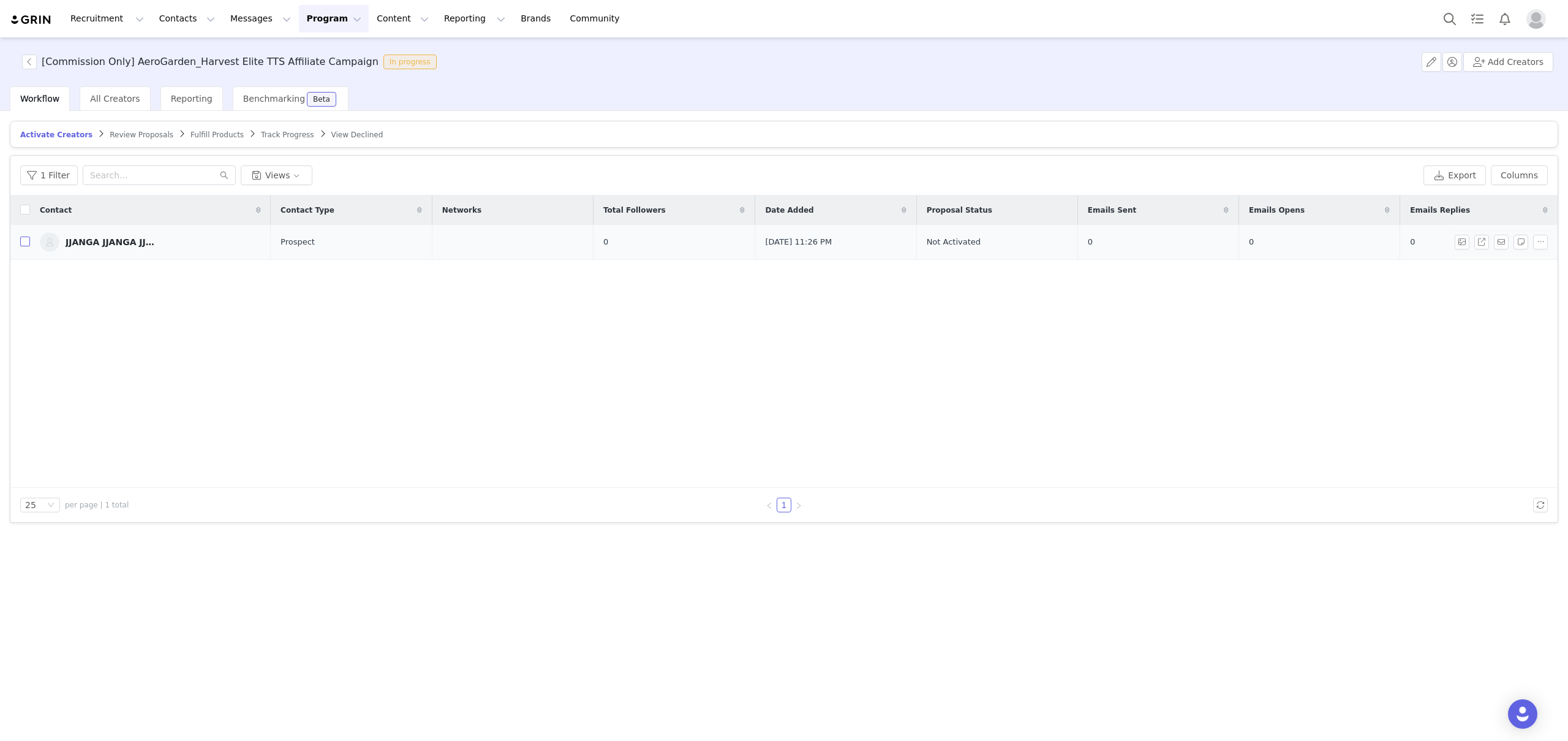
click at [25, 244] on input "checkbox" at bounding box center [25, 241] width 10 height 10
checkbox input "true"
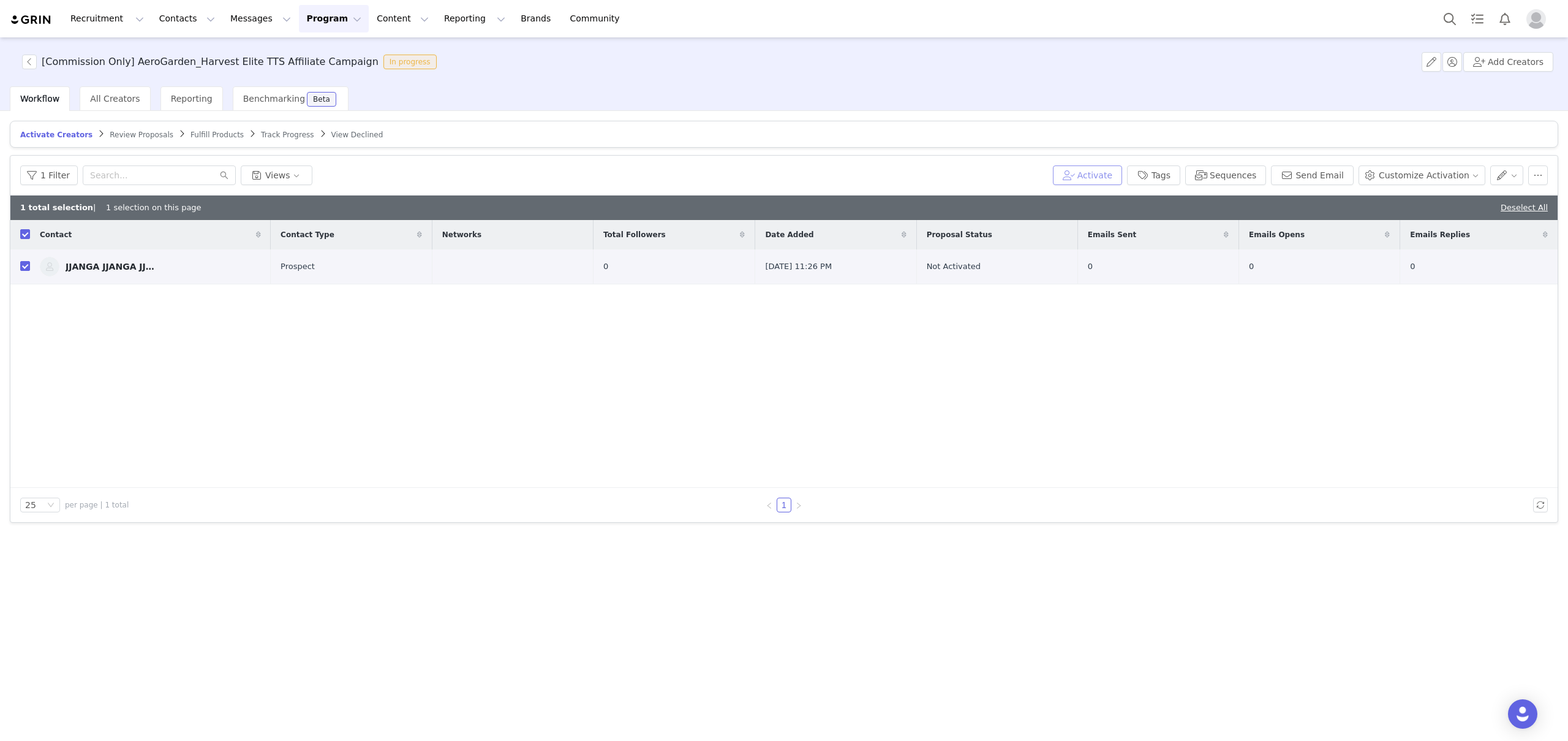
click at [1098, 177] on button "Activate" at bounding box center [1087, 175] width 69 height 20
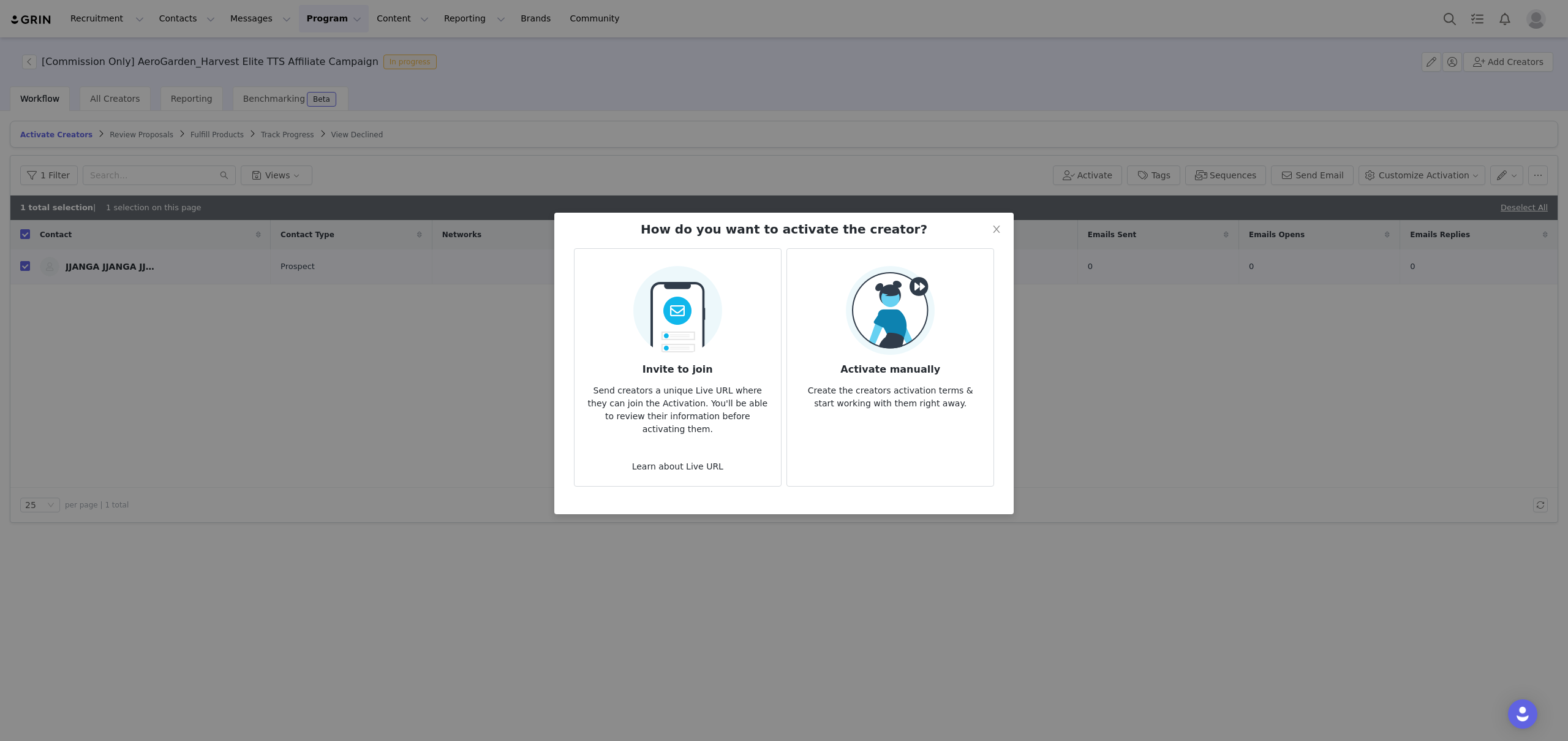
click at [948, 343] on div "Activate manually Create the creators activation terms & start working with the…" at bounding box center [890, 338] width 187 height 144
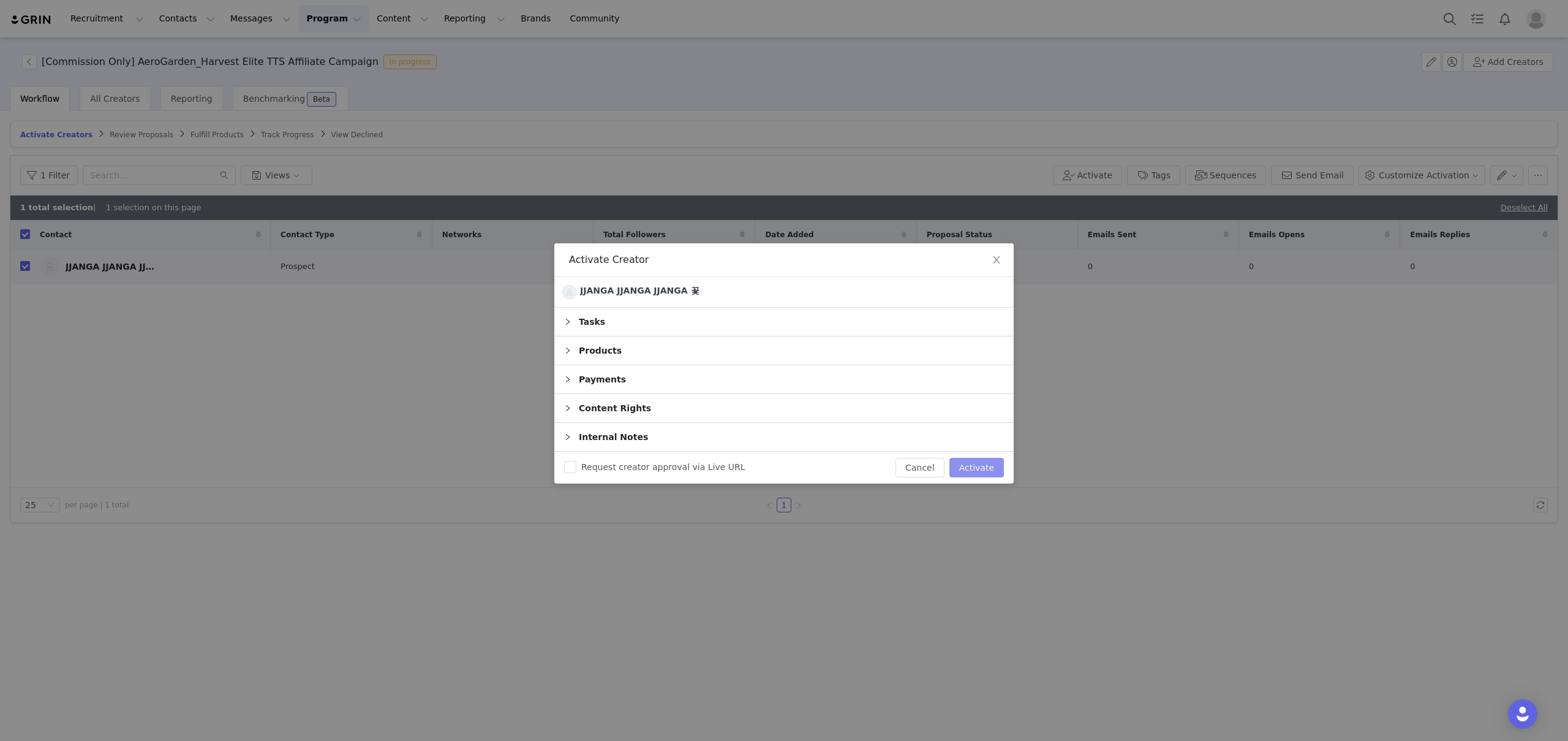
click at [979, 469] on button "Activate" at bounding box center [976, 468] width 54 height 20
checkbox input "false"
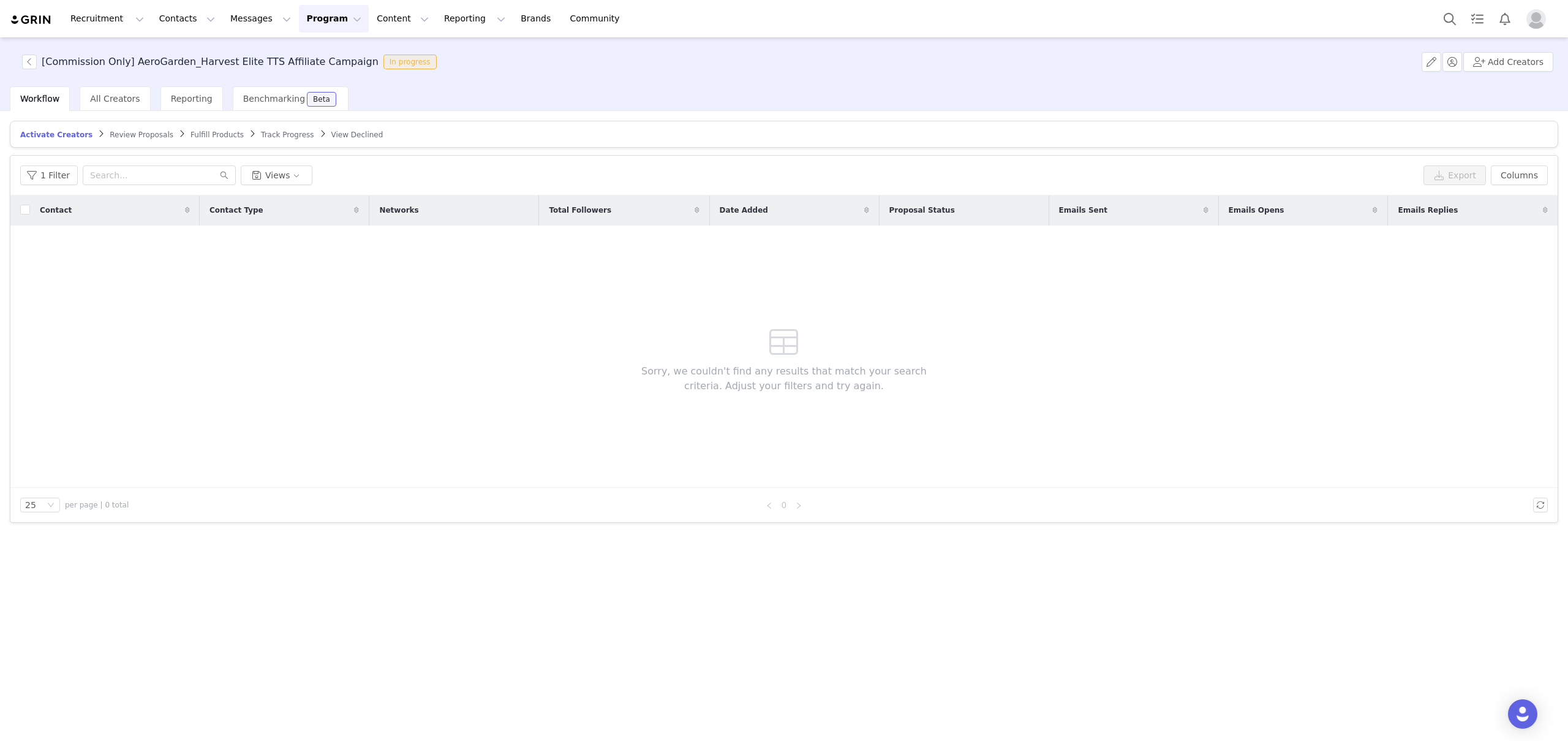
click at [299, 24] on button "Program Program" at bounding box center [333, 18] width 70 height 28
click at [291, 50] on p "Activations" at bounding box center [313, 54] width 47 height 13
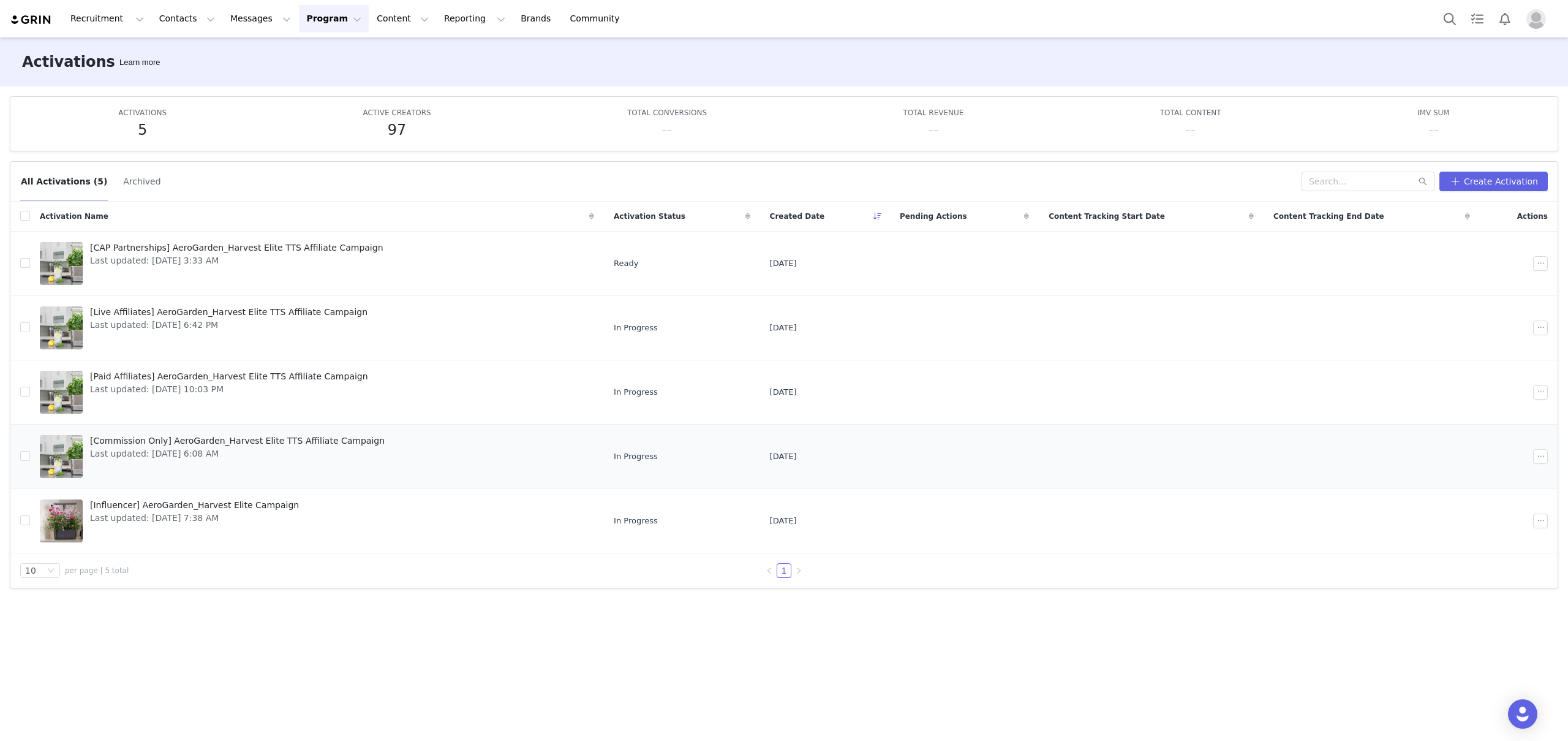
click at [204, 439] on span "[Commission Only] AeroGarden_Harvest Elite TTS Affiliate Campaign" at bounding box center [237, 441] width 295 height 13
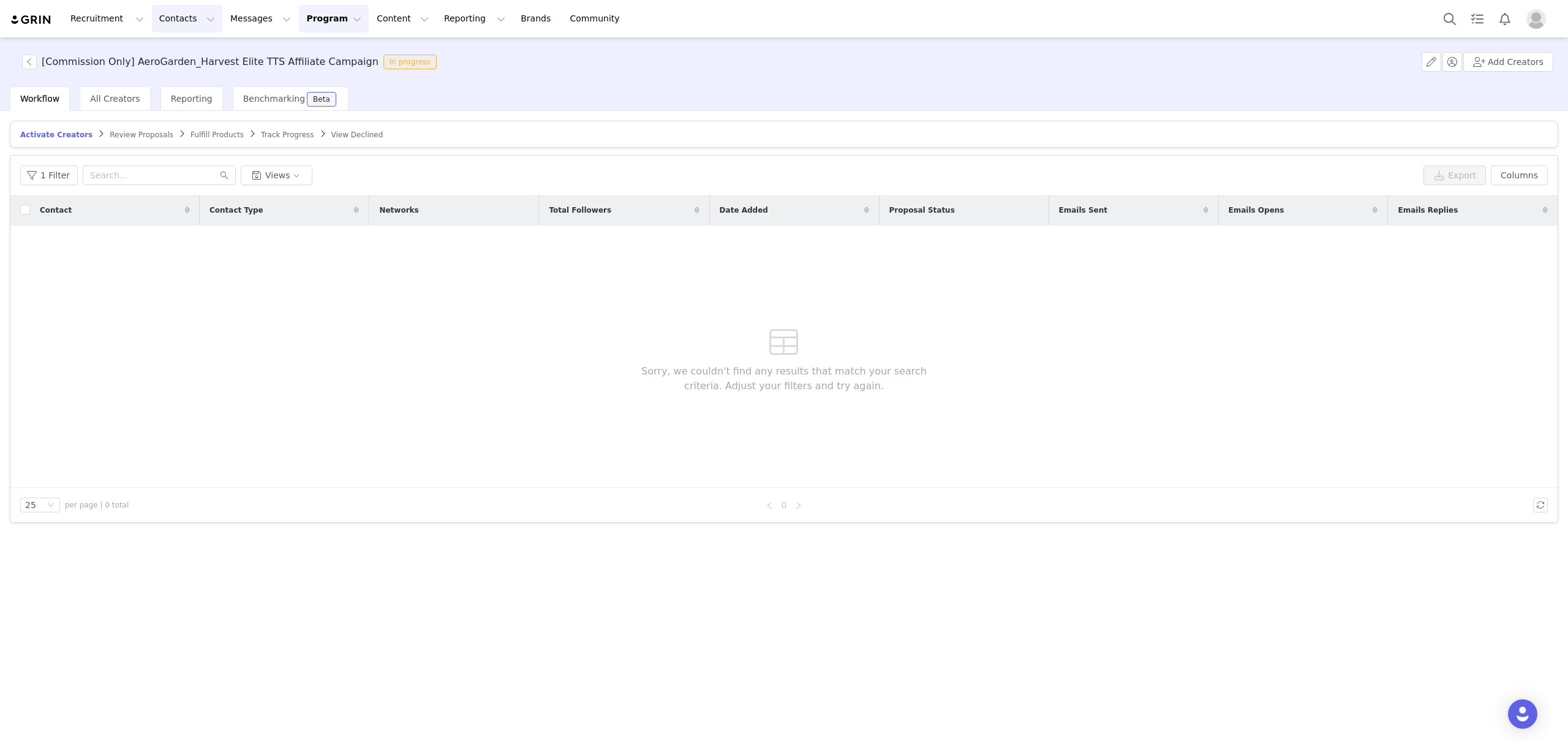
click at [173, 25] on button "Contacts Contacts" at bounding box center [187, 18] width 71 height 28
click at [192, 83] on link "Prospects" at bounding box center [192, 77] width 97 height 23
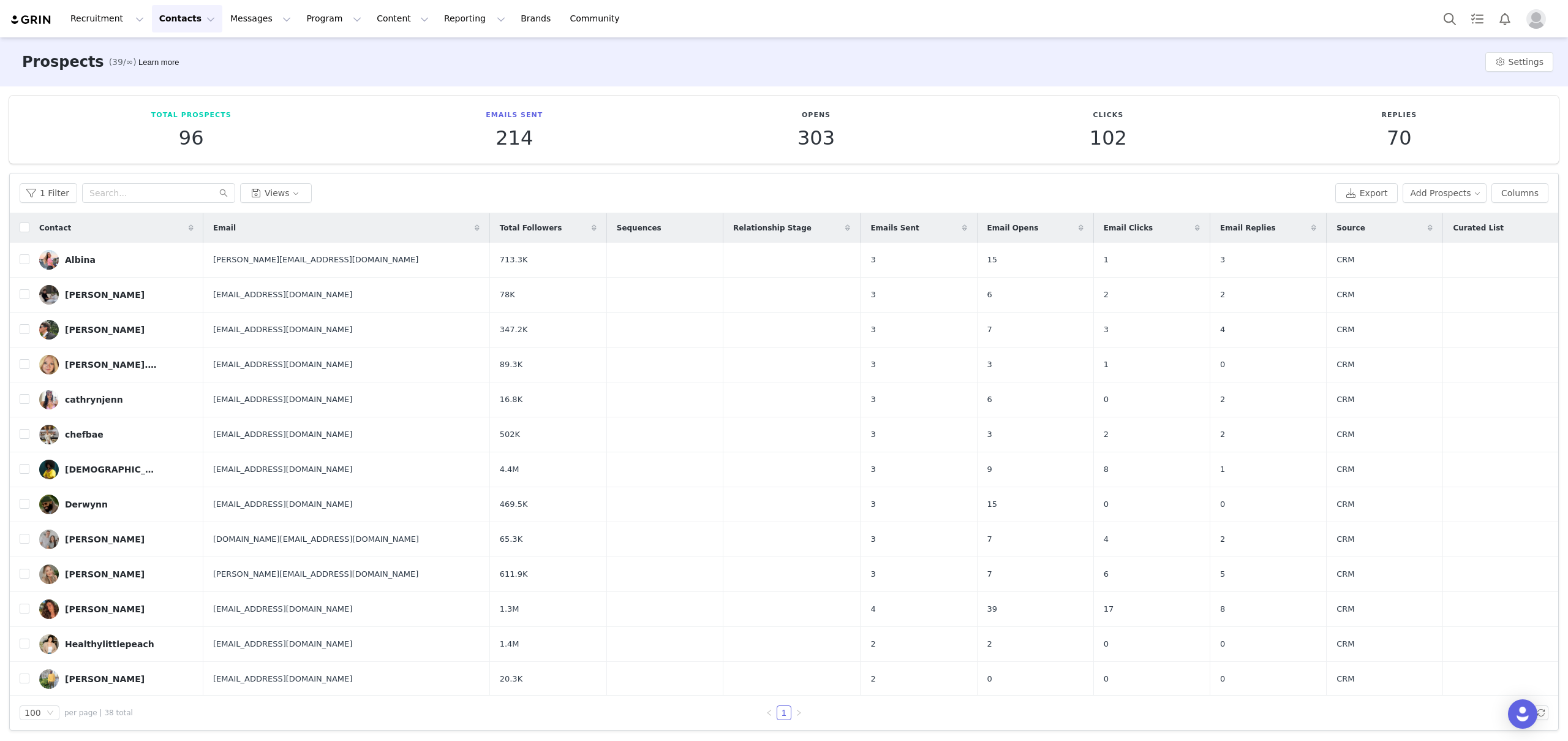
click at [1451, 204] on div "1 Filter Views Export Add Prospects Columns" at bounding box center [784, 193] width 1548 height 40
click at [1451, 191] on button "Add Prospects" at bounding box center [1444, 193] width 84 height 20
click at [1444, 216] on span "Add a Prospect" at bounding box center [1436, 218] width 64 height 14
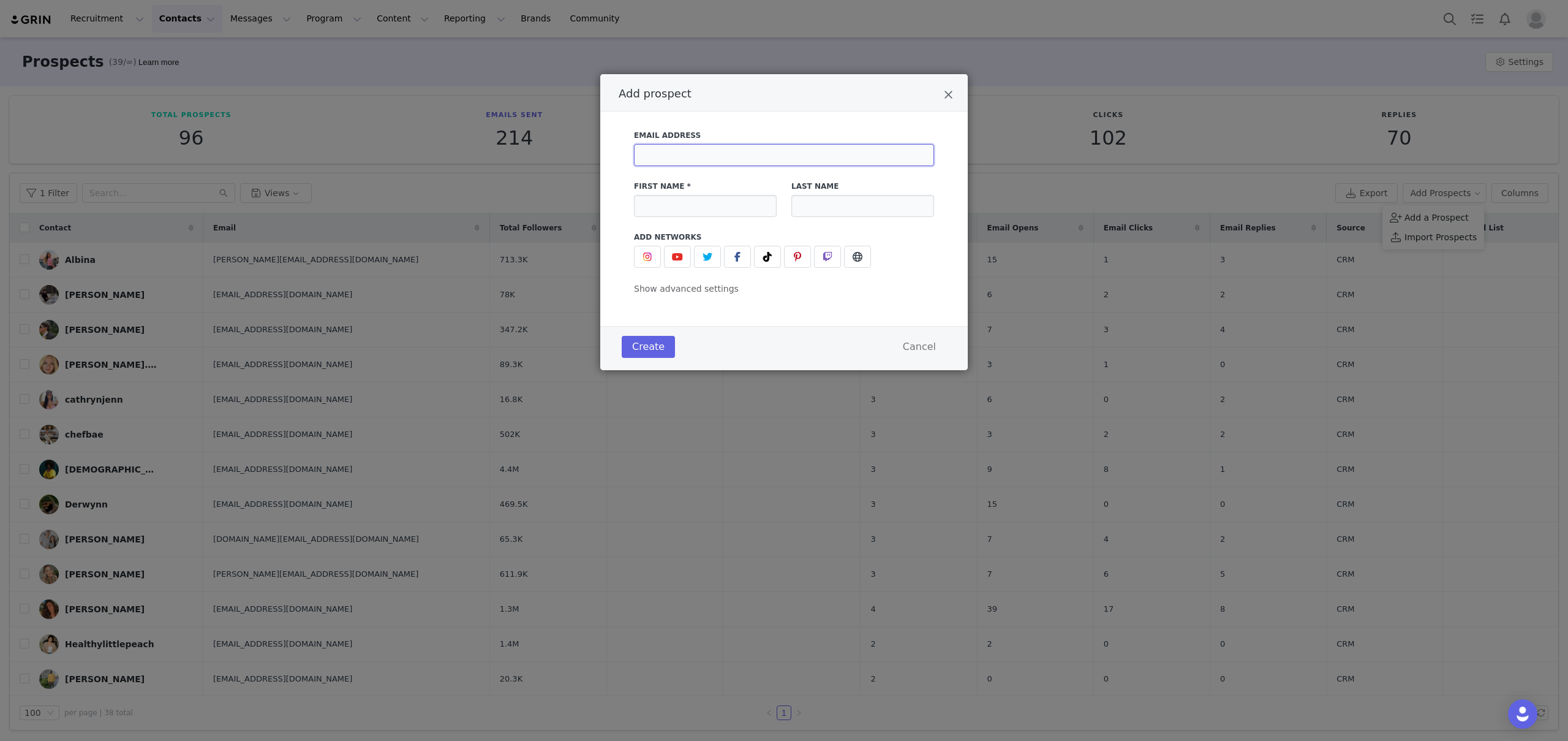
click at [711, 159] on input "Add prospect" at bounding box center [784, 155] width 300 height 22
paste input "1st.re.holdingsllc@gmail.com"
type input "1st.re.holdingsllc@gmail.com"
click at [715, 203] on input "Add prospect" at bounding box center [705, 206] width 143 height 22
paste input "flippinhouses513"
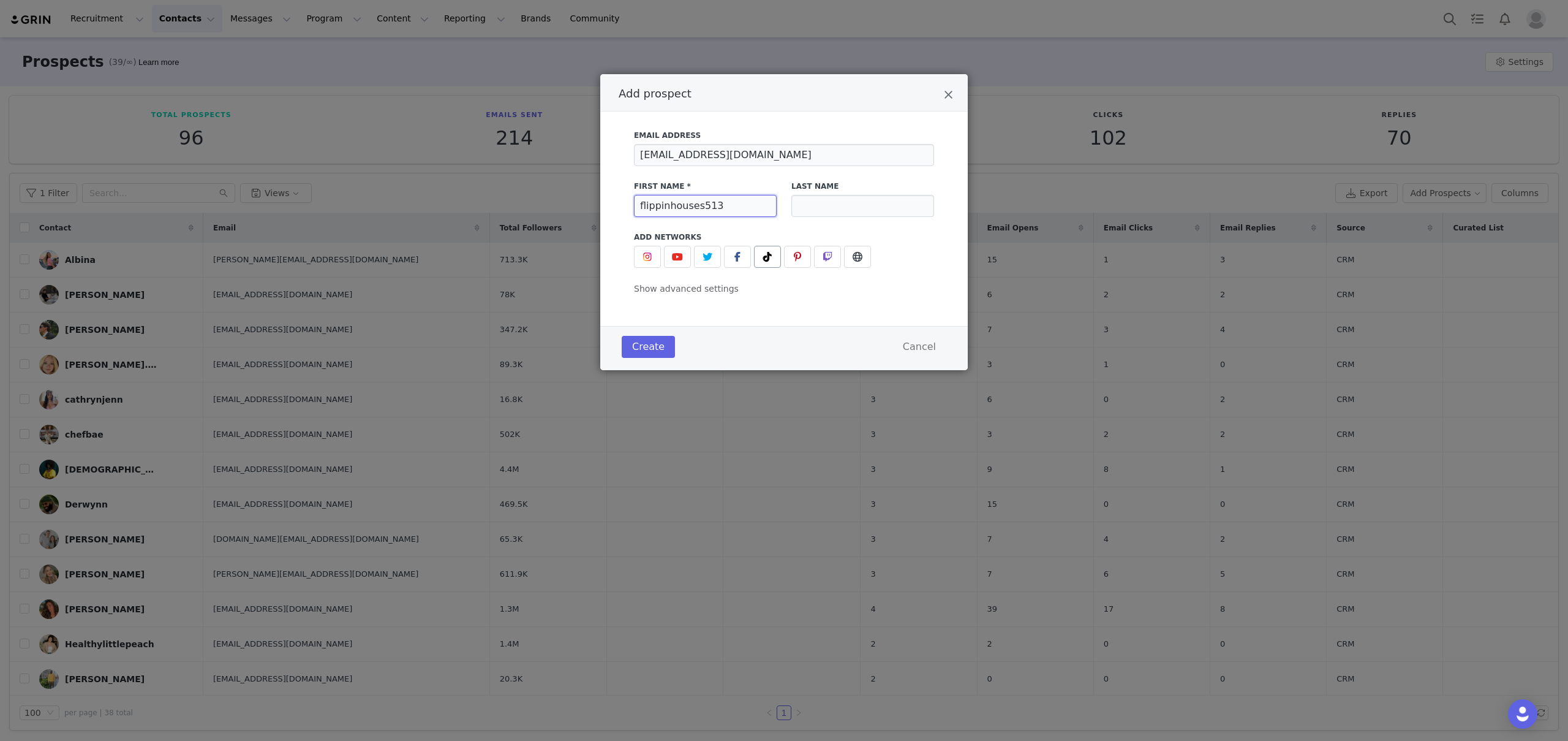
type input "flippinhouses513"
click at [773, 257] on span "Add prospect" at bounding box center [767, 257] width 14 height 14
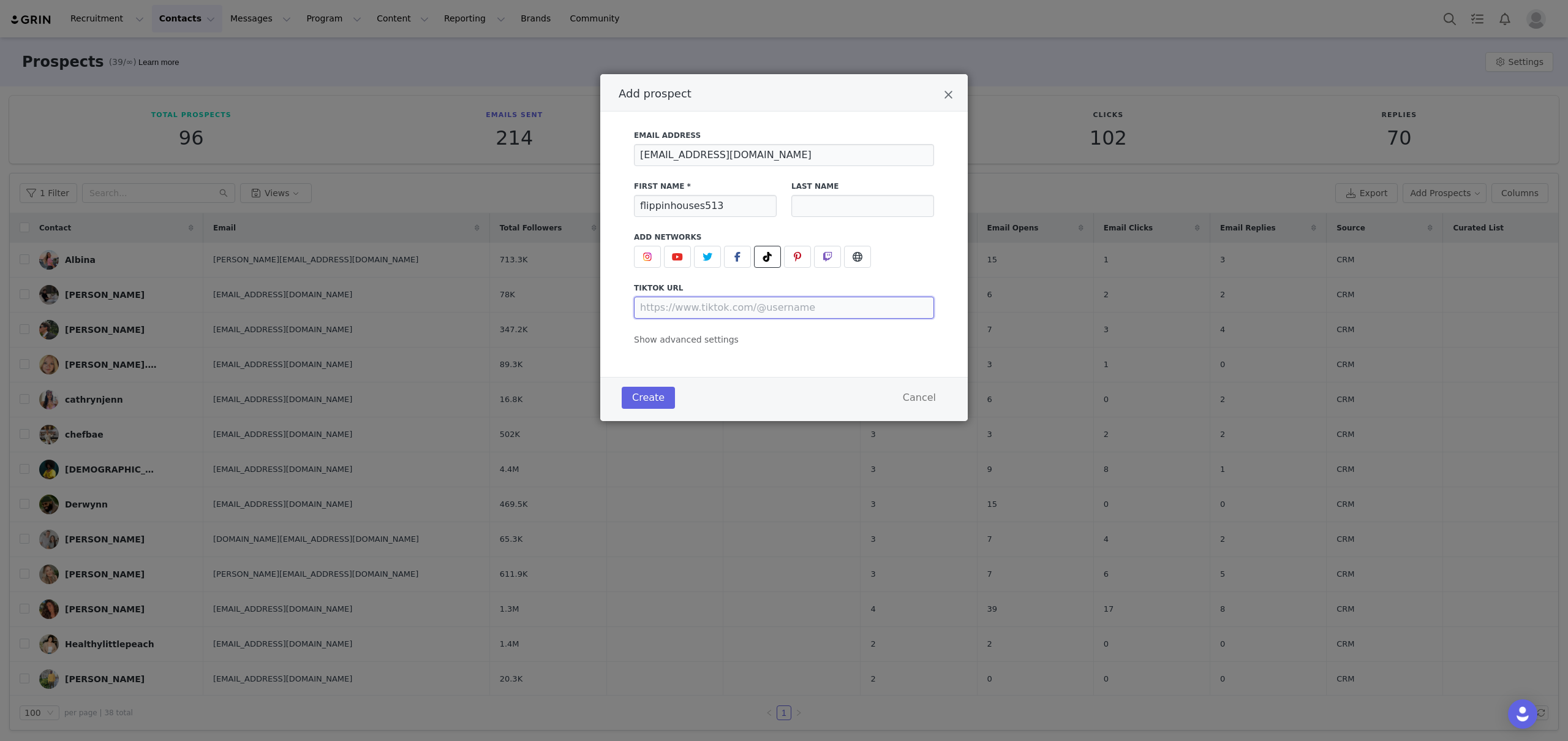
click at [734, 307] on input "Add prospect" at bounding box center [784, 308] width 300 height 22
paste input "https://www.tiktok.com/@flippinhouses513"
type input "https://www.tiktok.com/@flippinhouses513"
click at [721, 338] on span "Show advanced settings" at bounding box center [686, 339] width 105 height 10
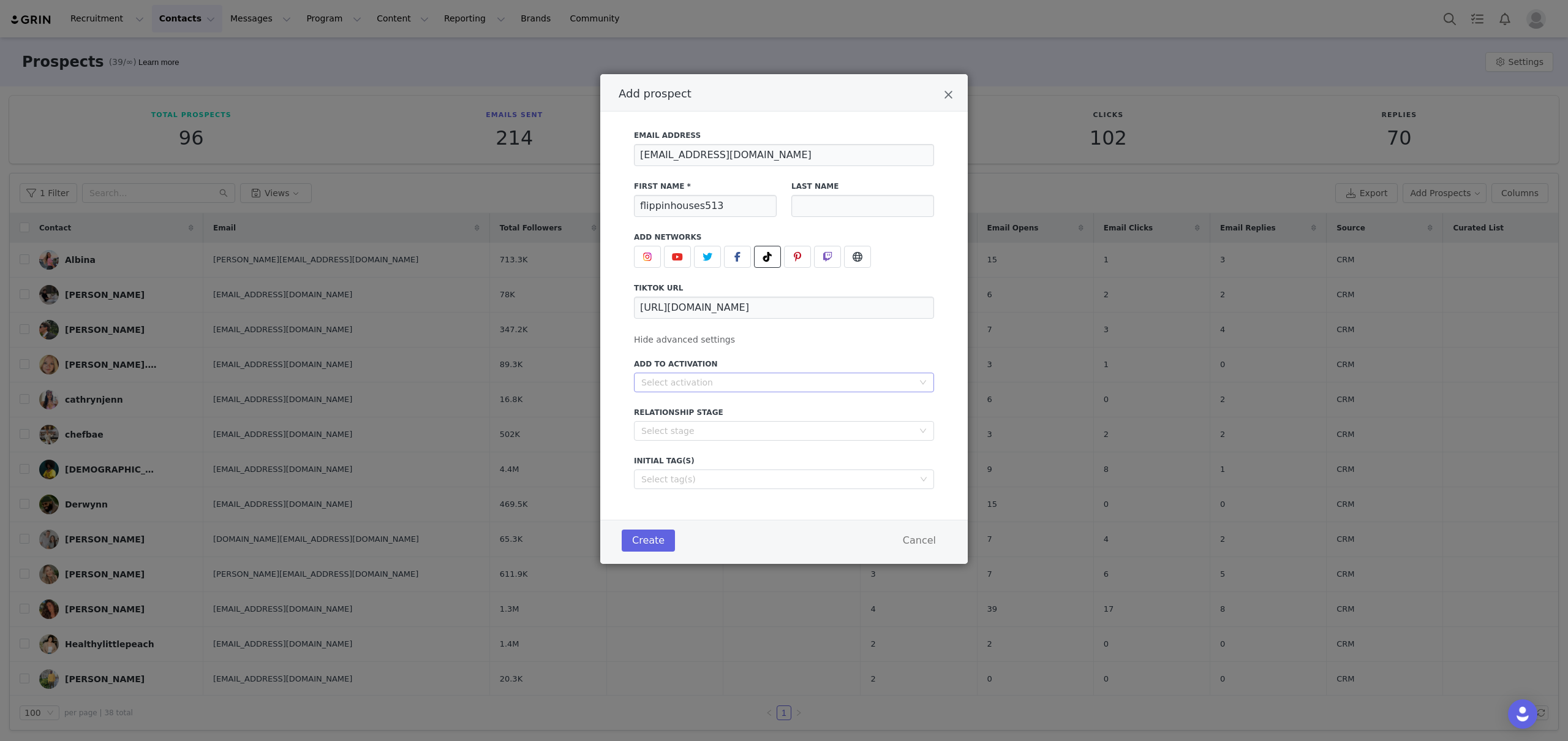
click at [713, 378] on div "Select activation" at bounding box center [777, 382] width 272 height 12
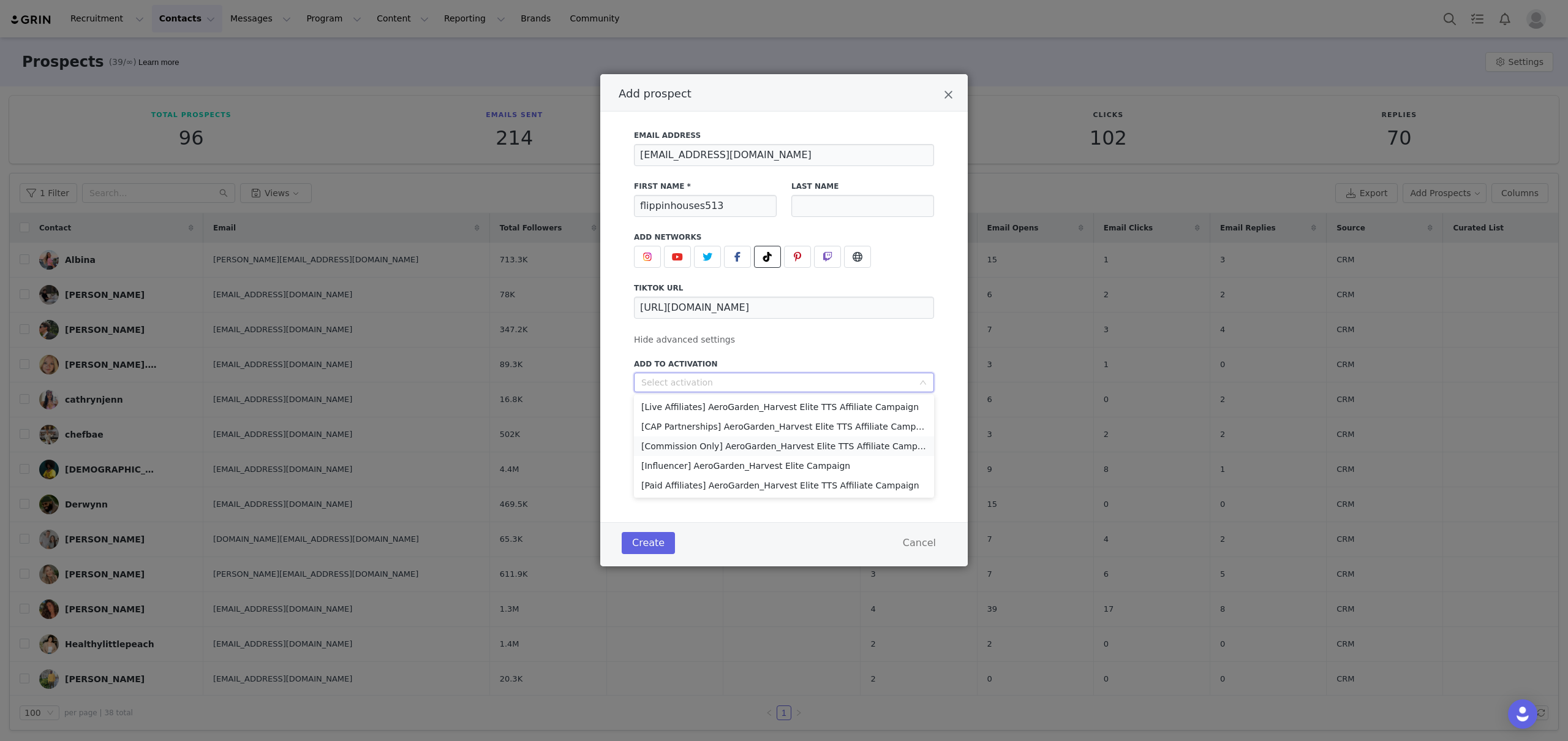
click at [739, 447] on li "[Commission Only] AeroGarden_Harvest Elite TTS Affiliate Campaign" at bounding box center [784, 446] width 300 height 20
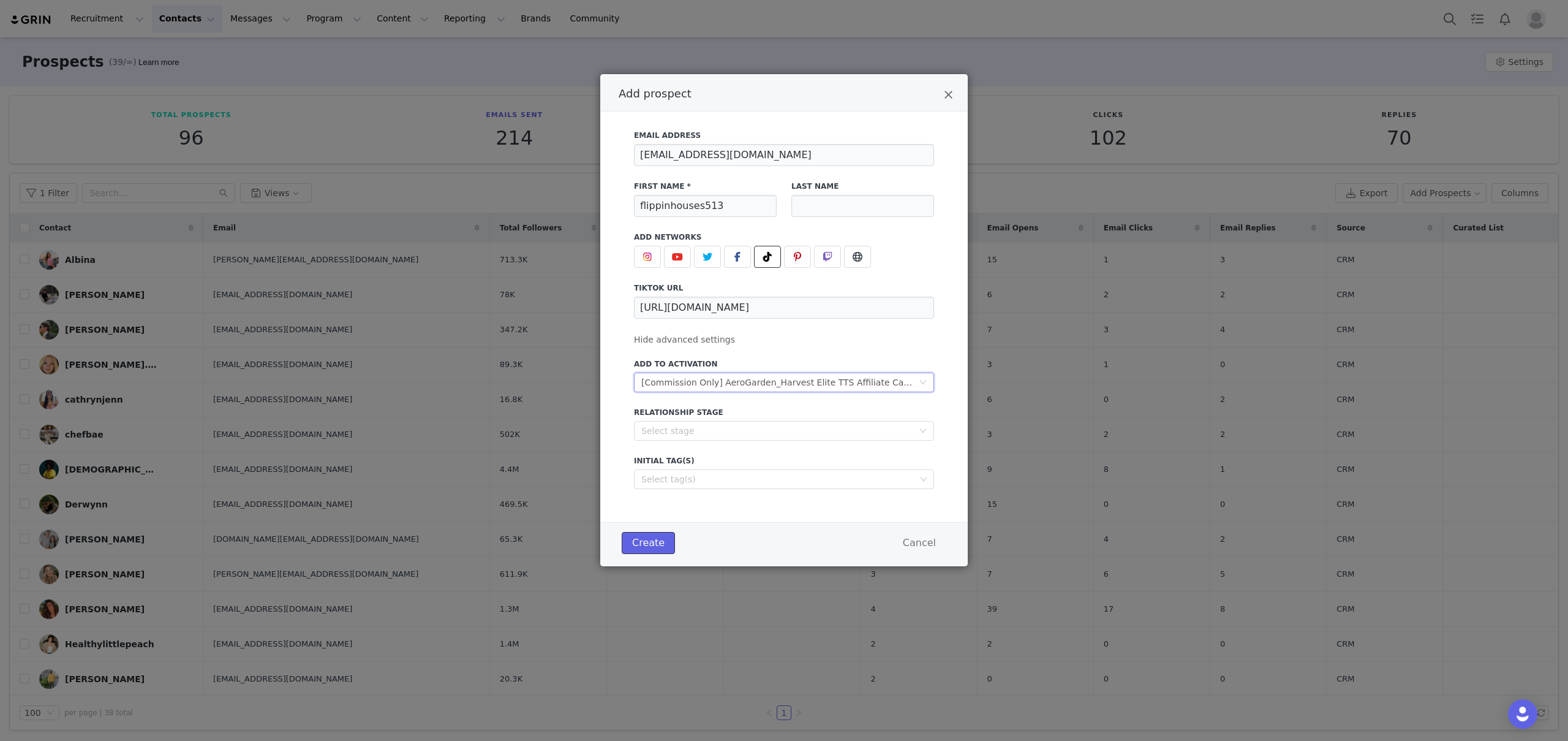
click at [651, 543] on button "Create" at bounding box center [648, 543] width 53 height 22
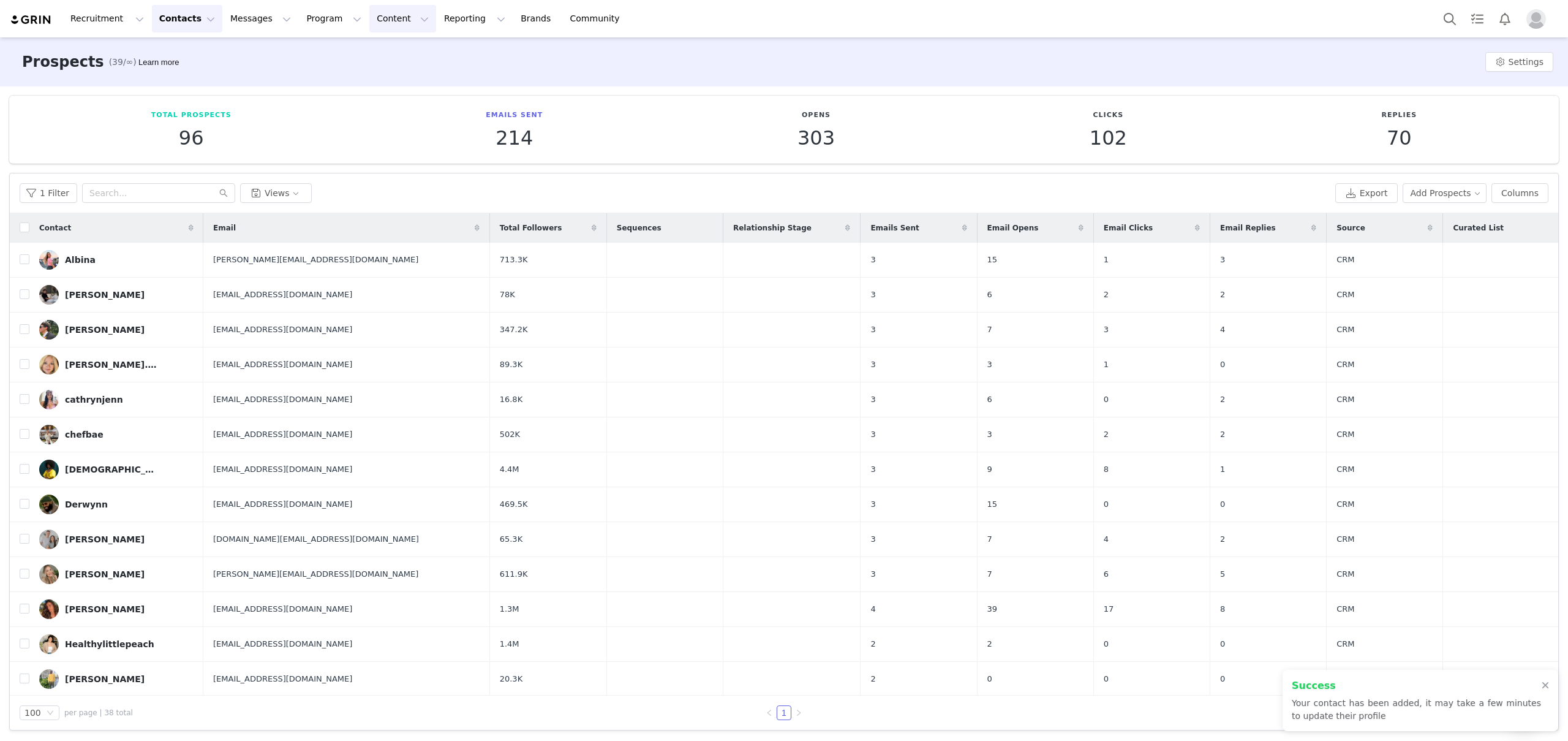
click at [372, 20] on button "Content Content" at bounding box center [403, 18] width 67 height 28
click at [326, 28] on button "Program Program" at bounding box center [333, 18] width 70 height 28
click at [322, 52] on p "Activations" at bounding box center [313, 54] width 47 height 13
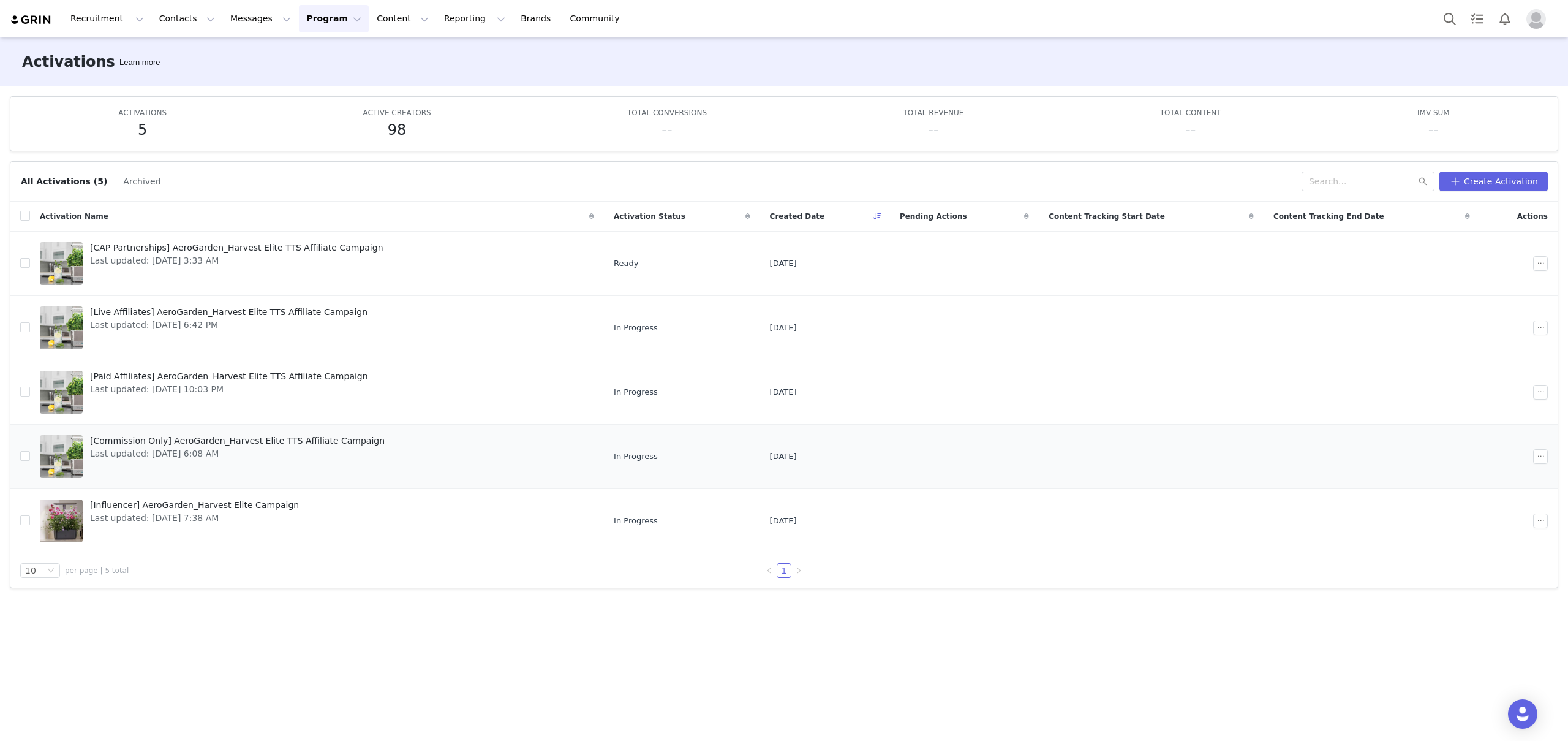
click at [275, 458] on span "Last updated: Aug 12, 2025 6:08 AM" at bounding box center [237, 454] width 295 height 13
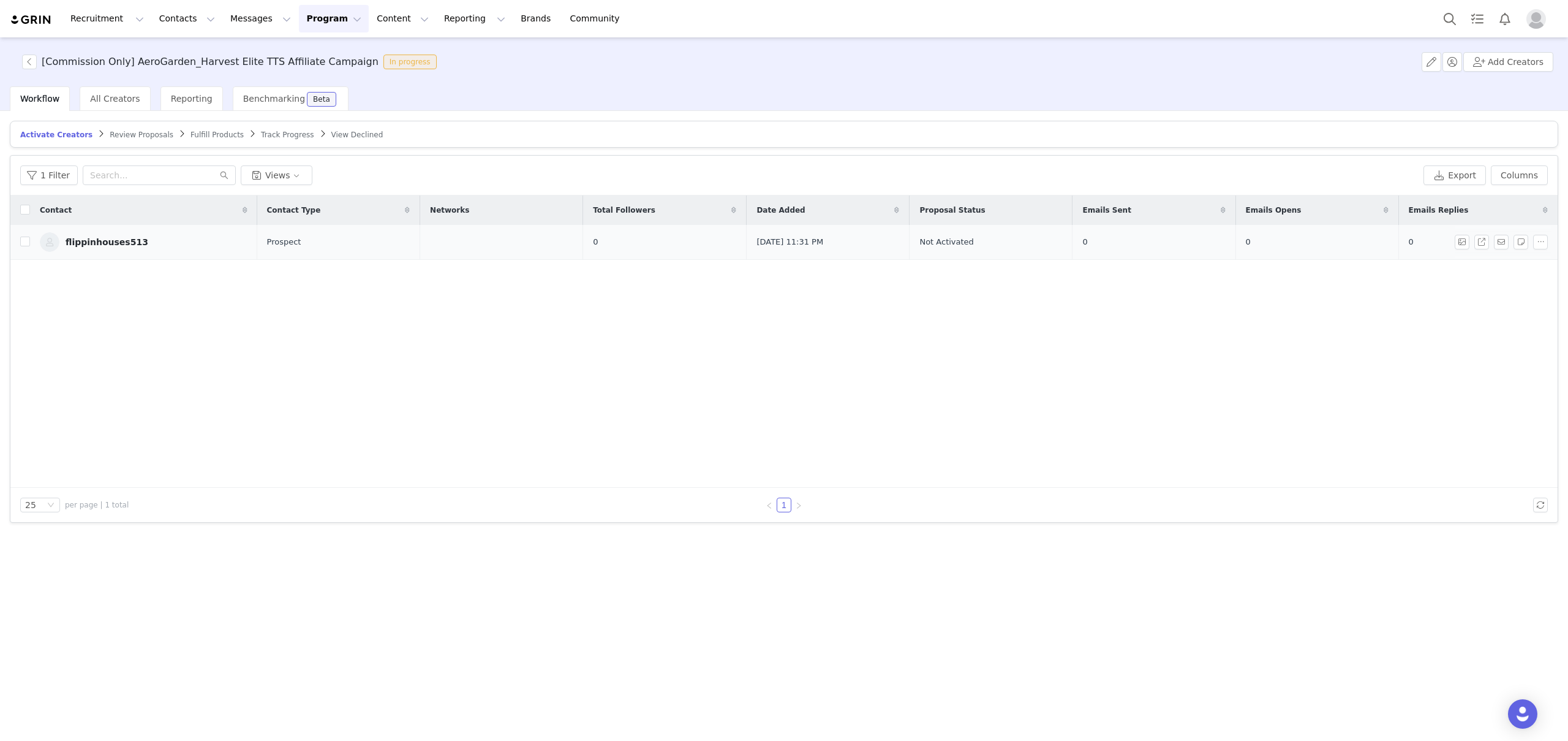
click at [128, 238] on div "flippinhouses513" at bounding box center [107, 242] width 83 height 10
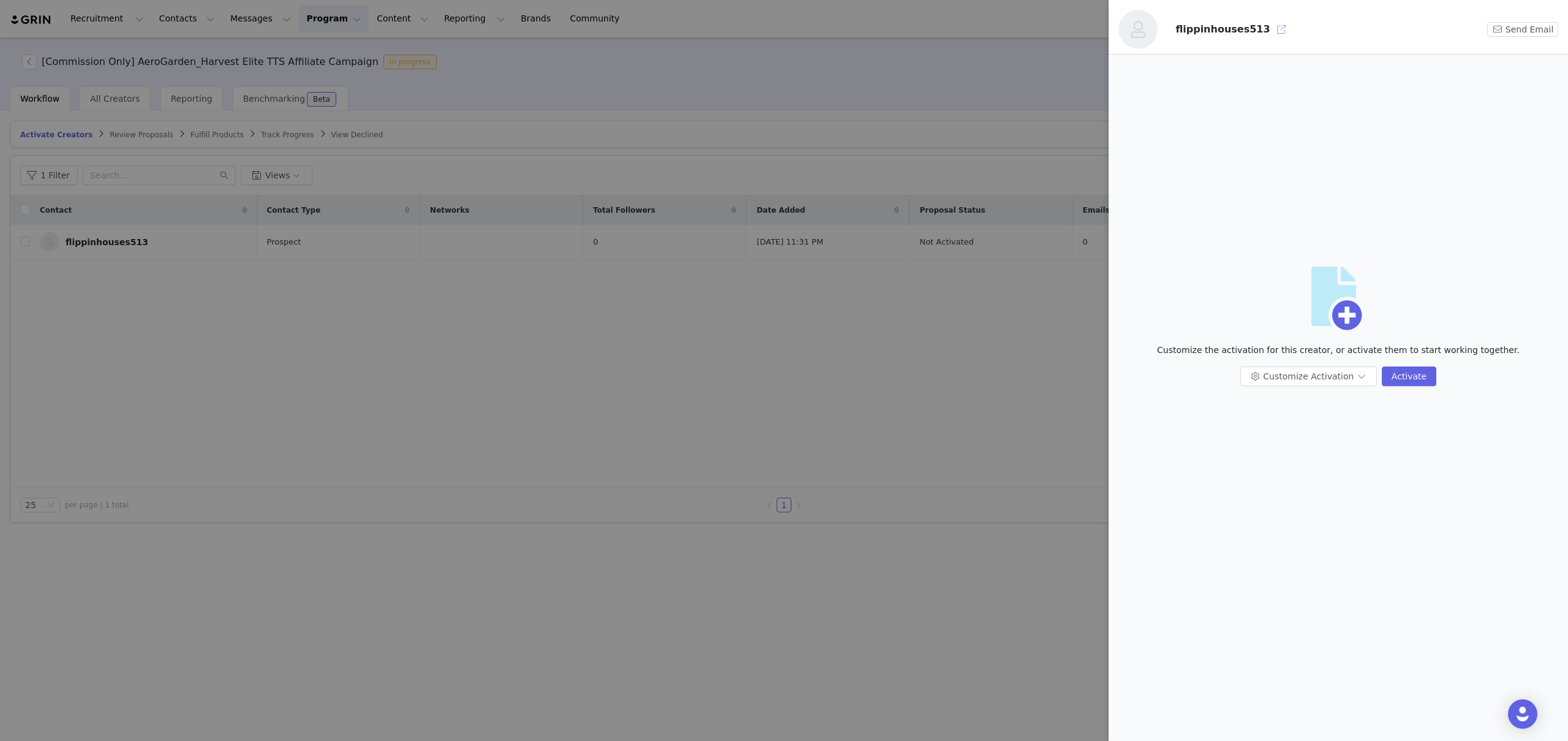
click at [1271, 29] on button "button" at bounding box center [1281, 29] width 20 height 20
click at [752, 371] on div at bounding box center [784, 370] width 1568 height 741
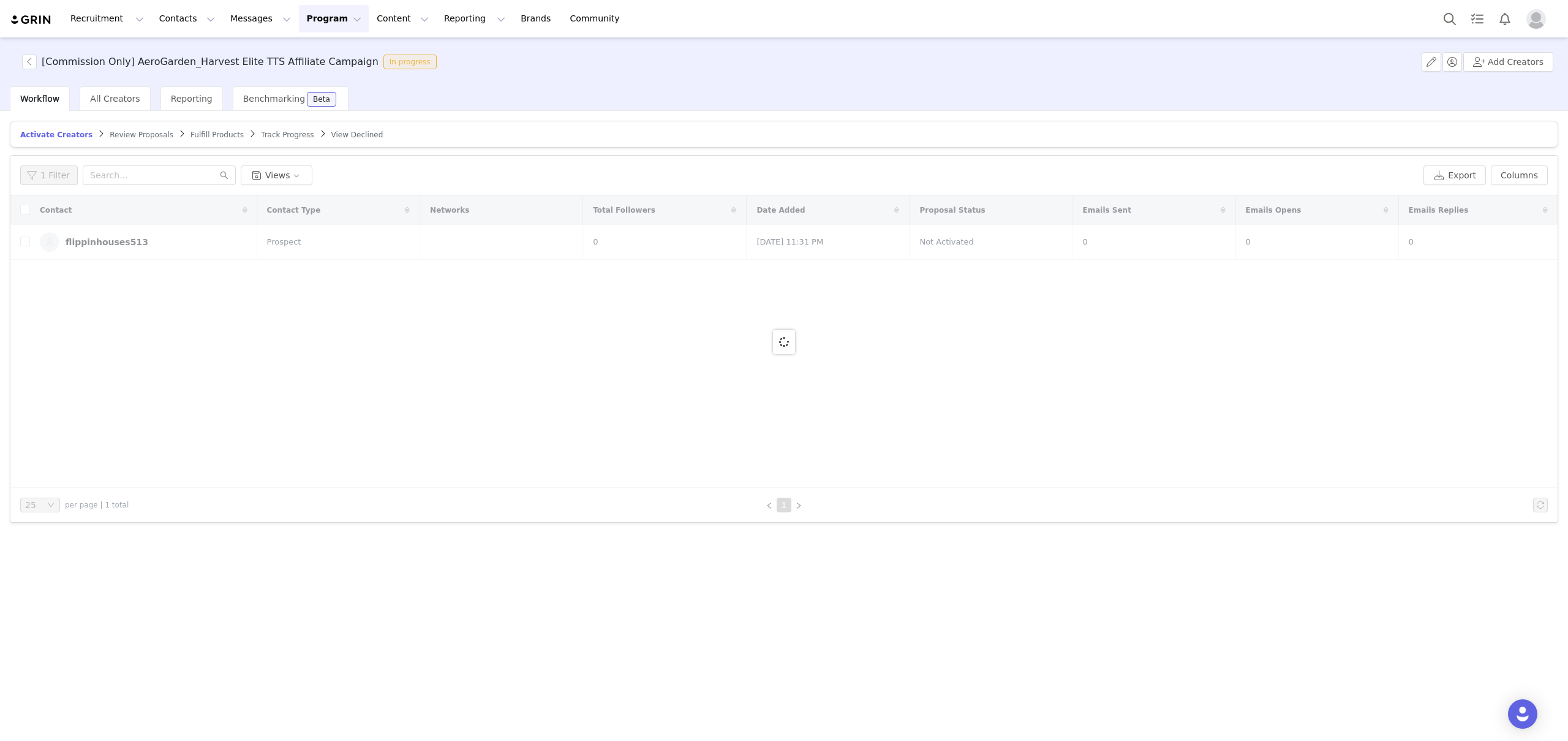
click at [318, 332] on div at bounding box center [784, 341] width 1547 height 292
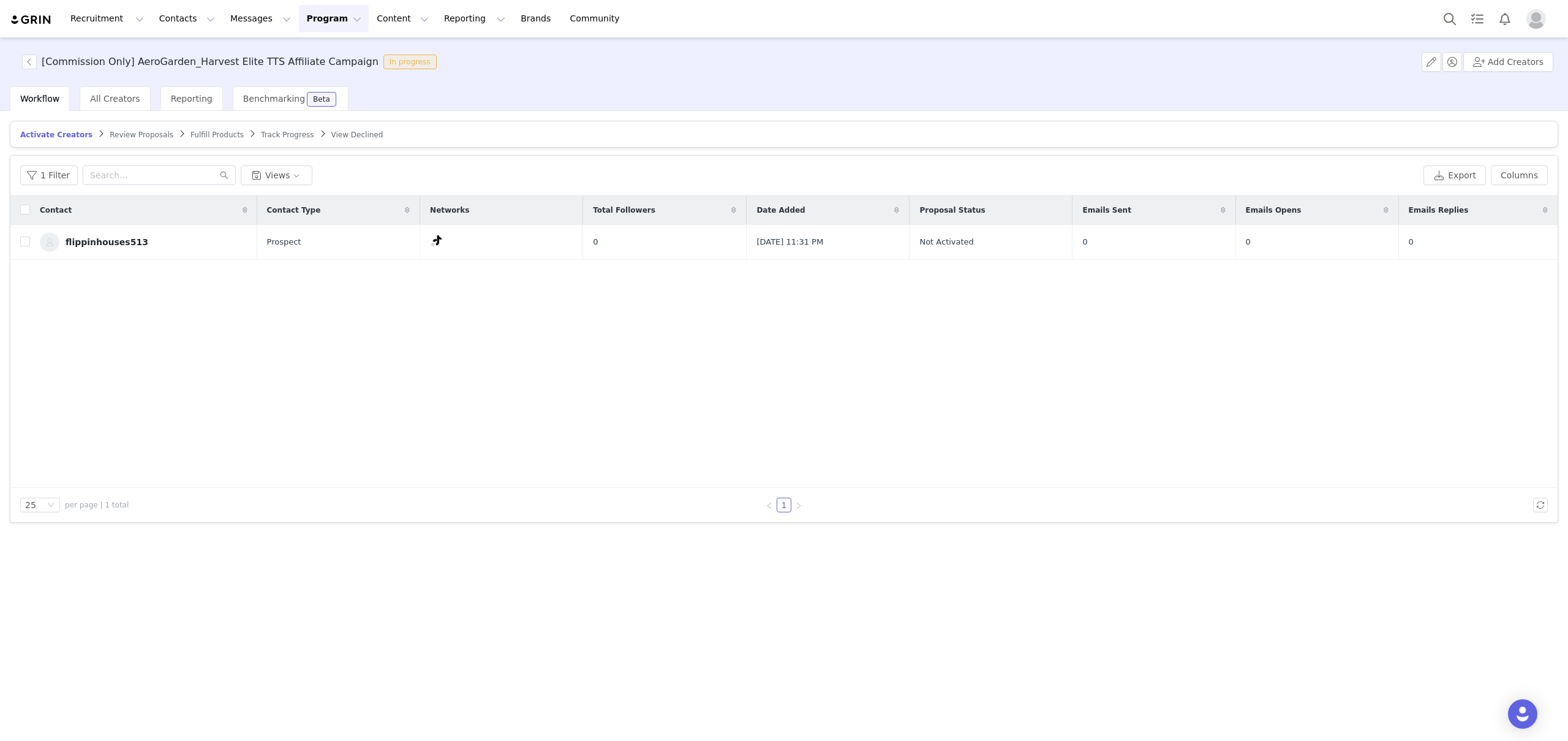
click at [160, 296] on div "Contact Contact Type Networks Total Followers Date Added Proposal Status Emails…" at bounding box center [784, 341] width 1547 height 292
click at [113, 241] on div "flippinhouses513" at bounding box center [107, 242] width 83 height 10
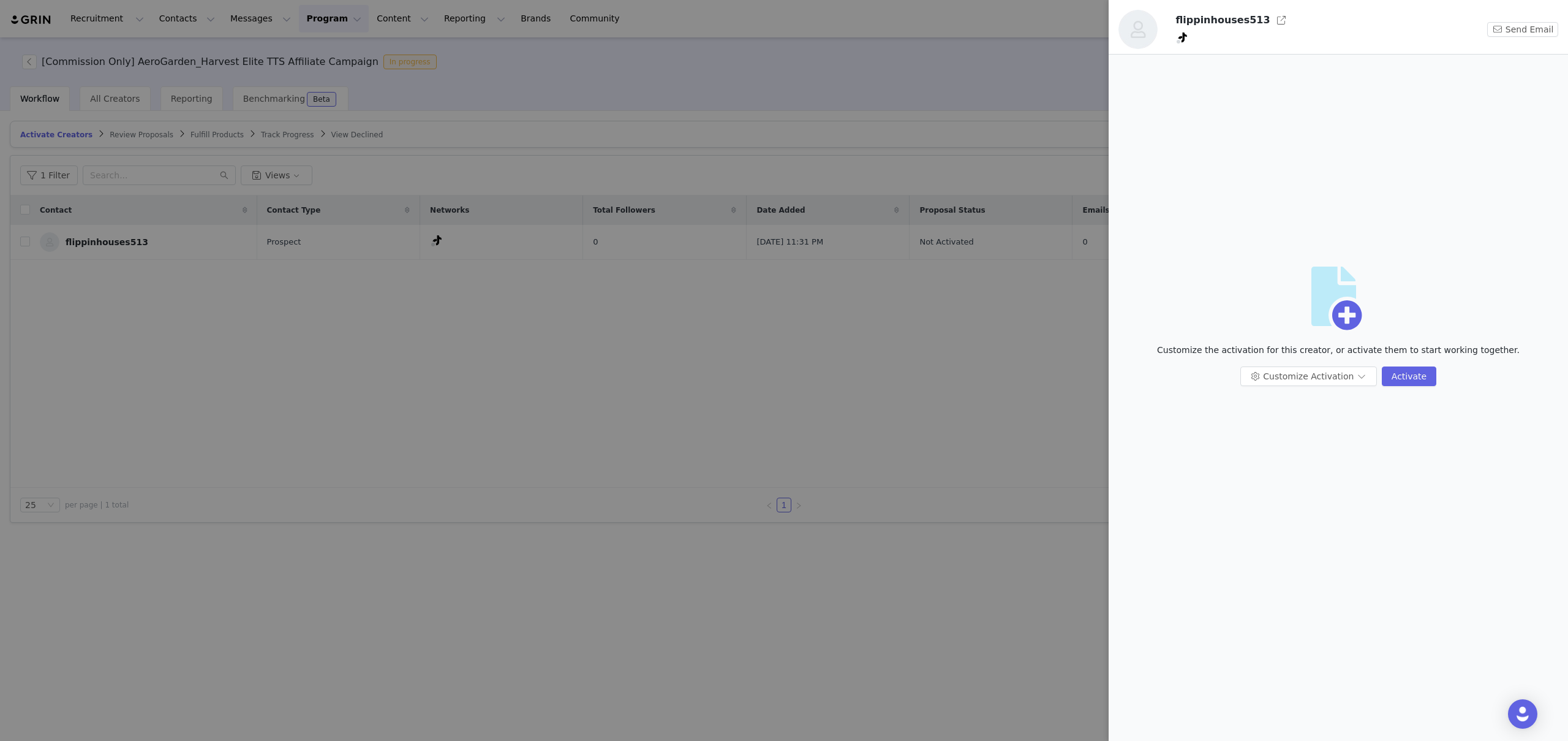
click at [930, 308] on div at bounding box center [784, 370] width 1568 height 741
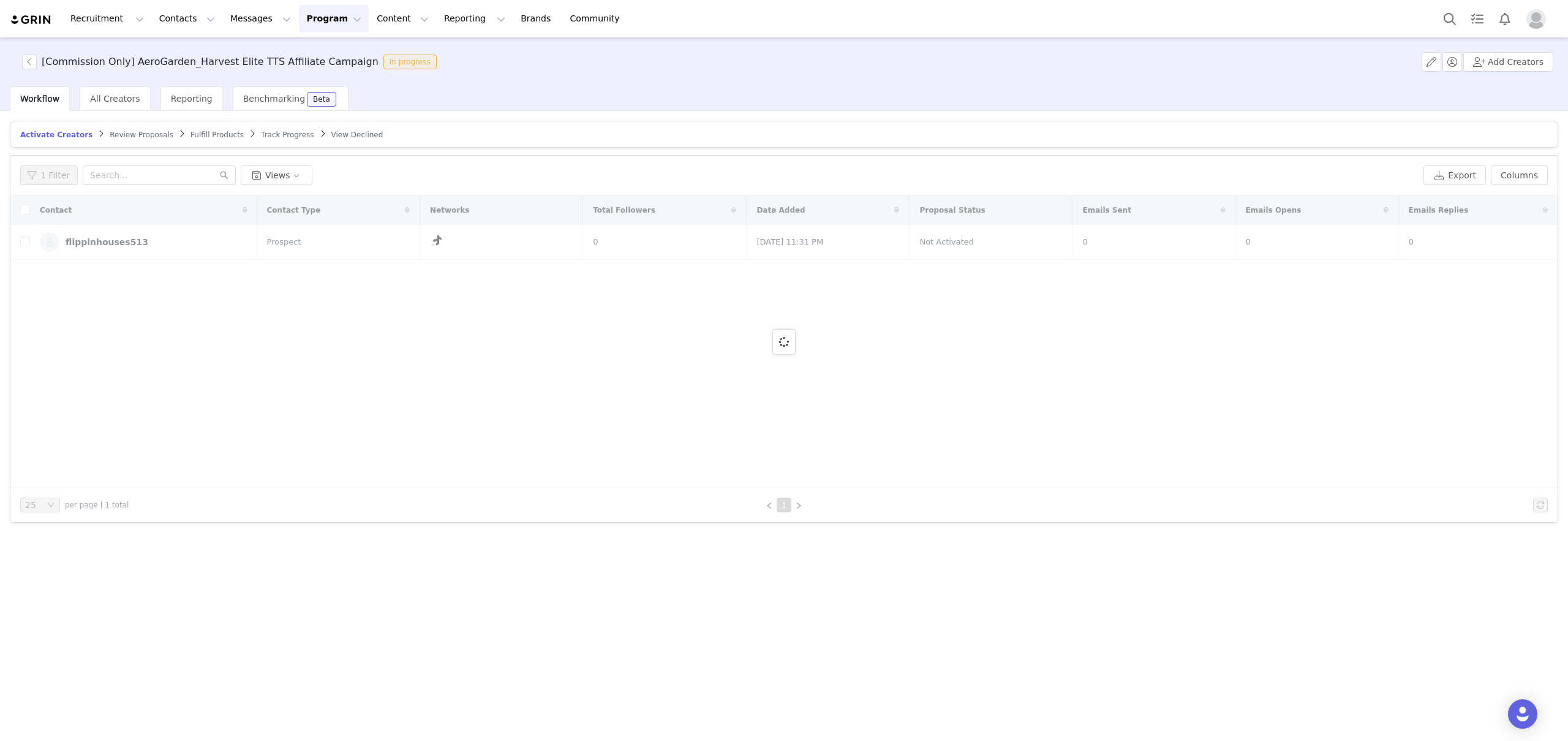
click at [857, 310] on div at bounding box center [784, 341] width 1547 height 292
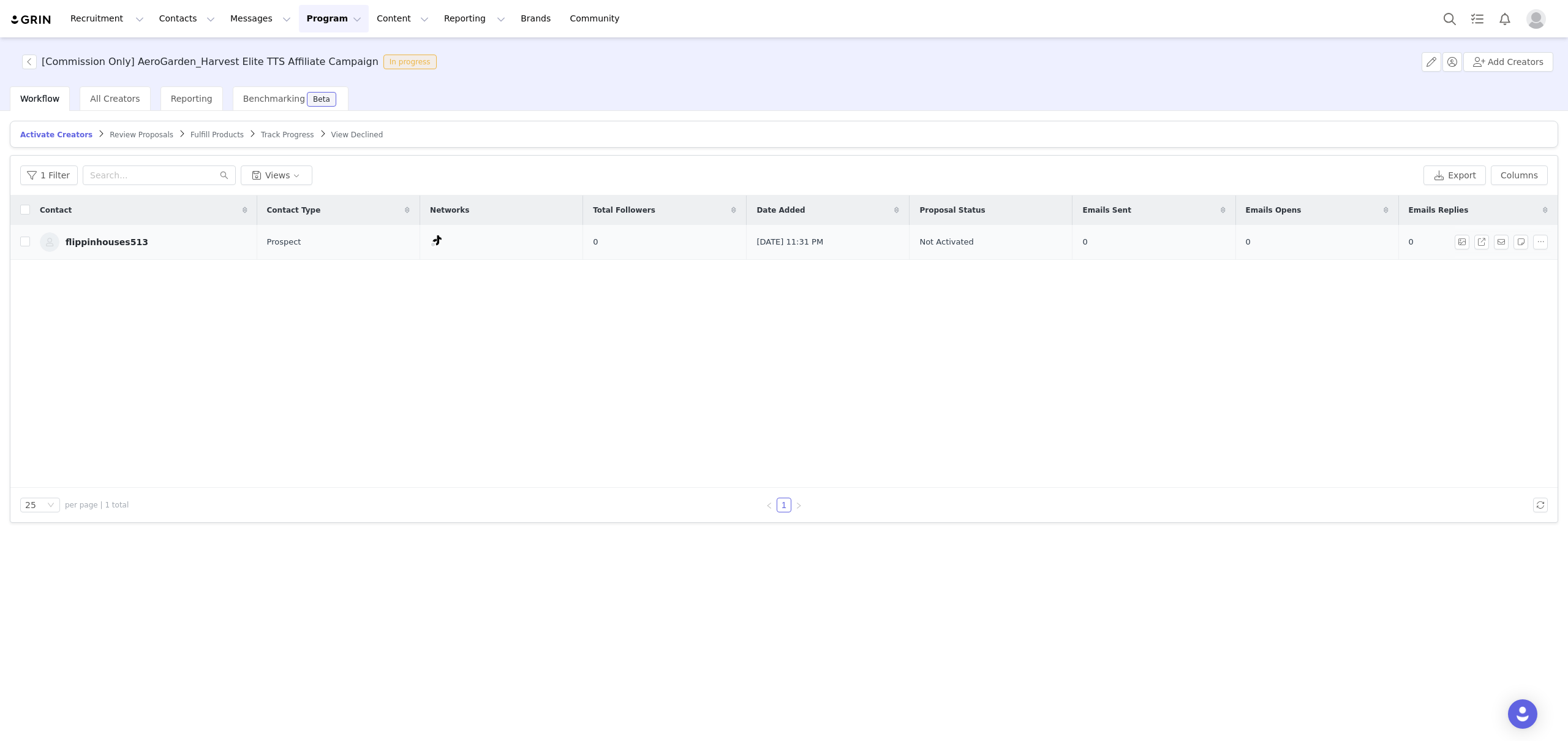
click at [115, 244] on div "flippinhouses513" at bounding box center [107, 242] width 83 height 10
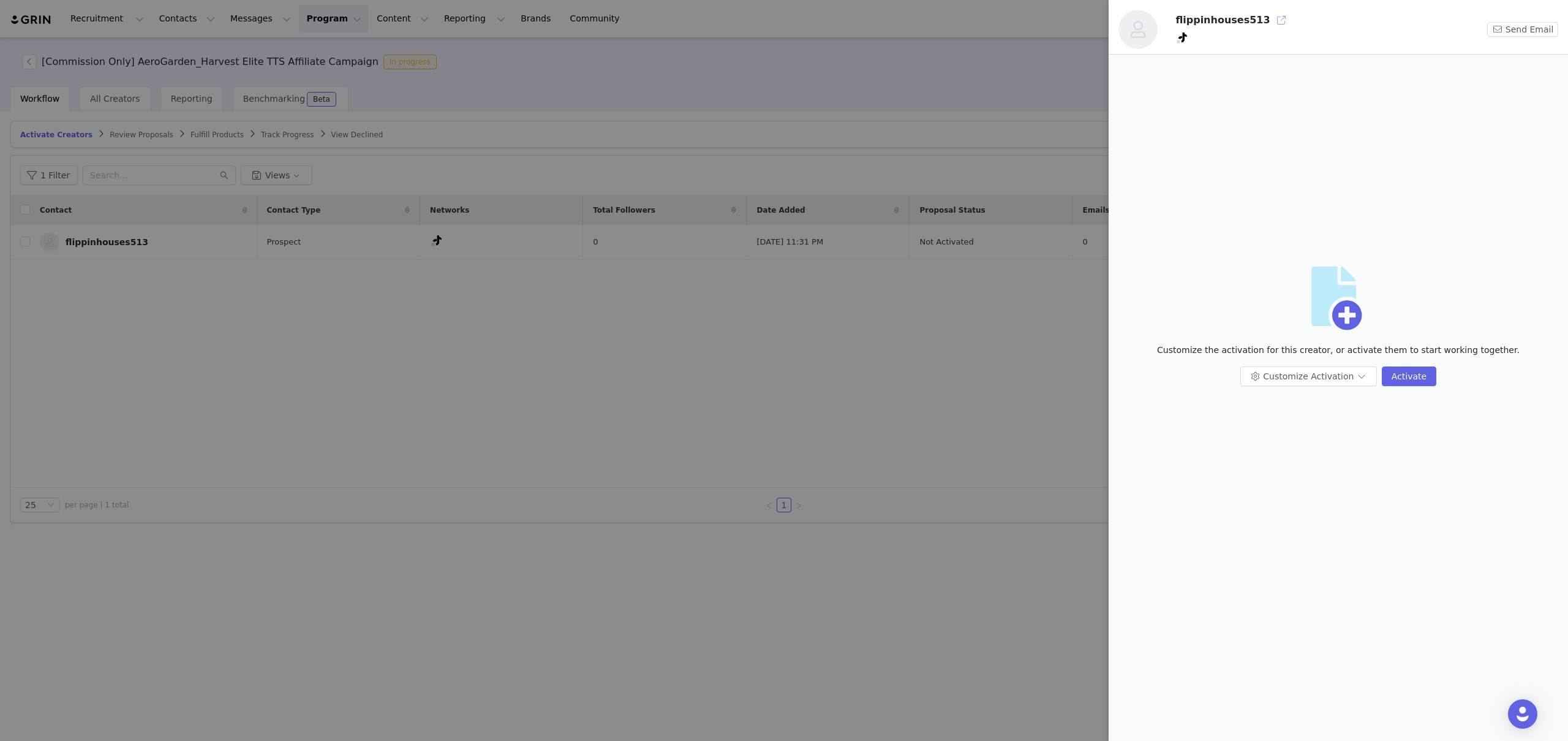
click at [1272, 24] on button "button" at bounding box center [1281, 20] width 20 height 20
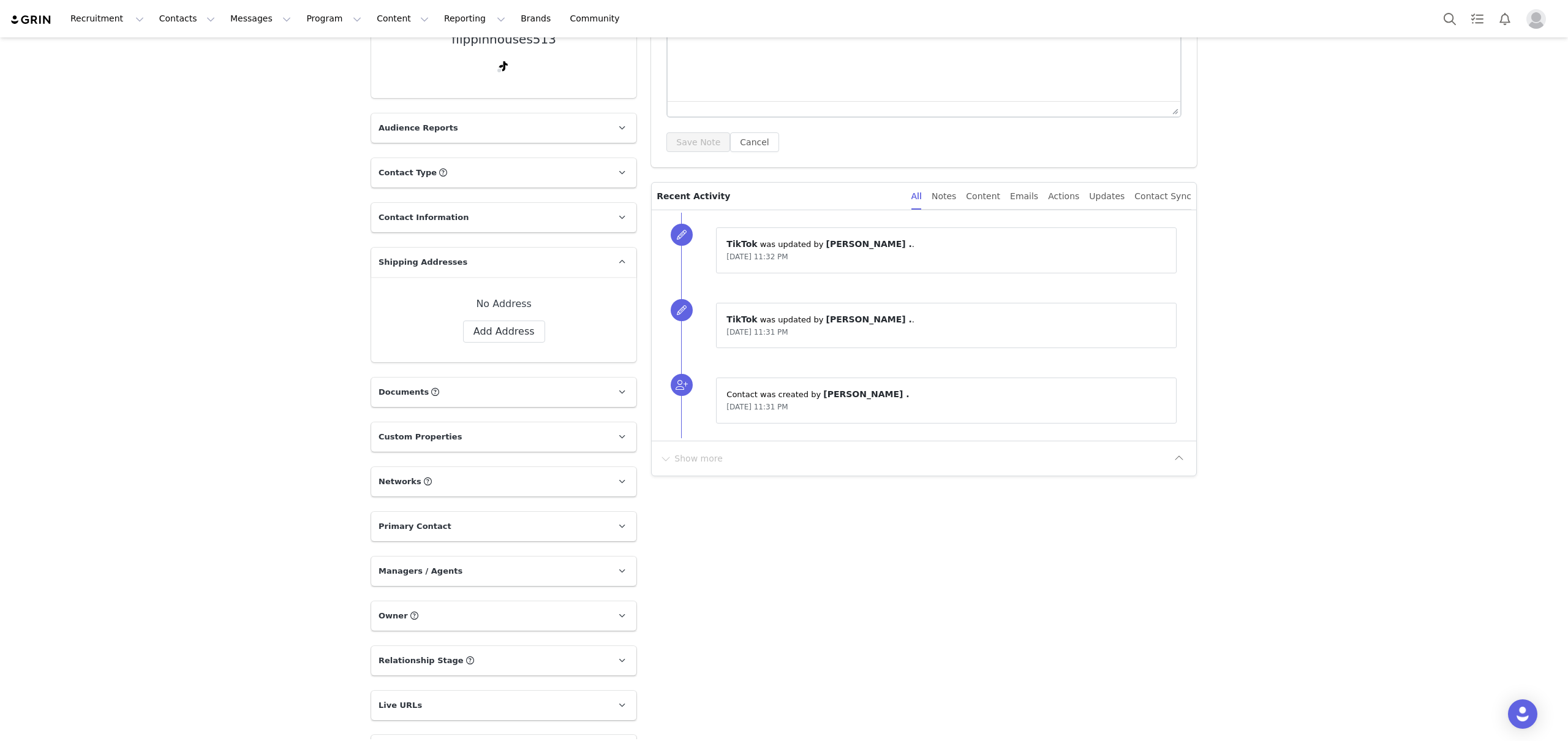
scroll to position [265, 0]
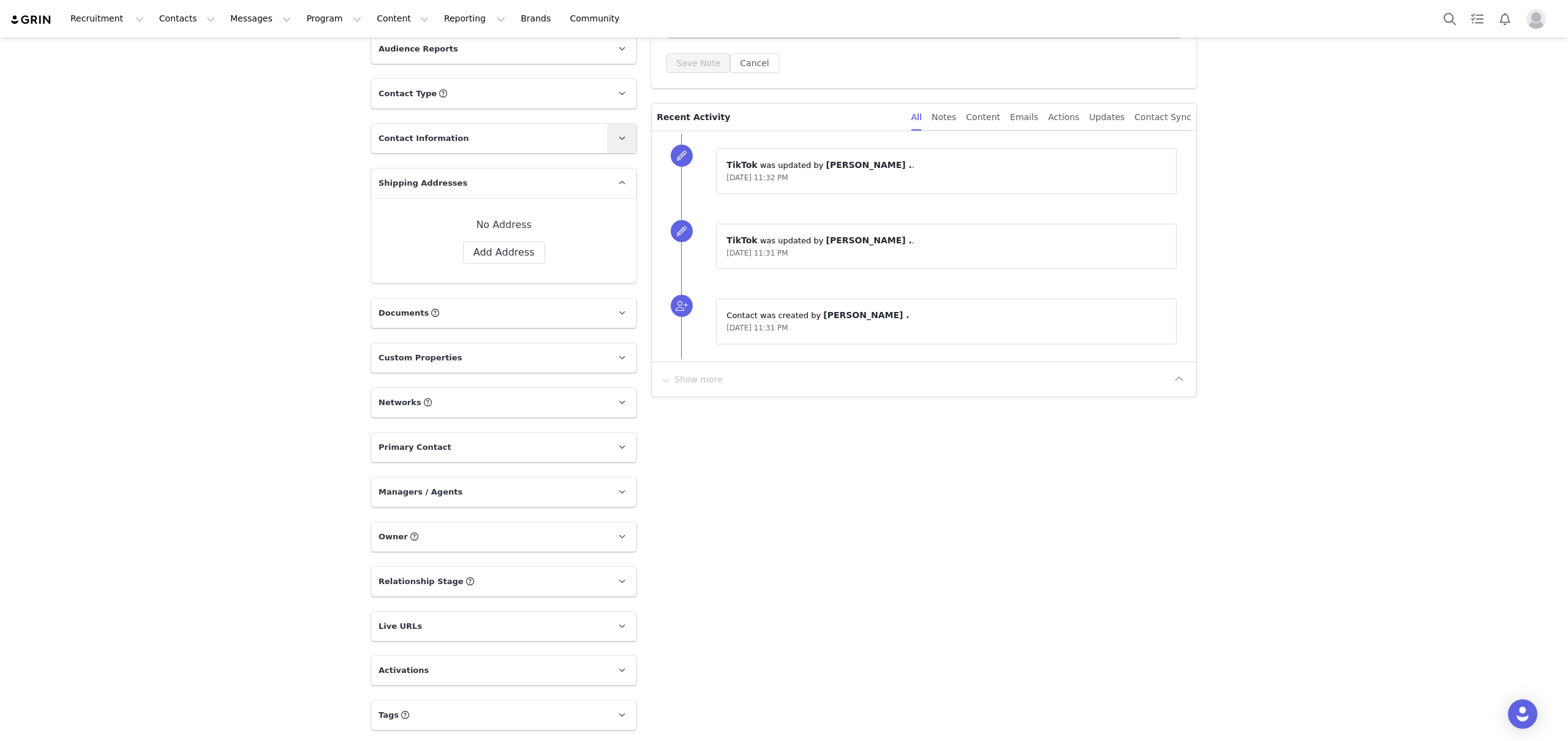
click at [614, 131] on span at bounding box center [622, 138] width 14 height 14
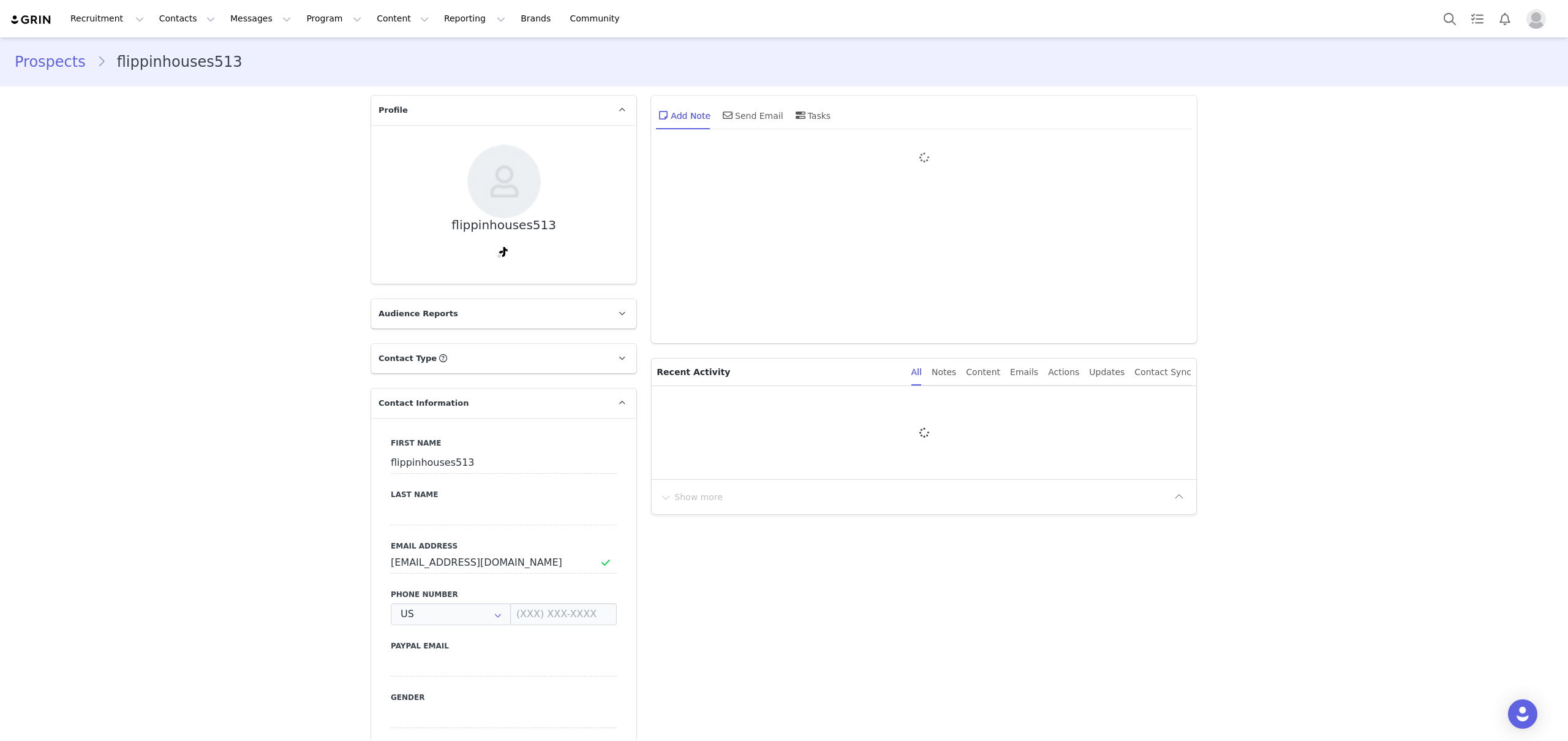
type input "+1 (United States)"
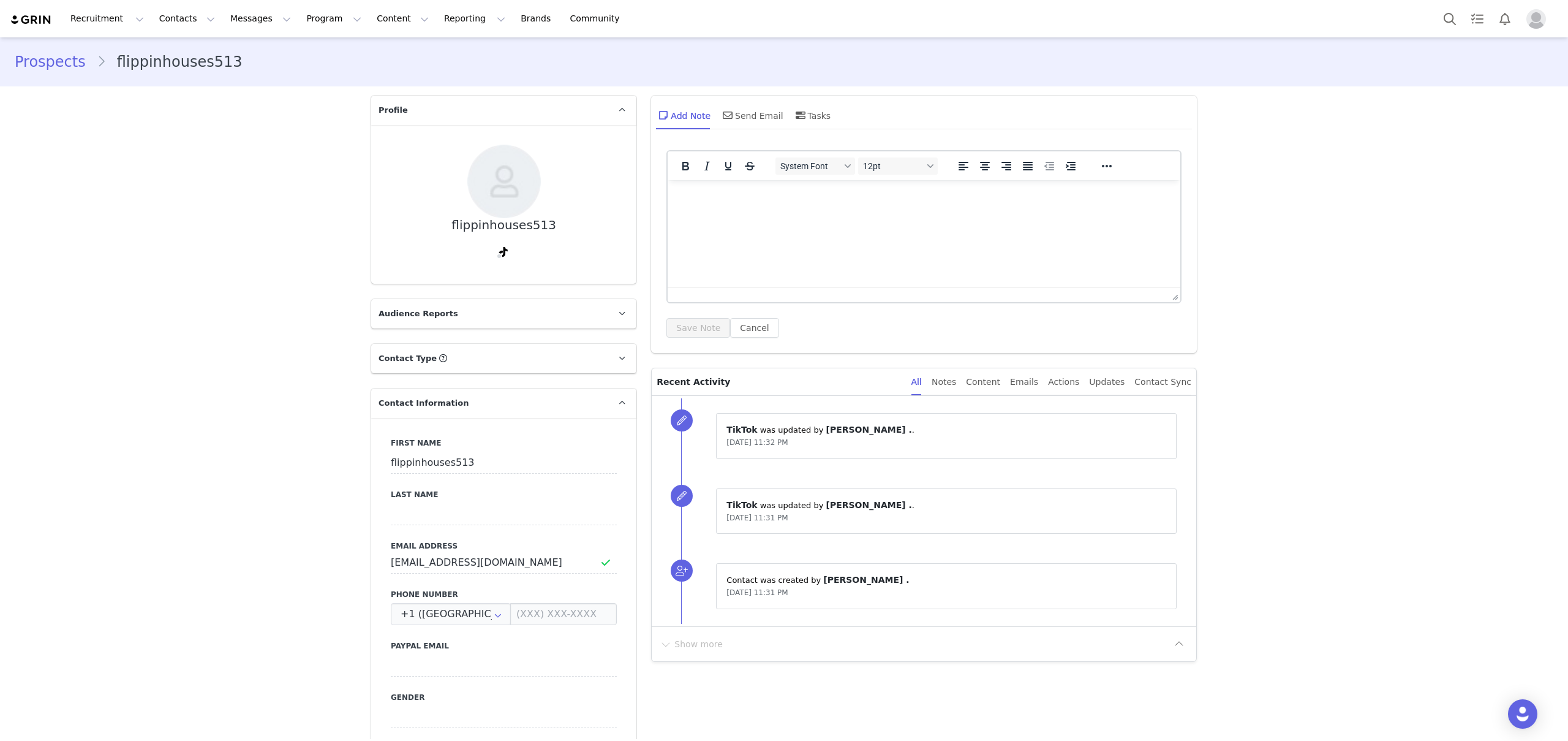
click at [601, 359] on p "Contact Type Contact type can be Creator, Prospect, Application, or Manager." at bounding box center [489, 358] width 236 height 29
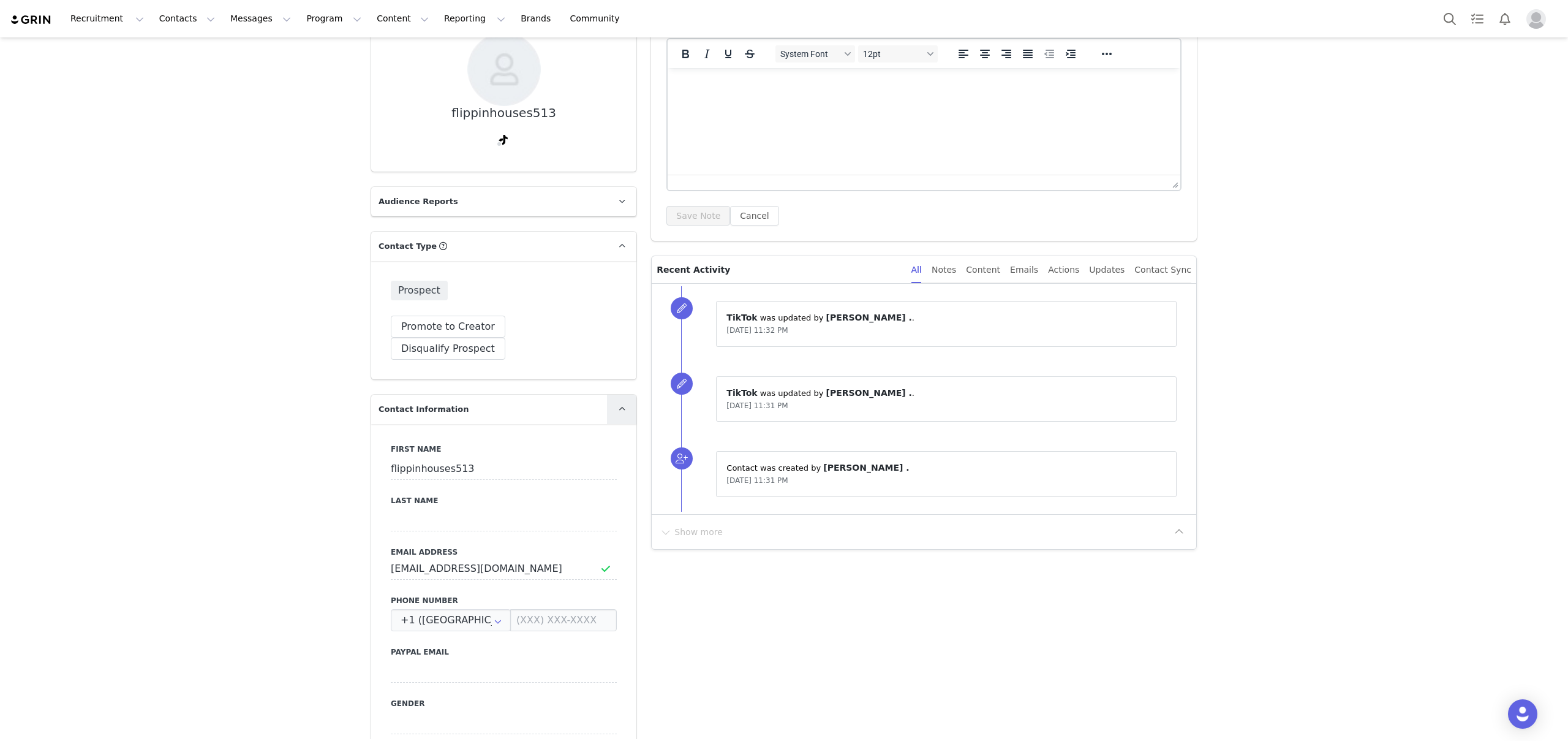
scroll to position [123, 0]
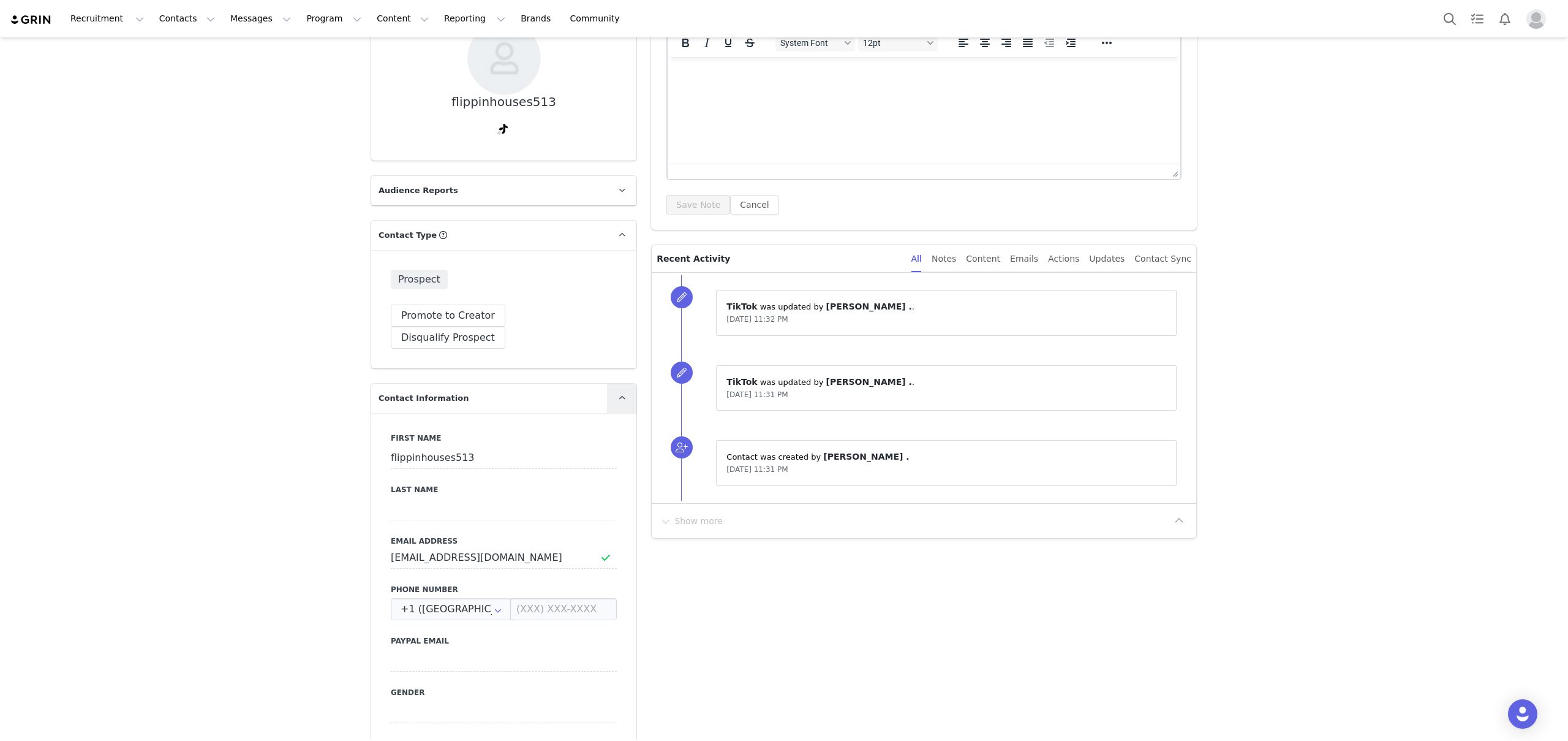
click at [607, 383] on link at bounding box center [622, 398] width 29 height 29
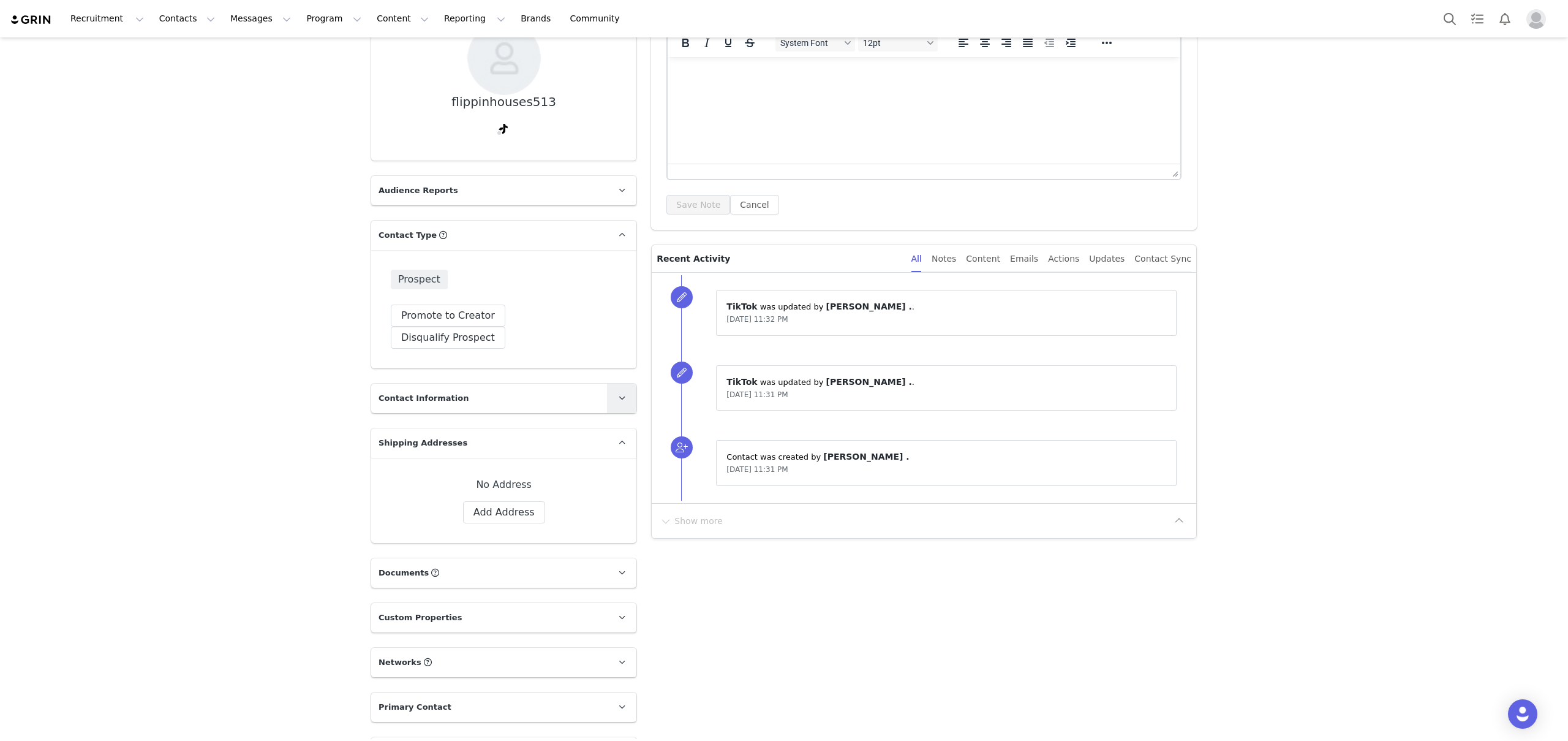
click at [607, 383] on link at bounding box center [622, 398] width 29 height 29
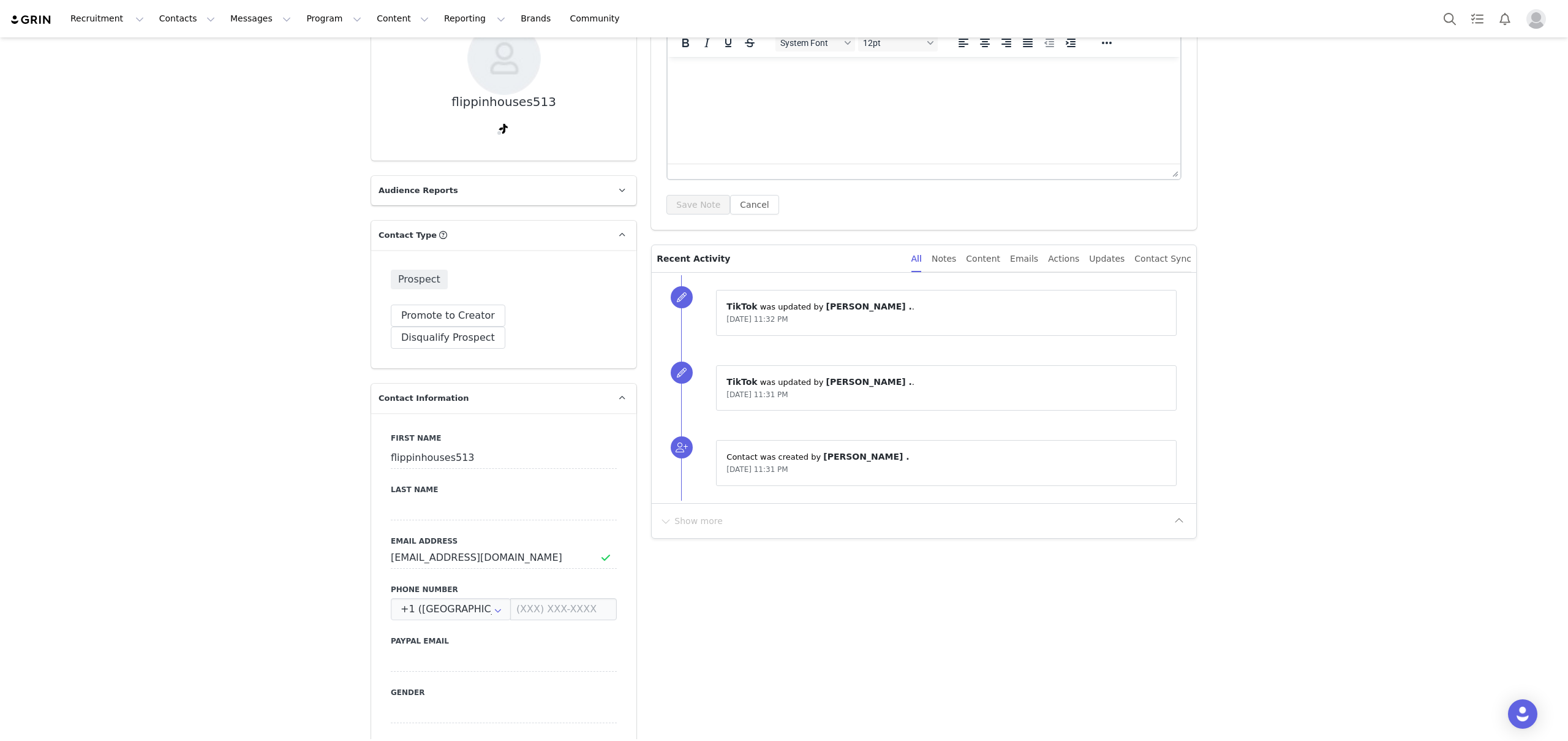
drag, startPoint x: 1354, startPoint y: 339, endPoint x: 779, endPoint y: 444, distance: 584.5
click at [1354, 339] on div "Prospects flippinhouses513 Profile flippinhouses513 Audience Reports Request a …" at bounding box center [784, 680] width 1568 height 1532
click at [501, 447] on input "flippinhouses513" at bounding box center [504, 458] width 226 height 22
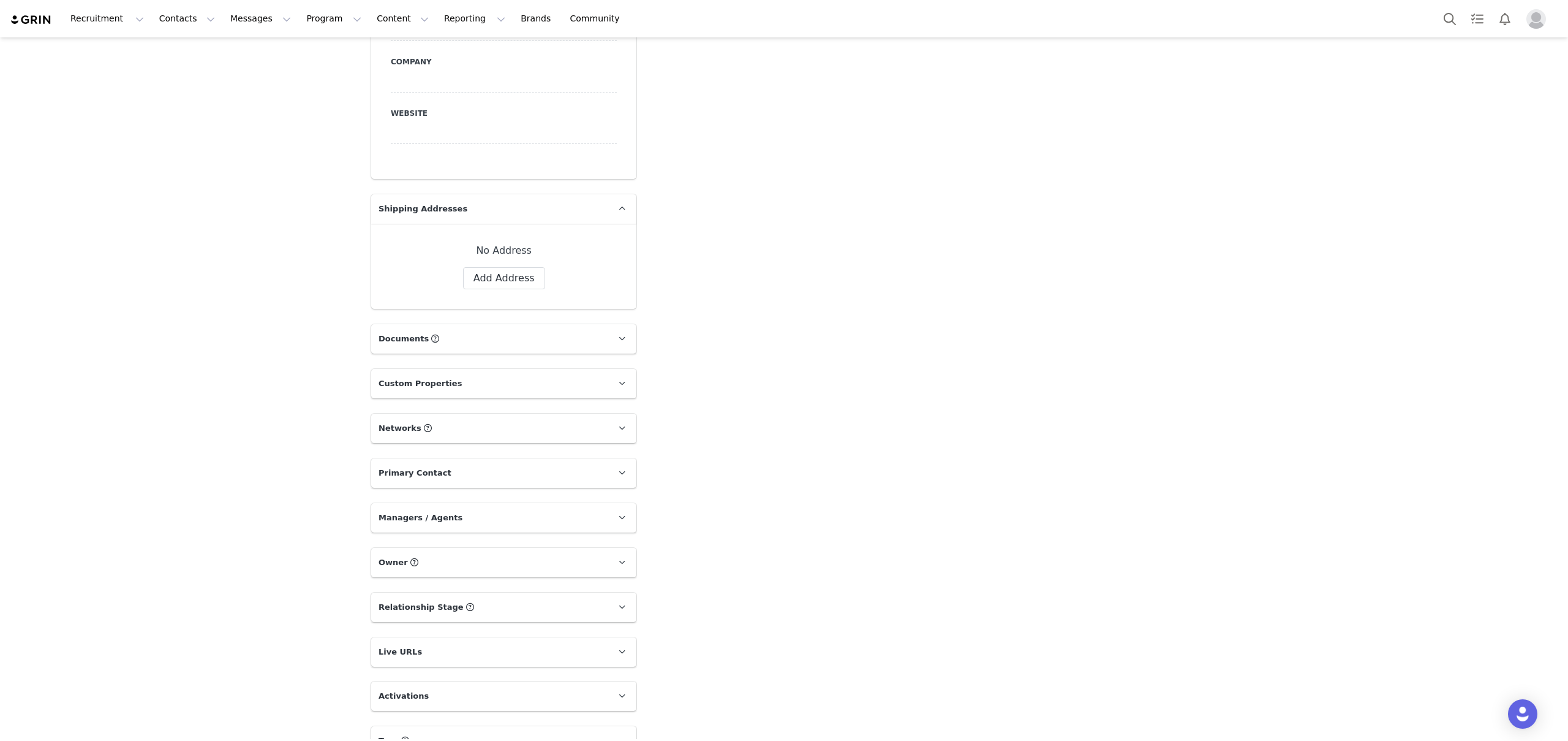
scroll to position [808, 0]
drag, startPoint x: 608, startPoint y: 664, endPoint x: 619, endPoint y: 651, distance: 17.0
click at [608, 677] on link at bounding box center [622, 692] width 29 height 29
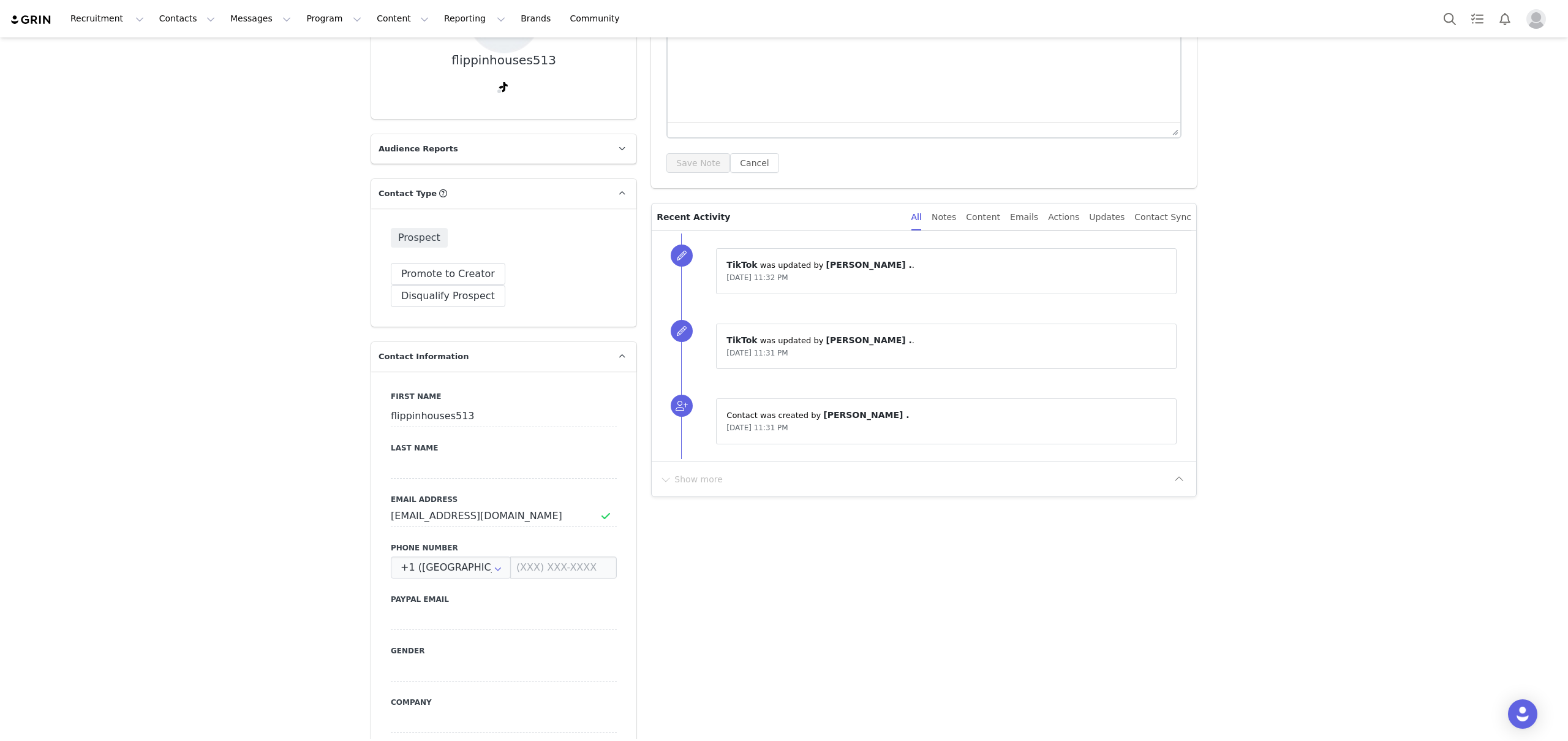
scroll to position [0, 0]
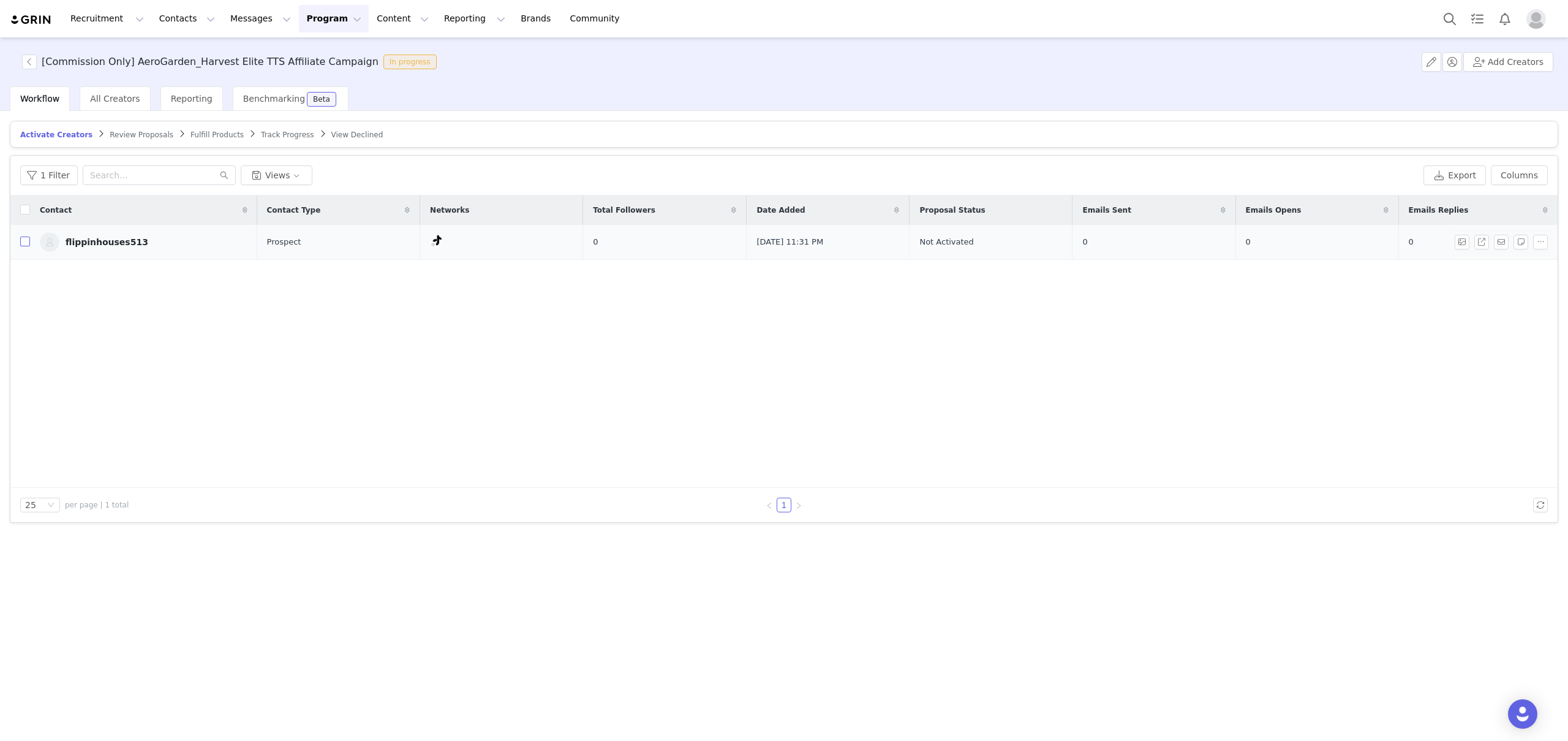
click at [23, 239] on input "checkbox" at bounding box center [25, 241] width 10 height 10
checkbox input "true"
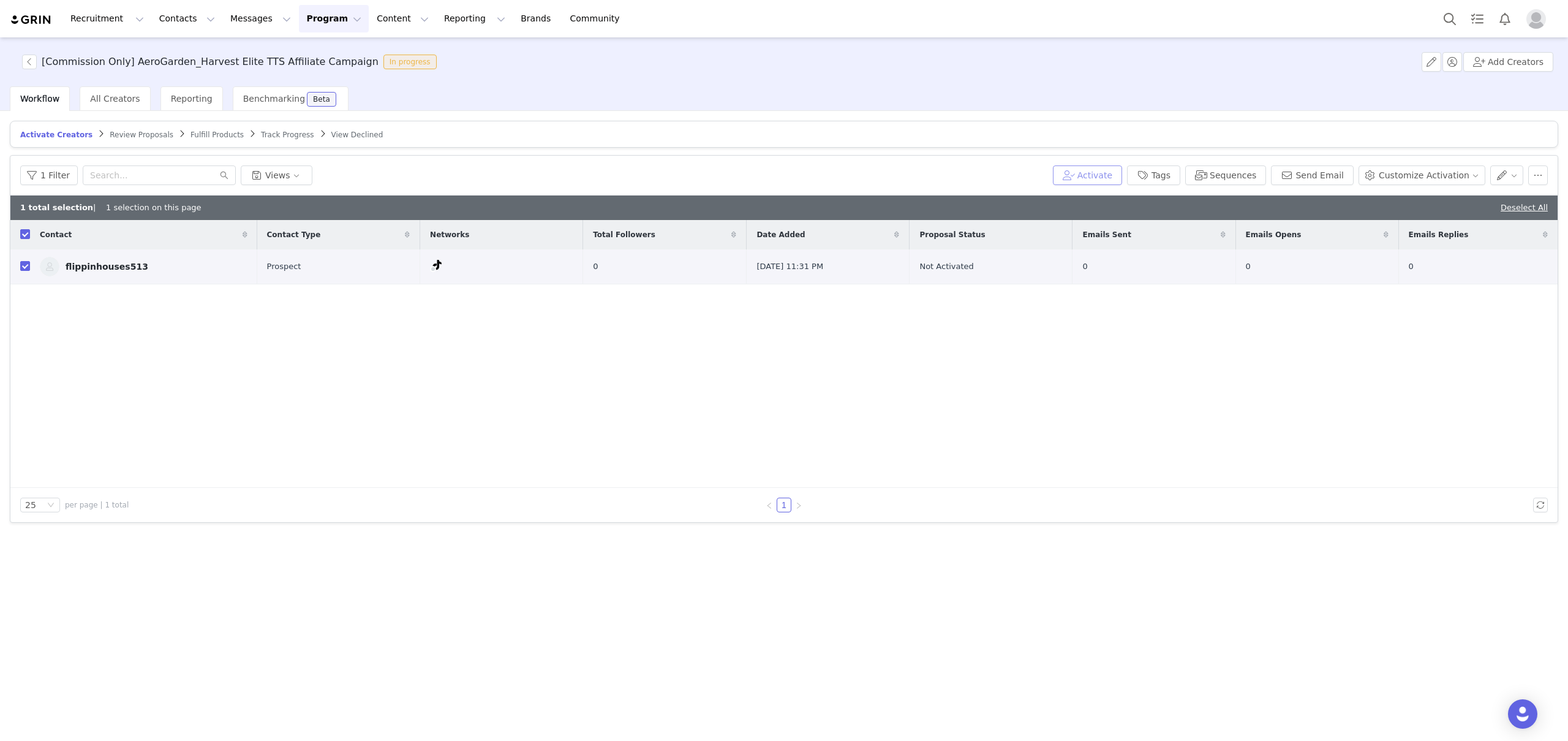
click at [1115, 172] on button "Activate" at bounding box center [1087, 175] width 69 height 20
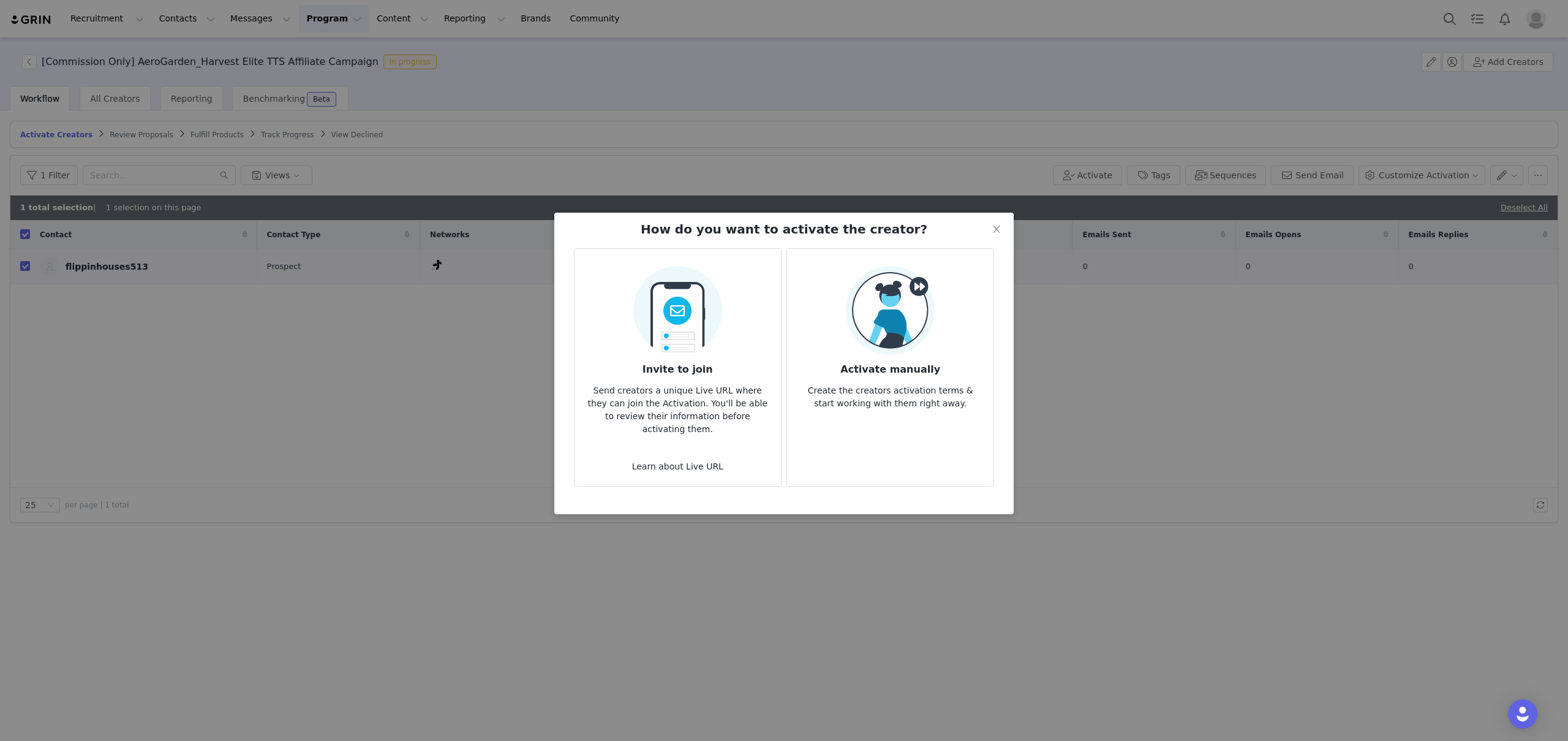
click at [927, 344] on img at bounding box center [890, 311] width 89 height 89
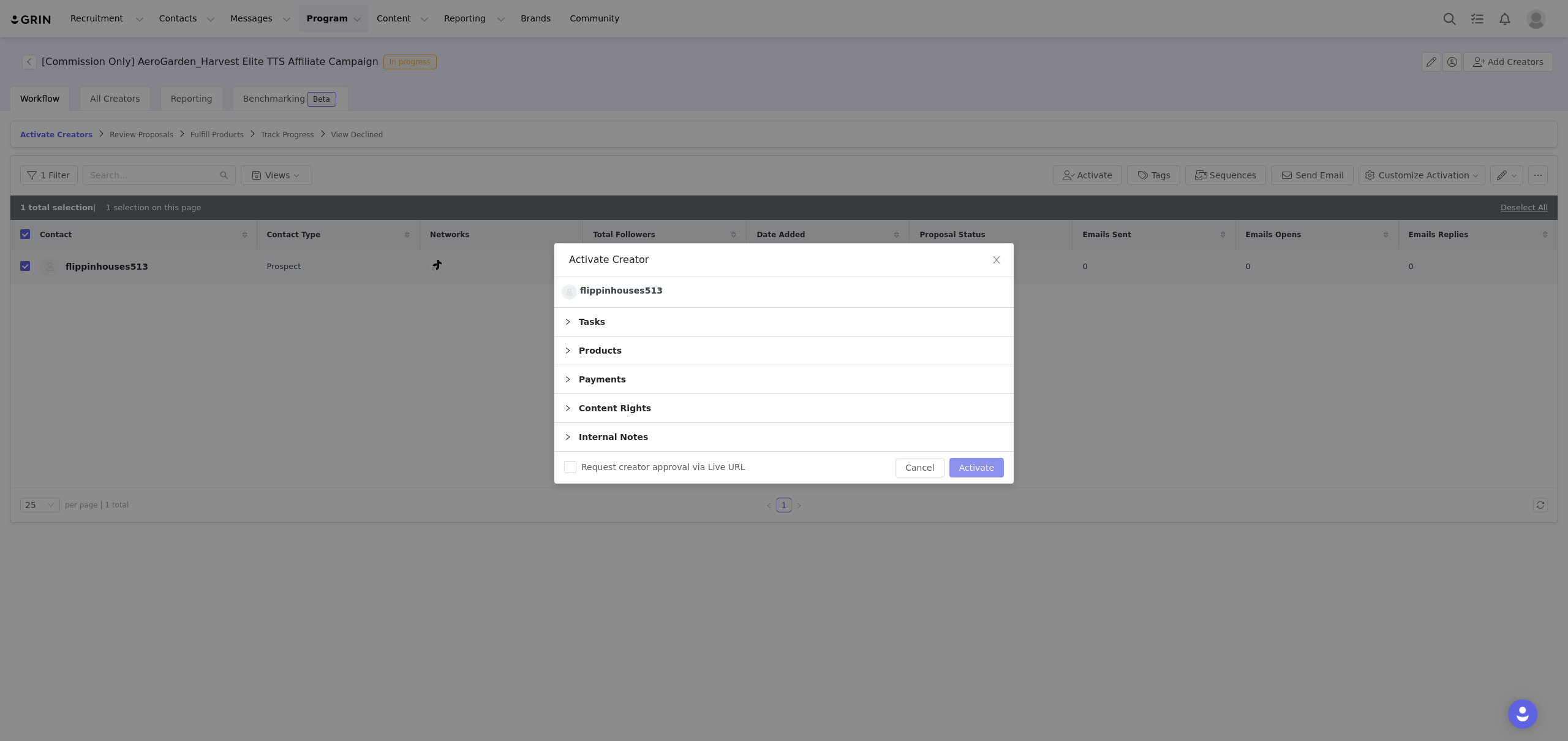
drag, startPoint x: 976, startPoint y: 466, endPoint x: 1229, endPoint y: 295, distance: 305.4
click at [976, 466] on button "Activate" at bounding box center [976, 468] width 54 height 20
checkbox input "false"
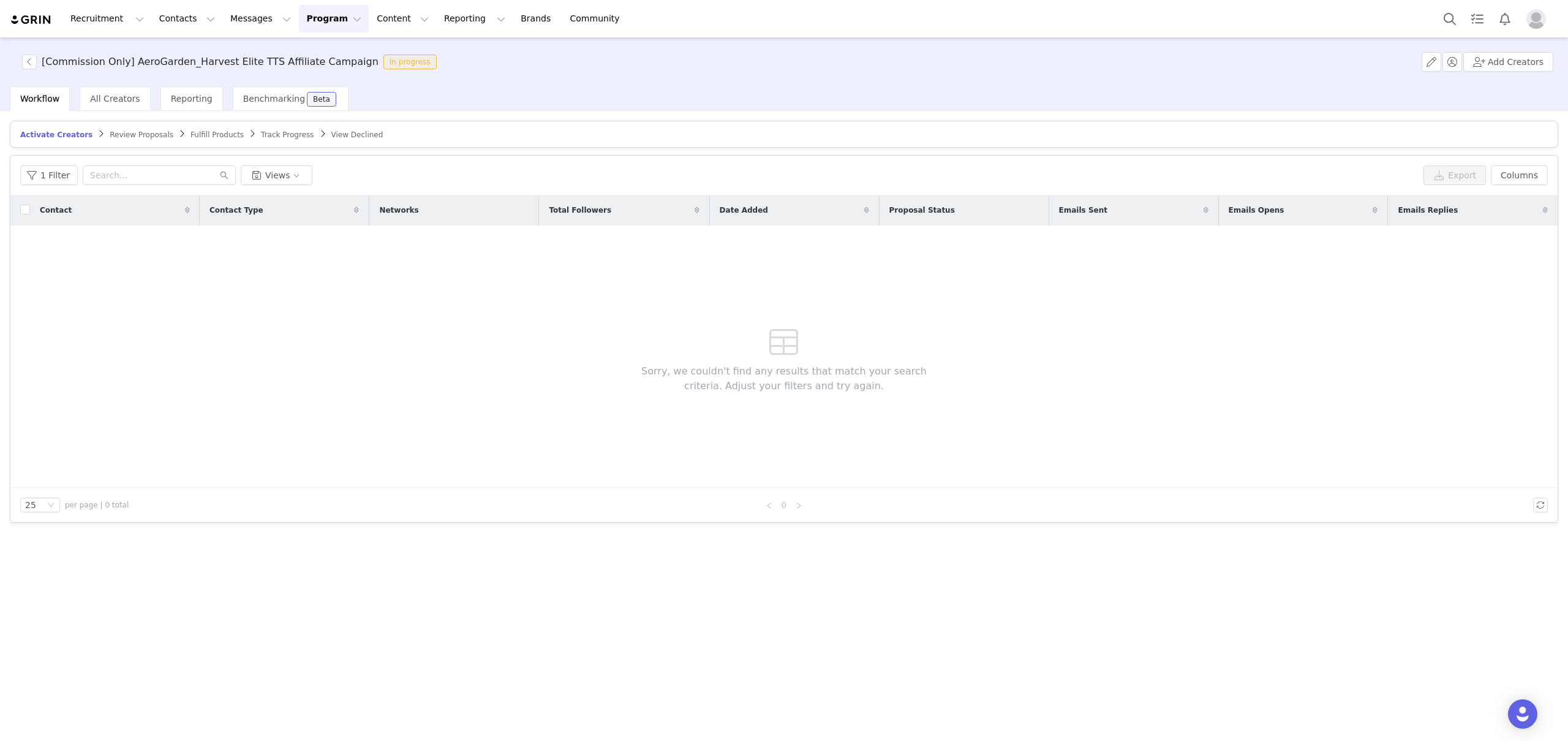
click at [1540, 28] on span "Profile" at bounding box center [1536, 19] width 20 height 20
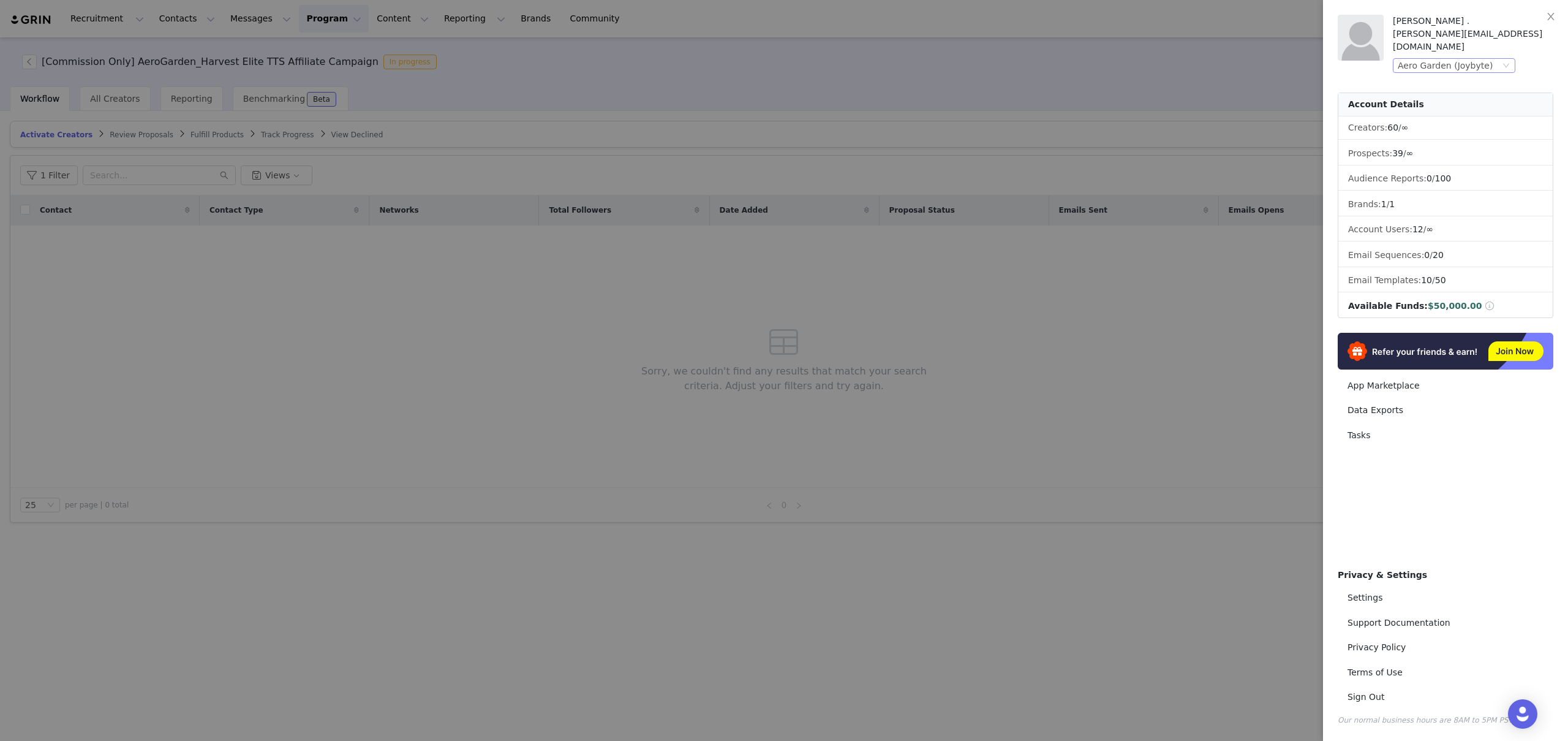
click at [1478, 59] on div "Aero Garden (Joybyte)" at bounding box center [1445, 66] width 95 height 14
click at [1437, 174] on li "Klar (Joybyte)" at bounding box center [1478, 168] width 172 height 20
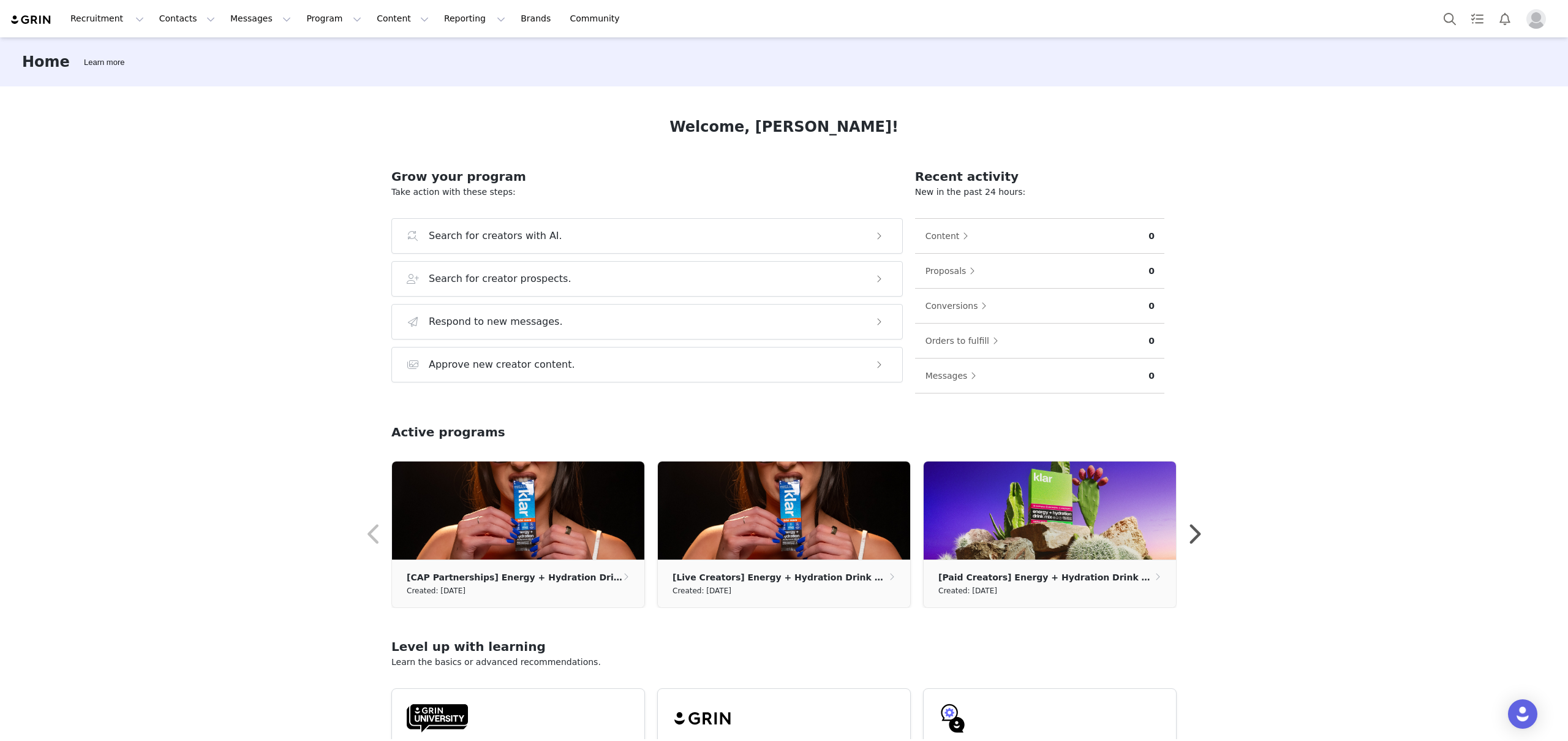
click at [1527, 16] on img "Profile" at bounding box center [1536, 19] width 20 height 20
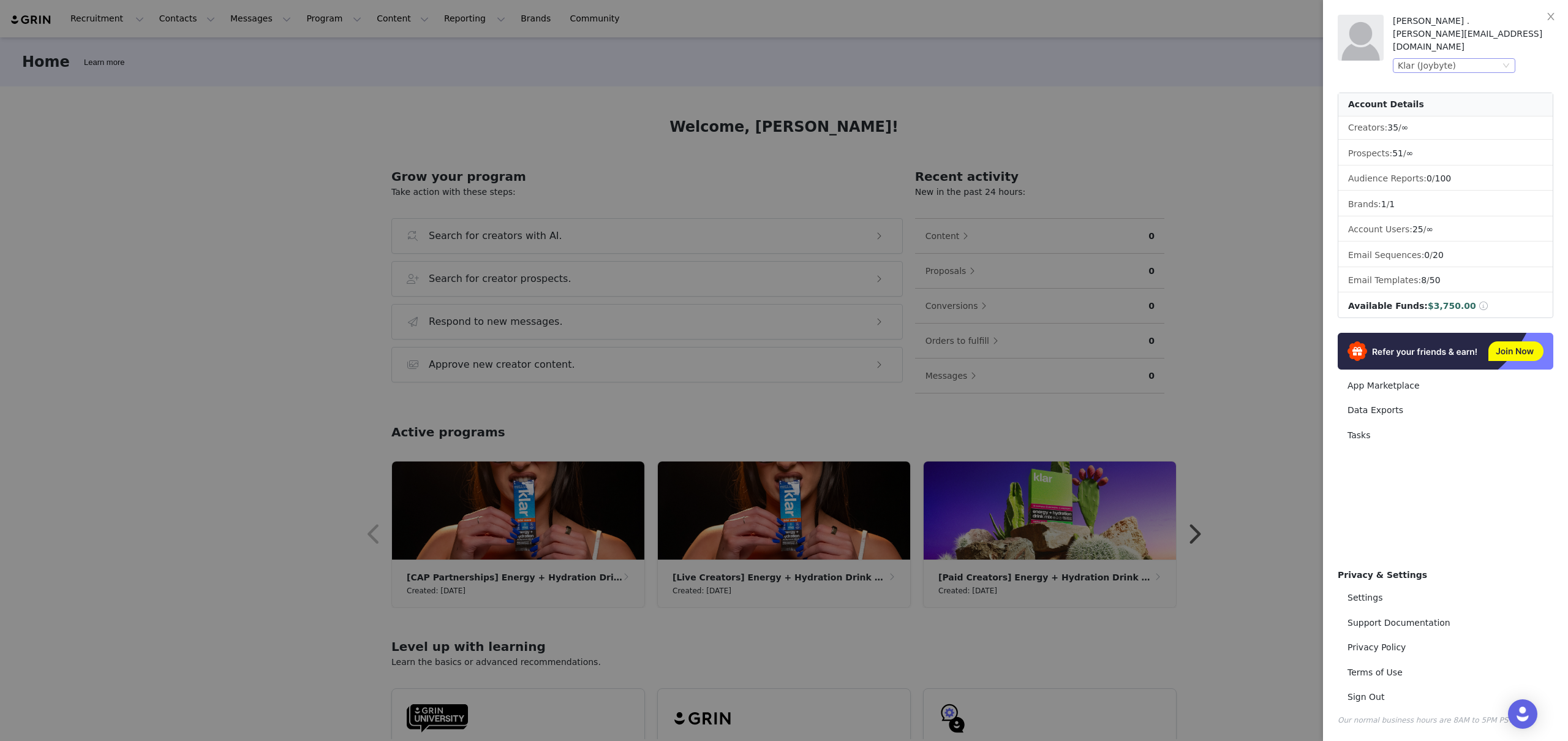
click at [1487, 59] on div "Klar (Joybyte)" at bounding box center [1449, 66] width 102 height 14
click at [1466, 183] on li "Growplex (Joybyte)" at bounding box center [1478, 184] width 172 height 20
